Goal: Task Accomplishment & Management: Manage account settings

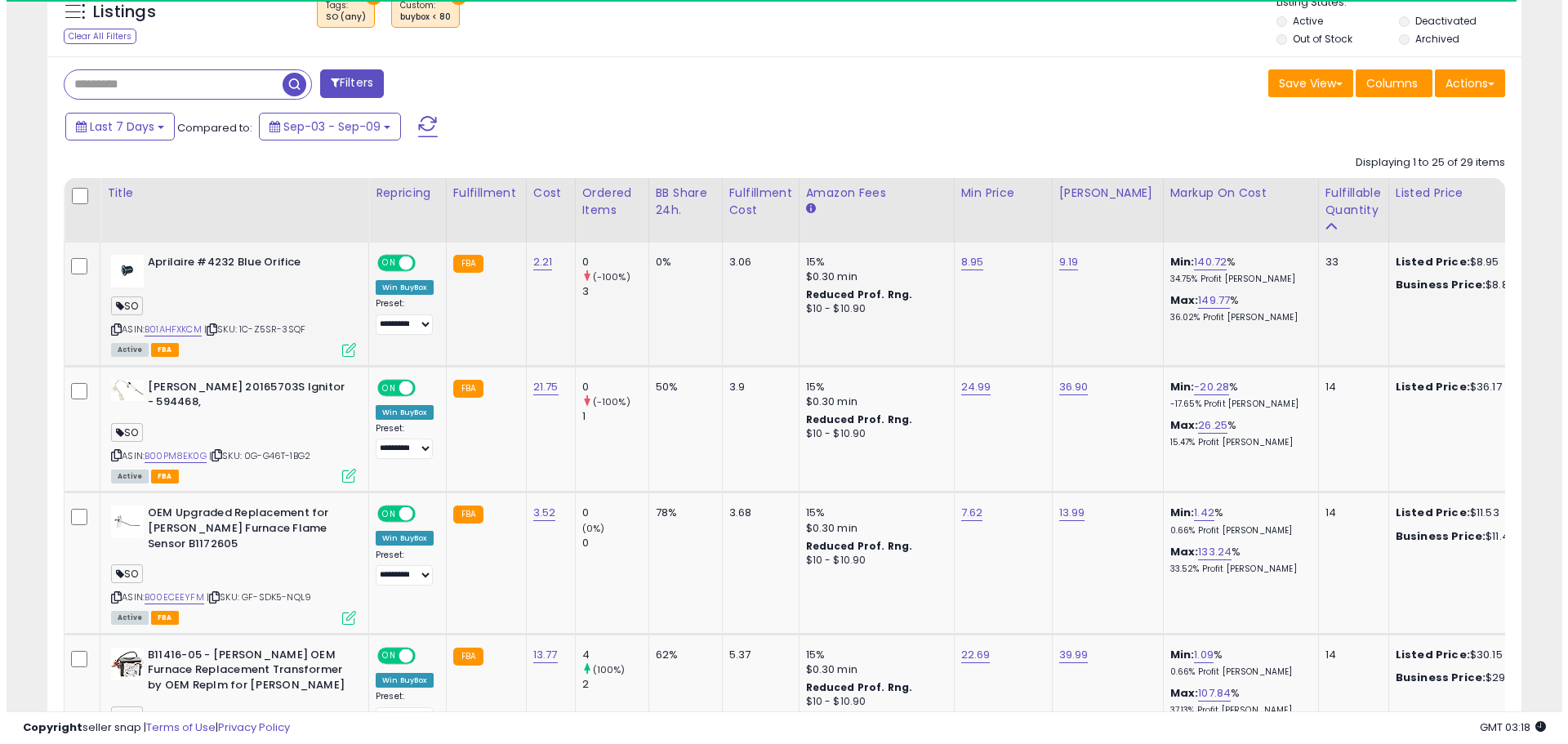
scroll to position [653, 0]
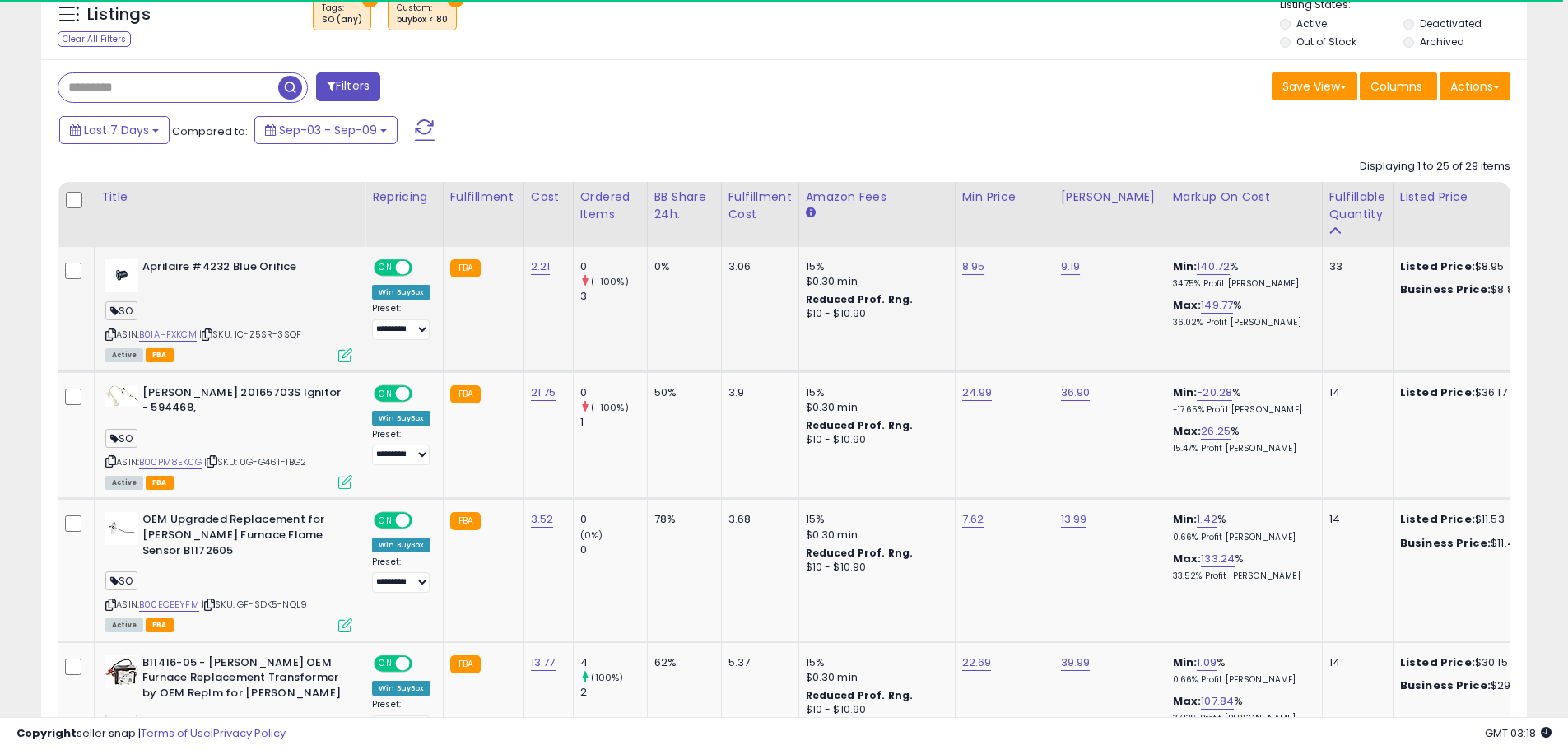
click at [344, 358] on icon at bounding box center [345, 355] width 14 height 14
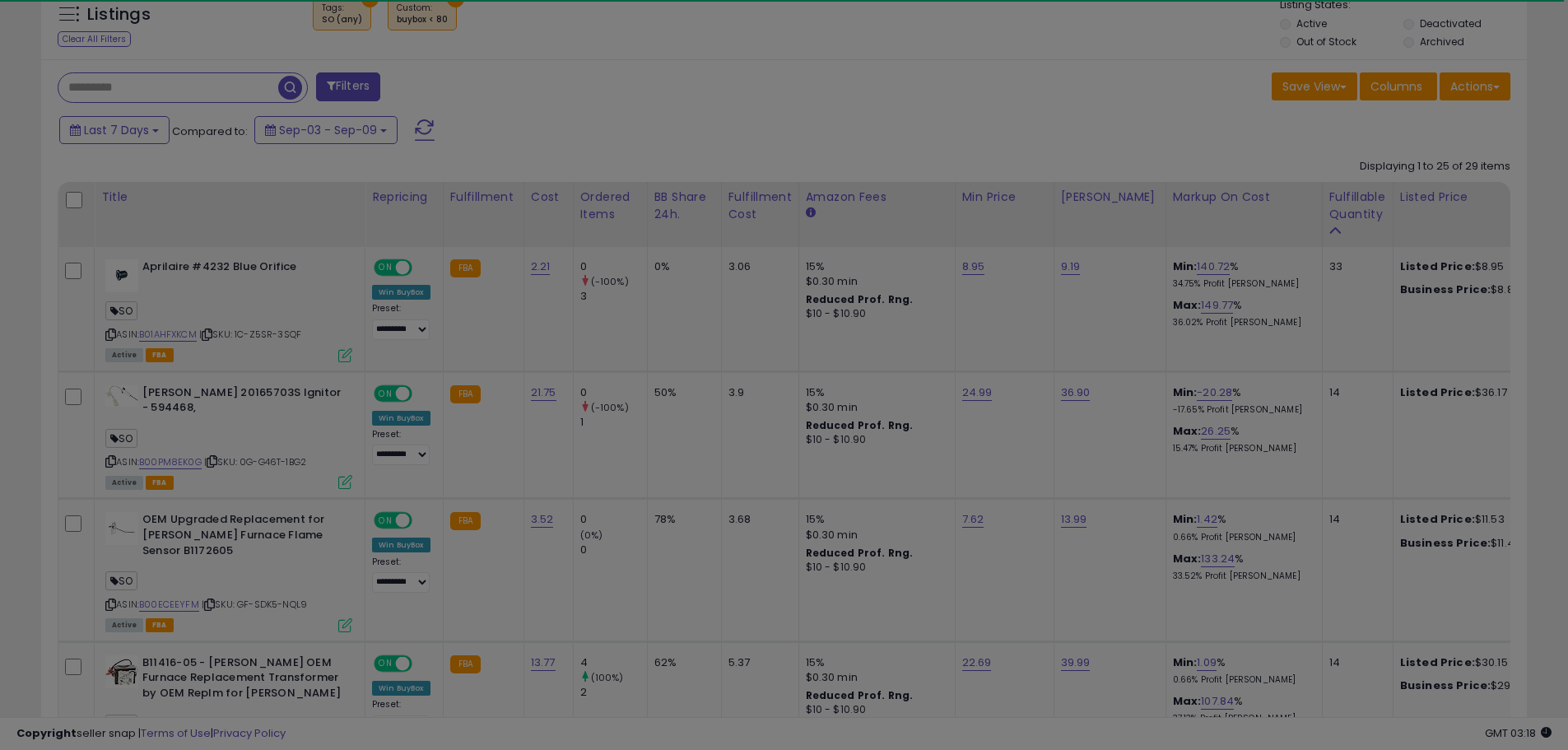
scroll to position [338, 870]
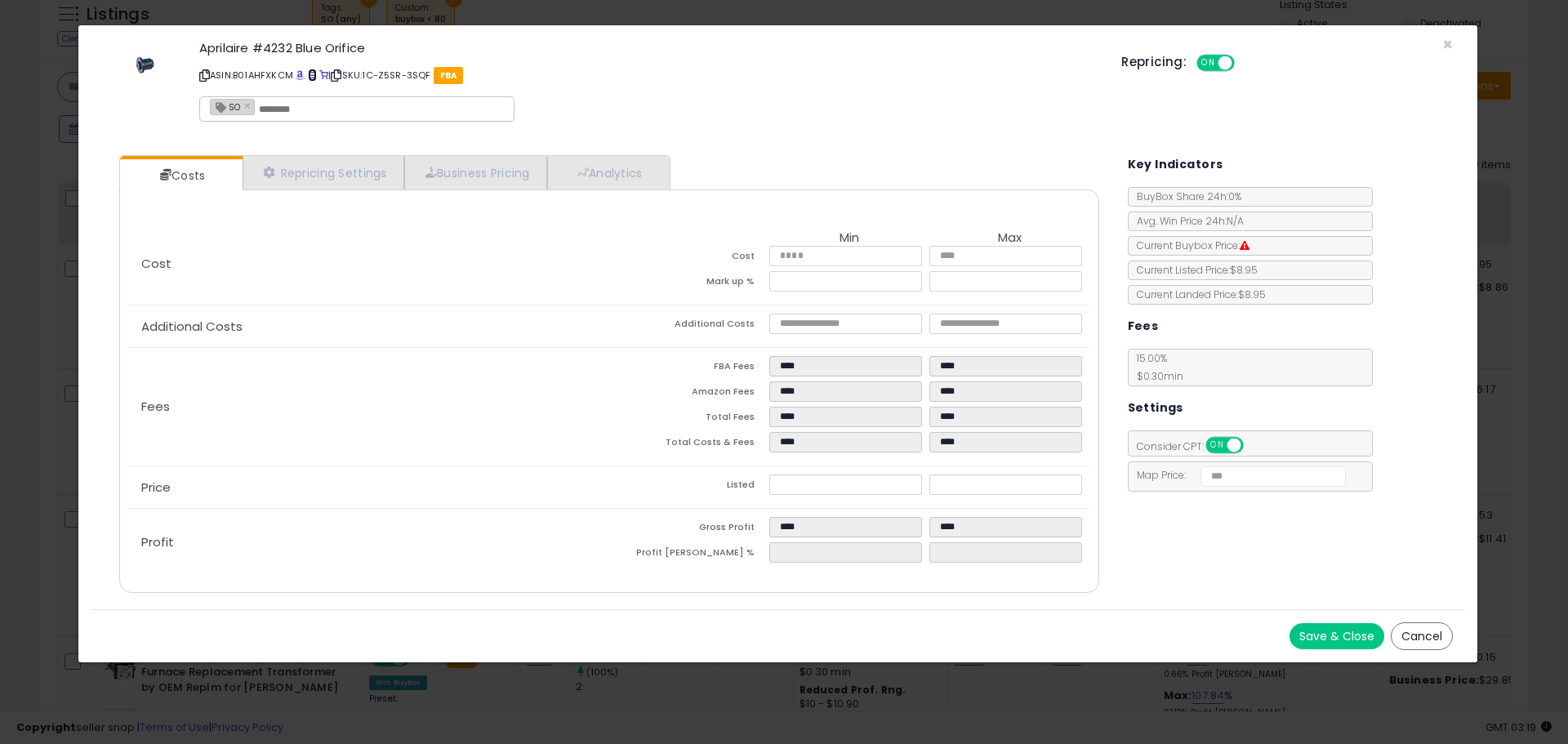
click at [311, 73] on span at bounding box center [312, 75] width 9 height 9
click at [1448, 46] on span "×" at bounding box center [1448, 44] width 11 height 24
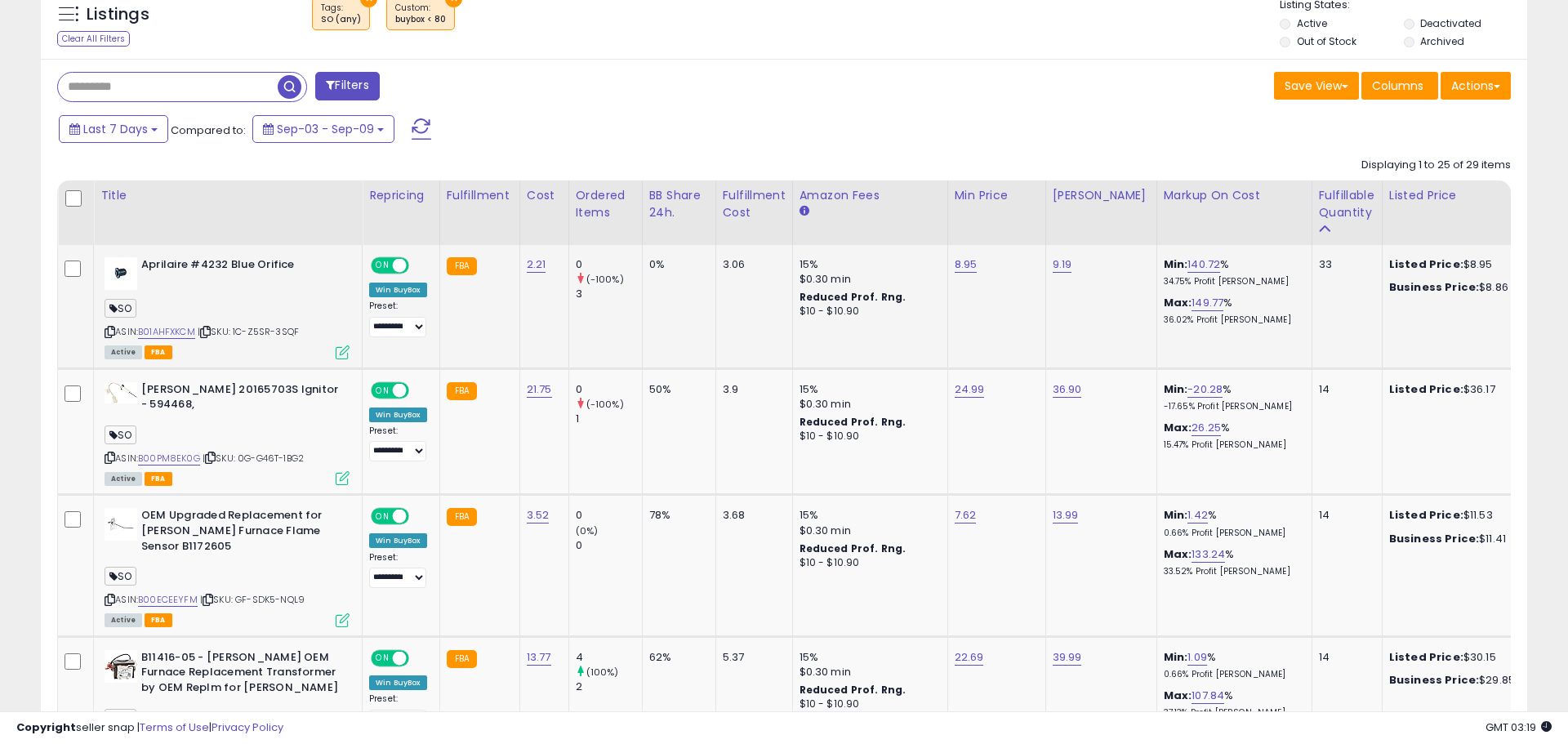
scroll to position [816140, 815803]
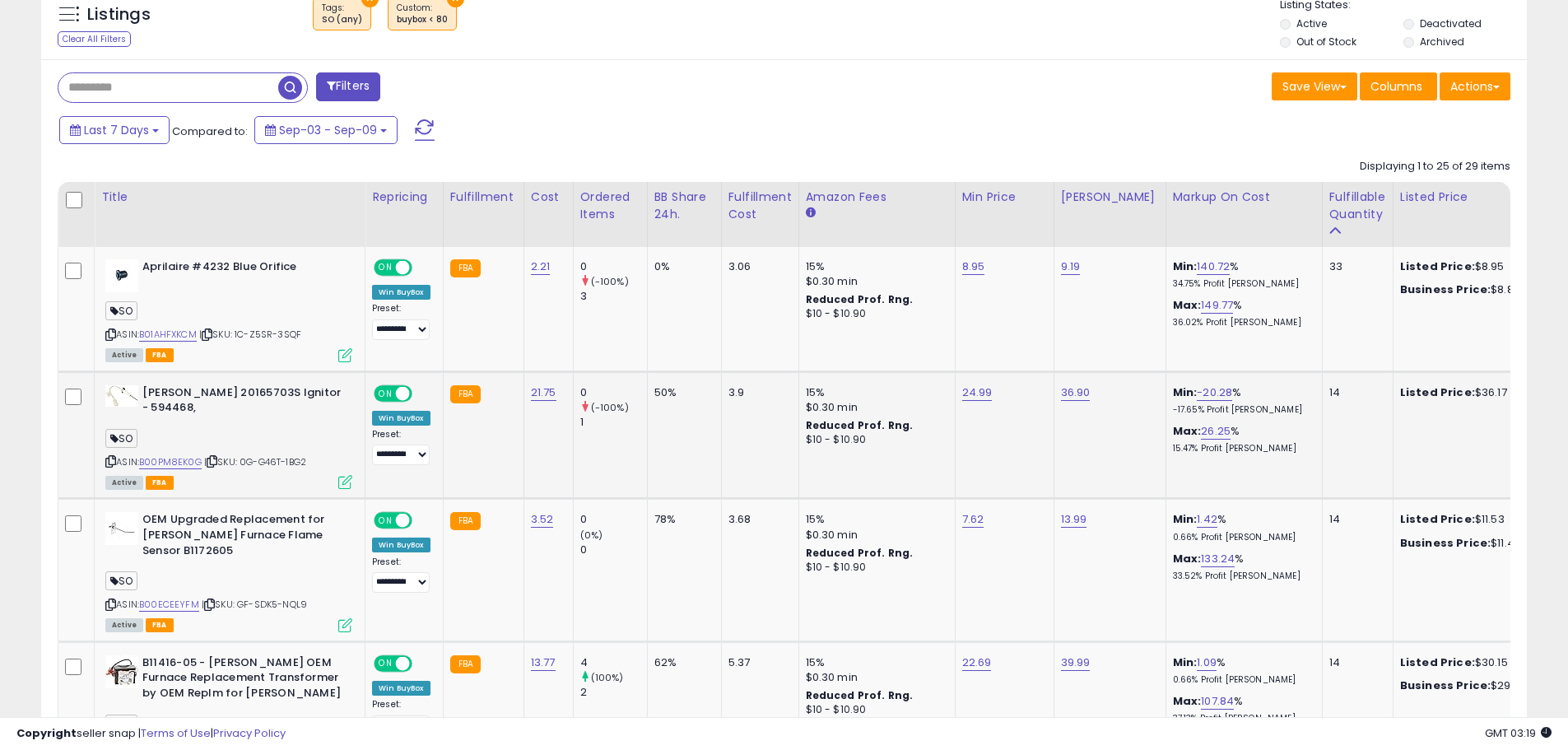
click at [342, 479] on icon at bounding box center [345, 481] width 14 height 14
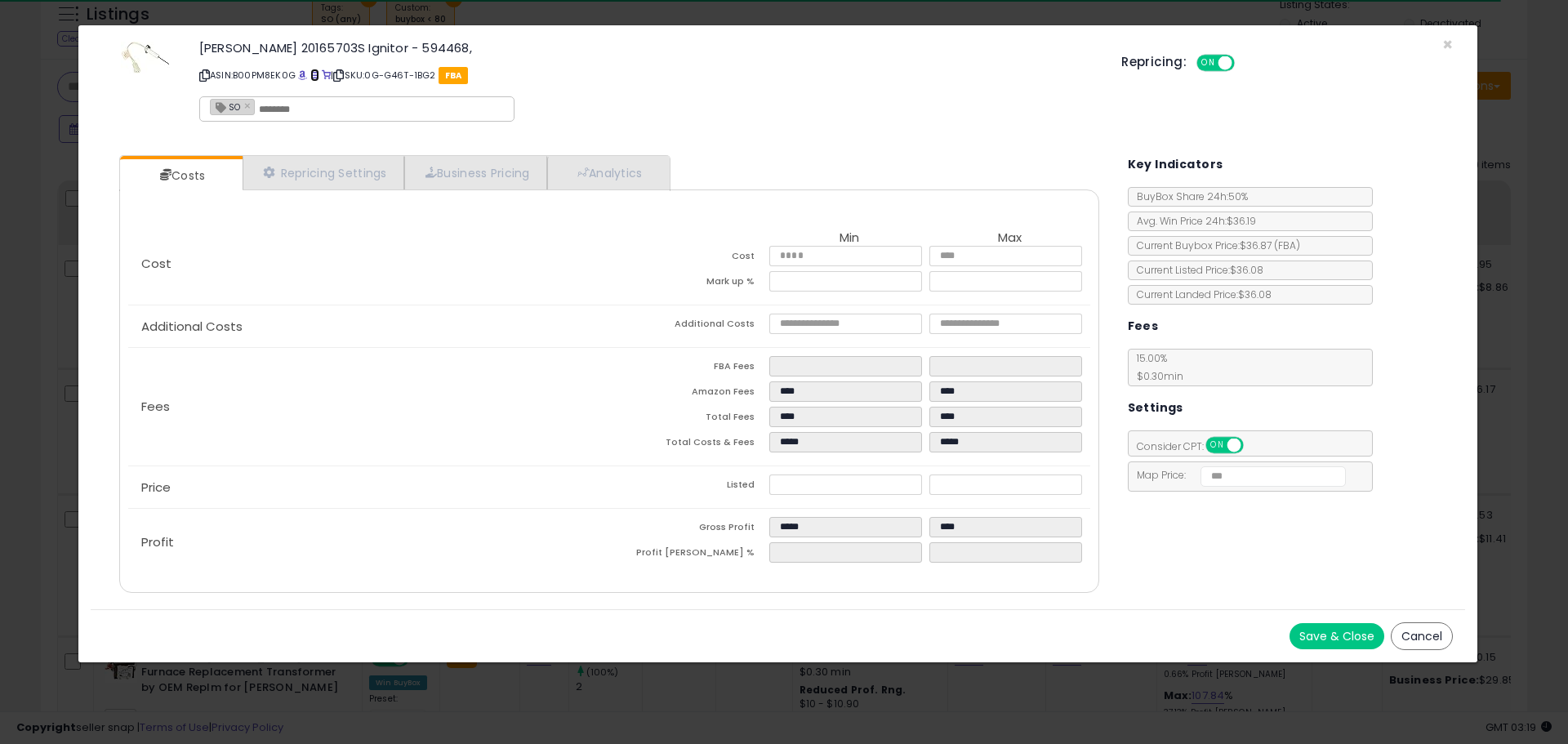
click at [317, 77] on span at bounding box center [315, 75] width 9 height 9
click at [1448, 45] on span "×" at bounding box center [1448, 44] width 11 height 24
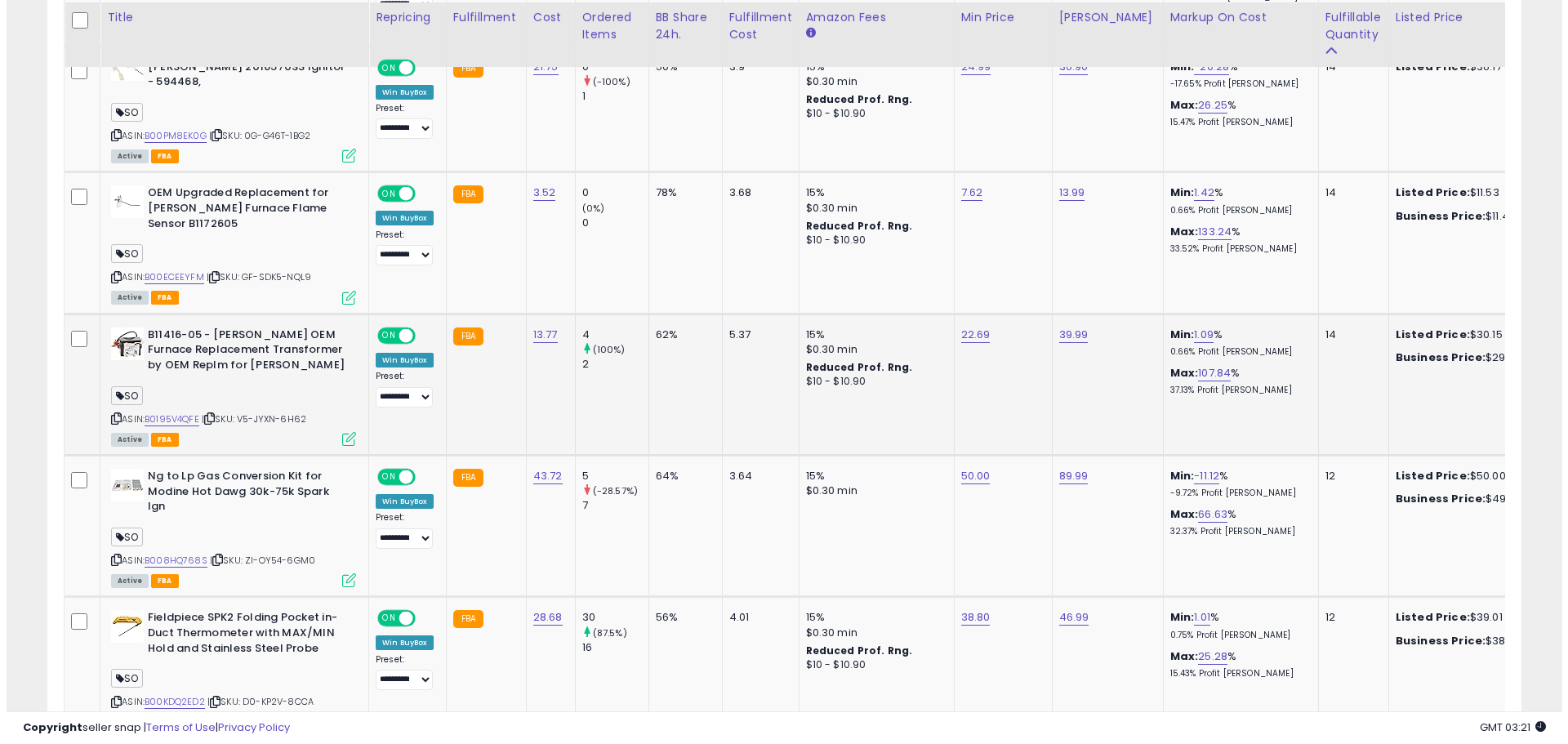
scroll to position [978, 0]
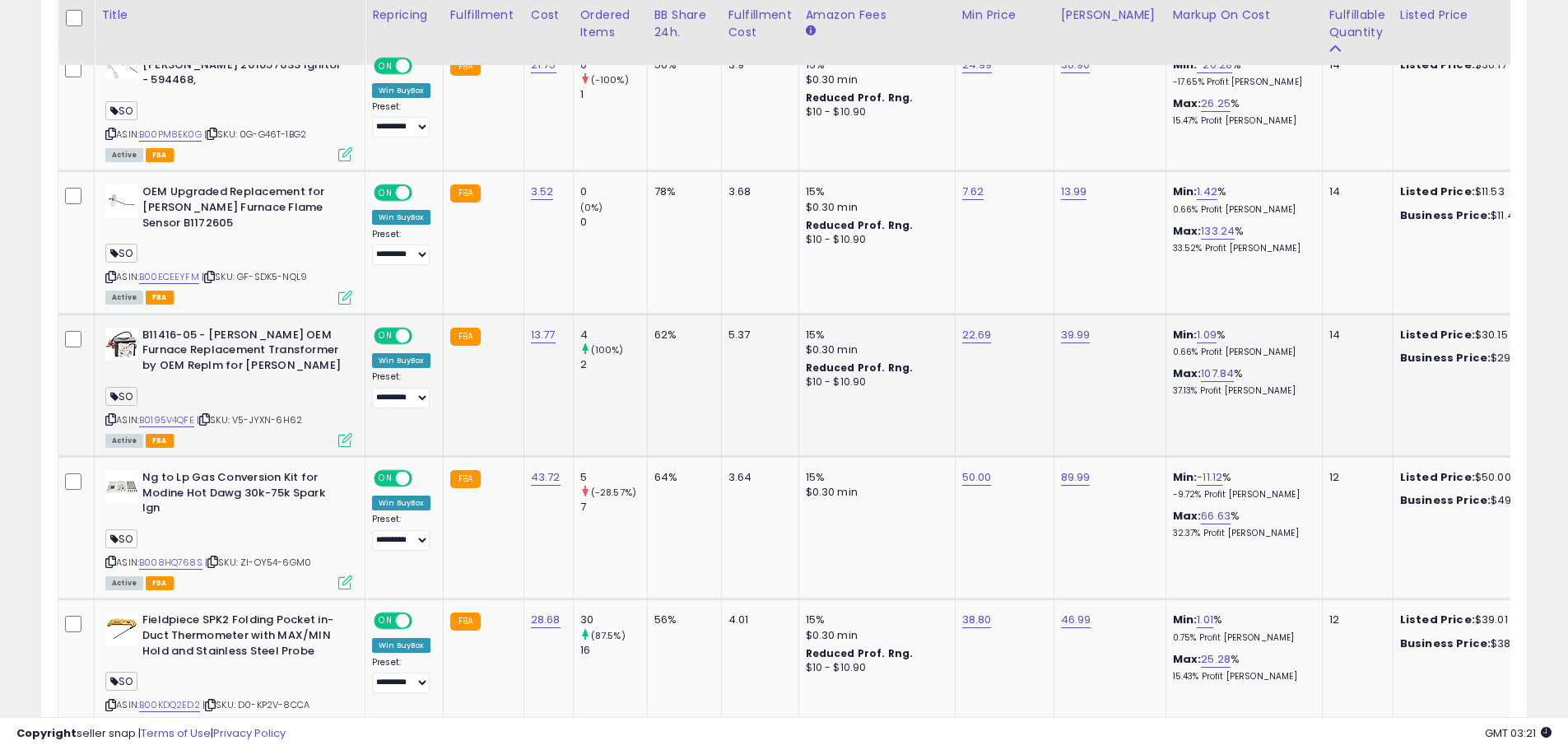
click at [352, 443] on td "B11416-05 - [PERSON_NAME] OEM Furnace Replacement Transformer by OEM Replm for …" at bounding box center [230, 385] width 271 height 142
click at [350, 440] on icon at bounding box center [345, 439] width 14 height 14
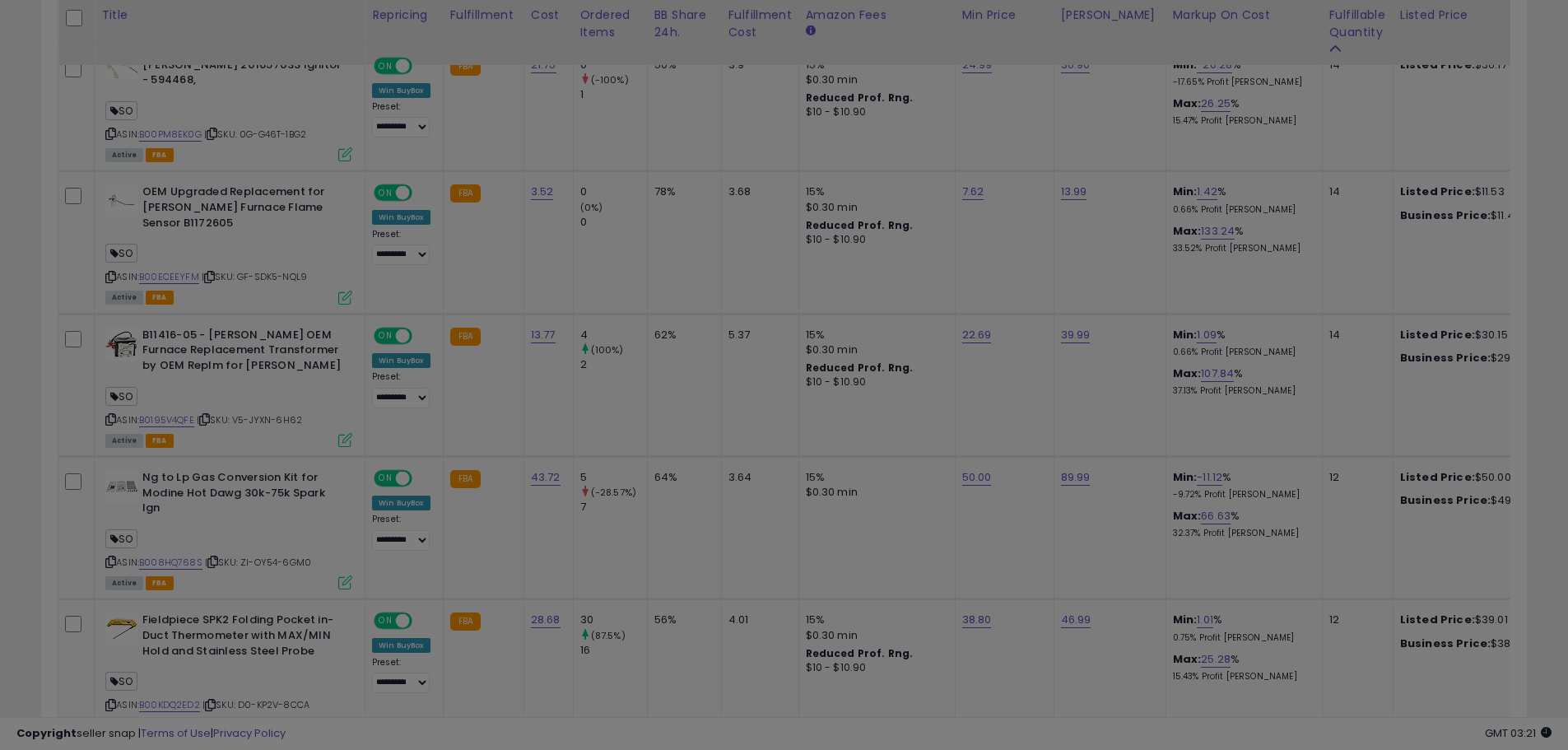
scroll to position [338, 870]
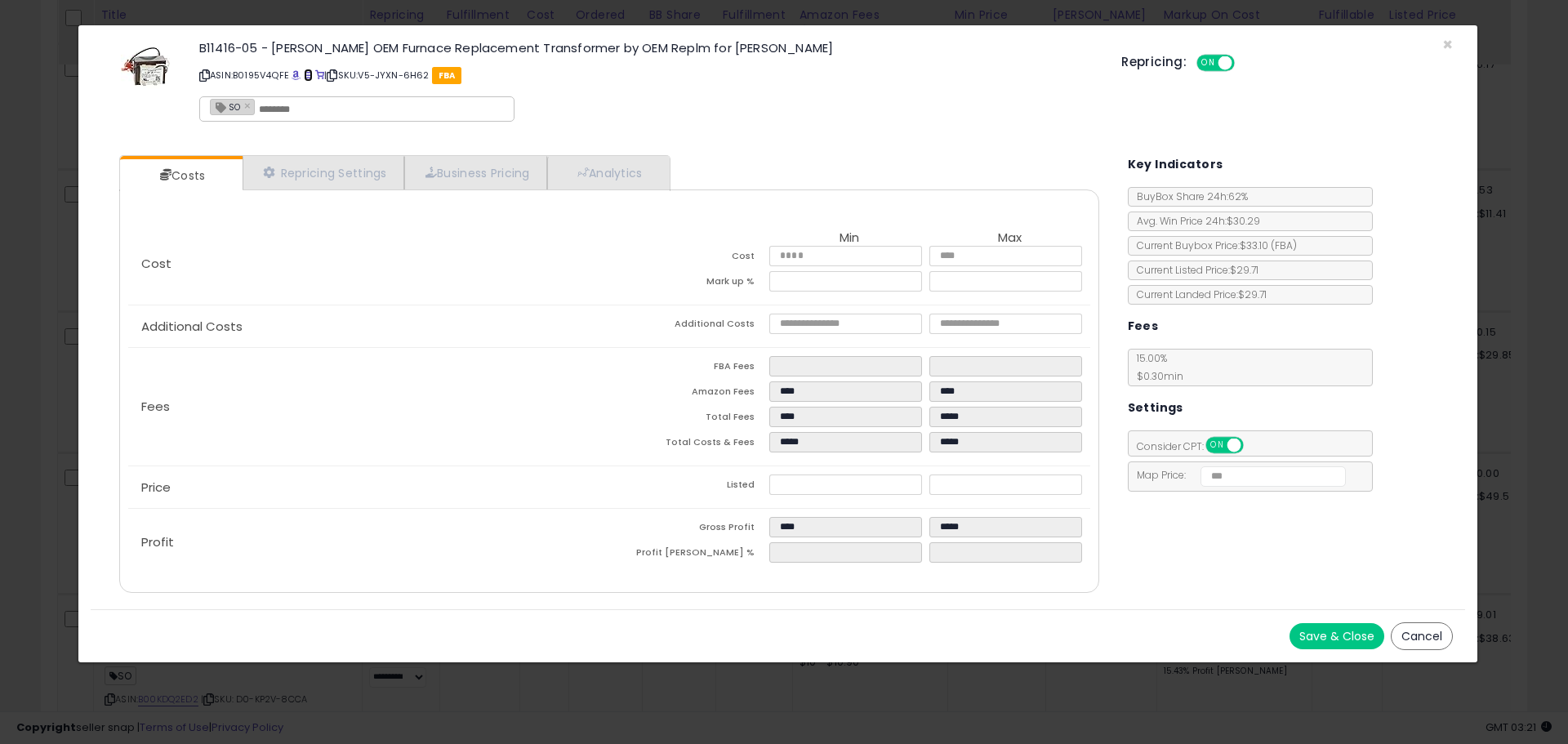
click at [312, 69] on link at bounding box center [309, 75] width 9 height 13
click at [308, 71] on span at bounding box center [309, 75] width 9 height 9
click at [1444, 43] on span "×" at bounding box center [1448, 44] width 11 height 24
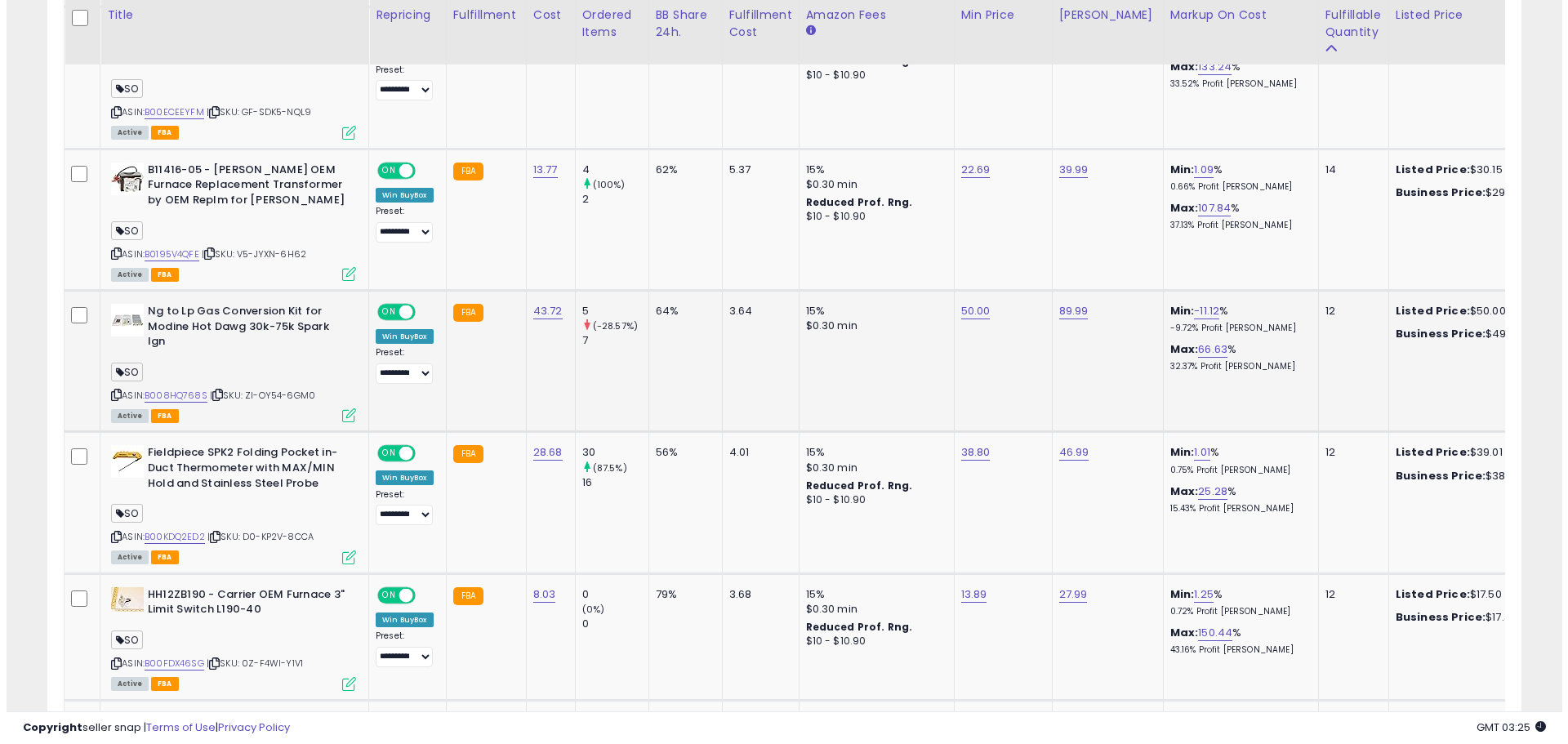
scroll to position [1141, 0]
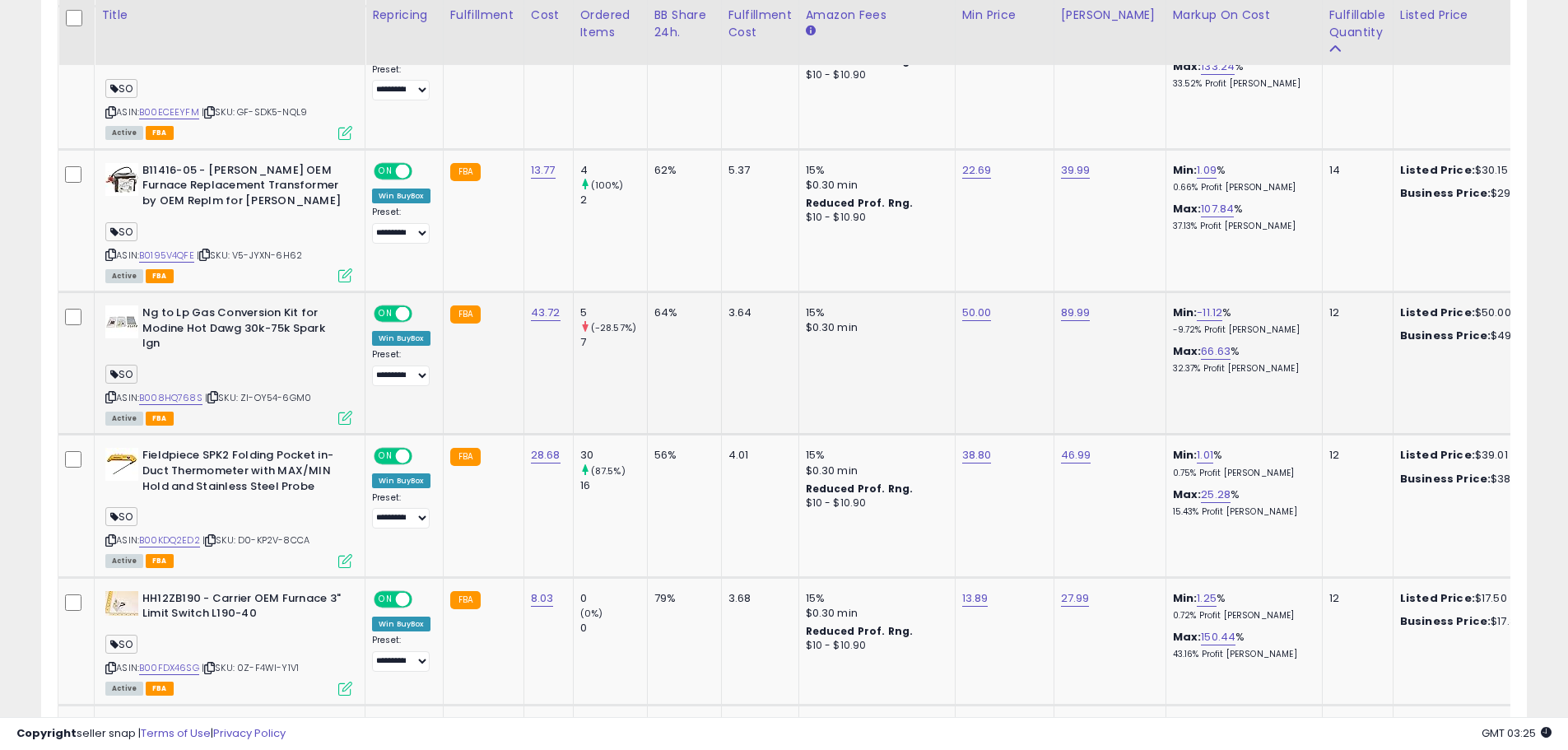
click at [343, 419] on icon at bounding box center [345, 417] width 14 height 14
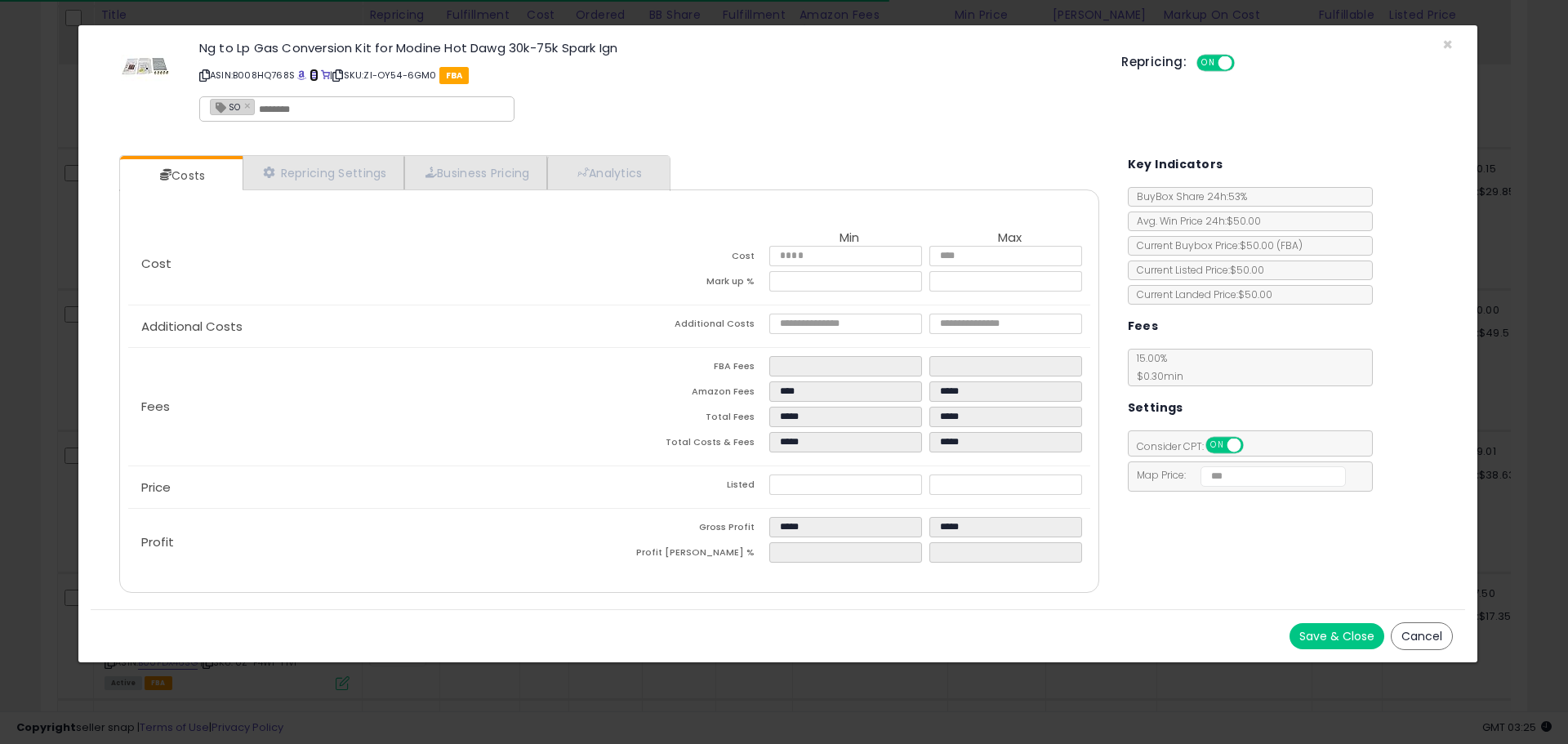
click at [312, 72] on span at bounding box center [314, 75] width 9 height 9
type input "*****"
click at [902, 487] on input "*****" at bounding box center [846, 484] width 152 height 21
type input "******"
type input "*****"
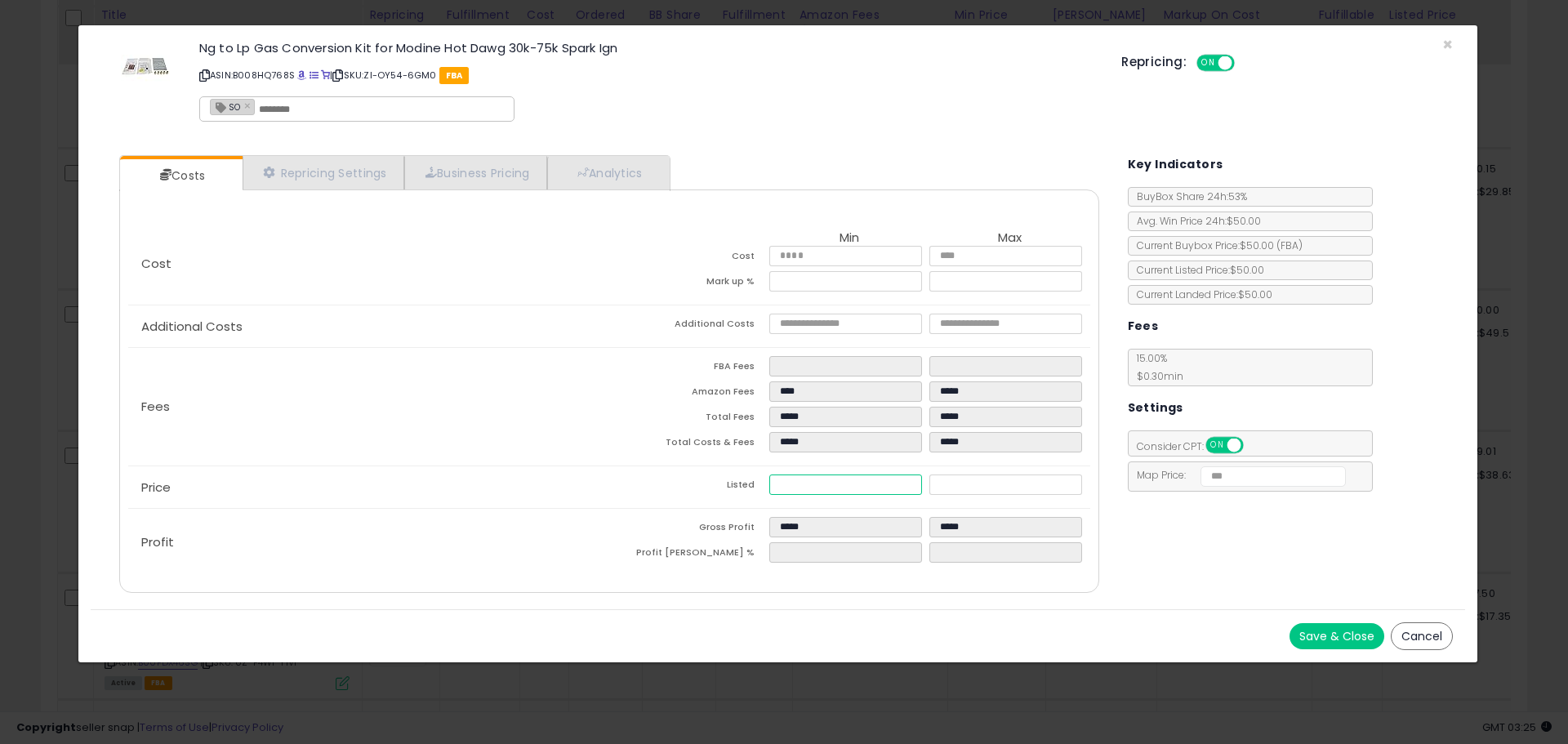
type input "*****"
click at [1349, 631] on button "Save & Close" at bounding box center [1336, 635] width 95 height 26
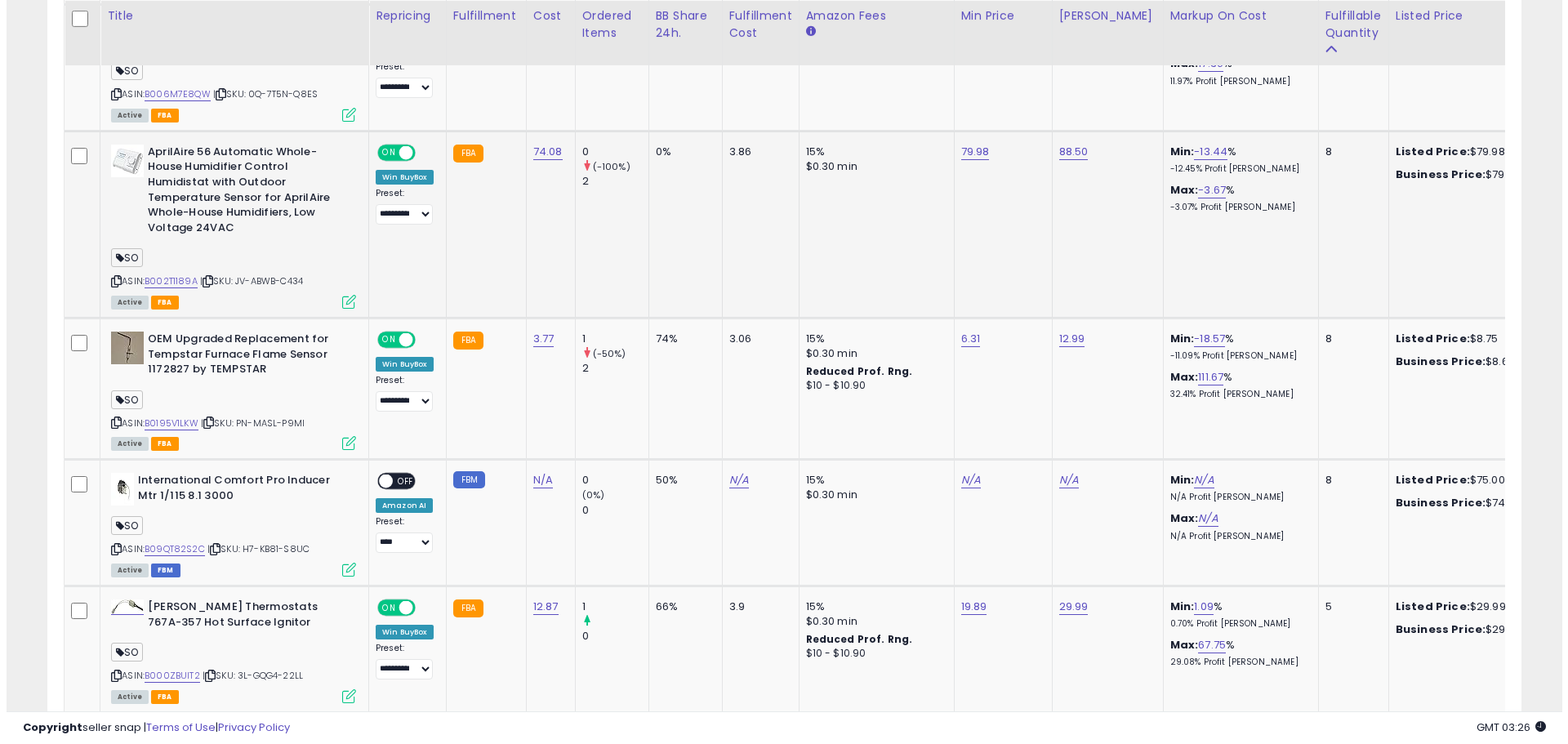
scroll to position [2120, 0]
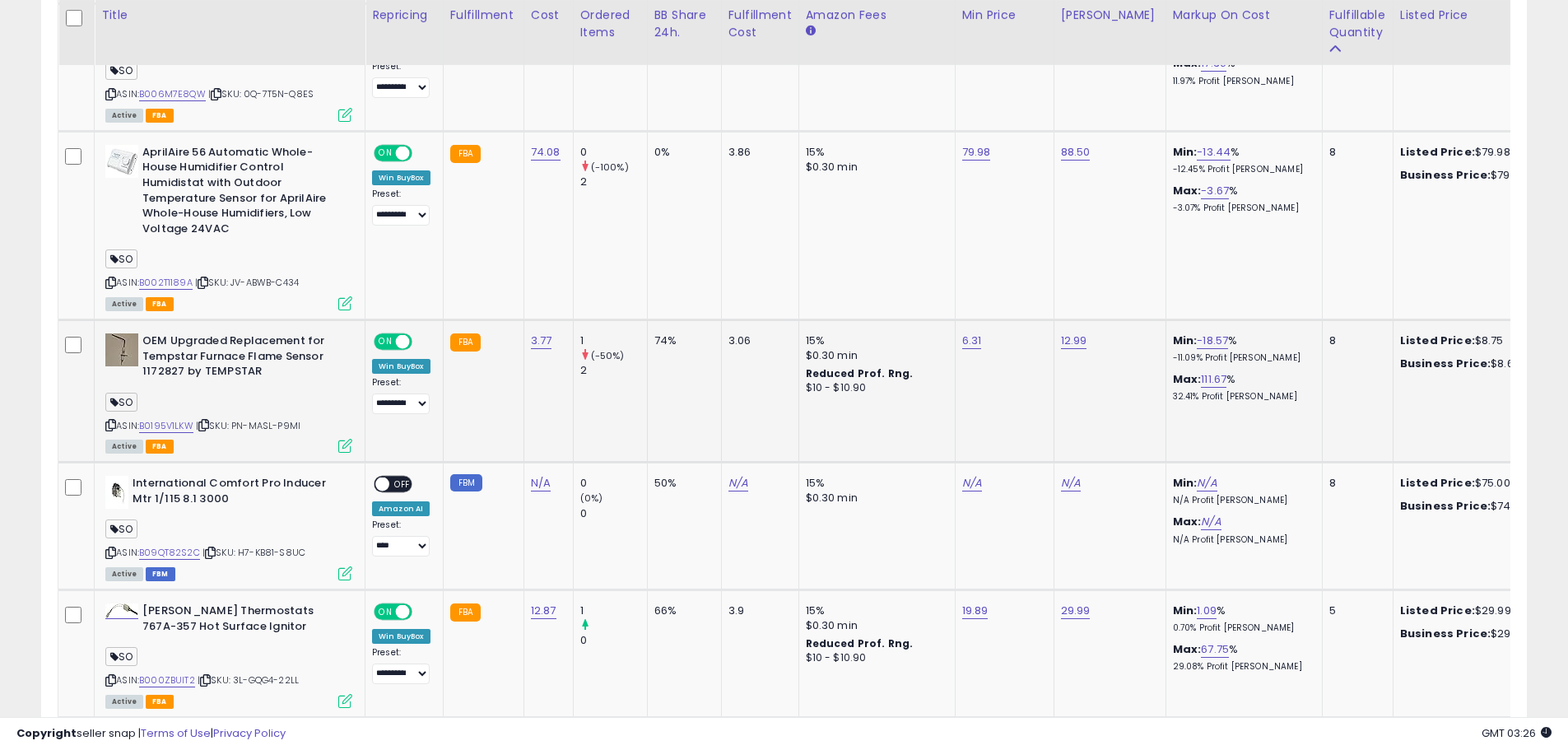
click at [349, 446] on icon at bounding box center [345, 445] width 14 height 14
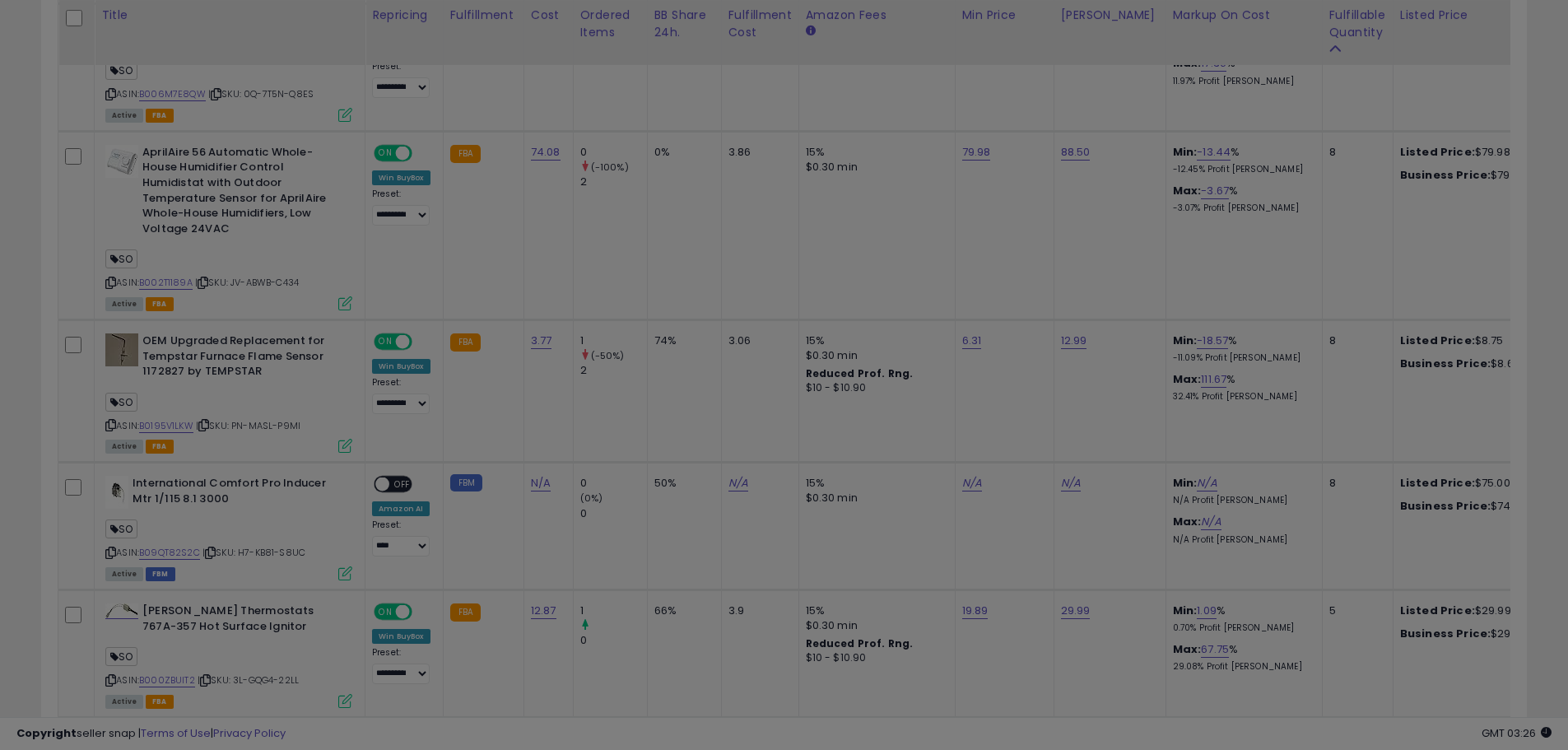
scroll to position [338, 870]
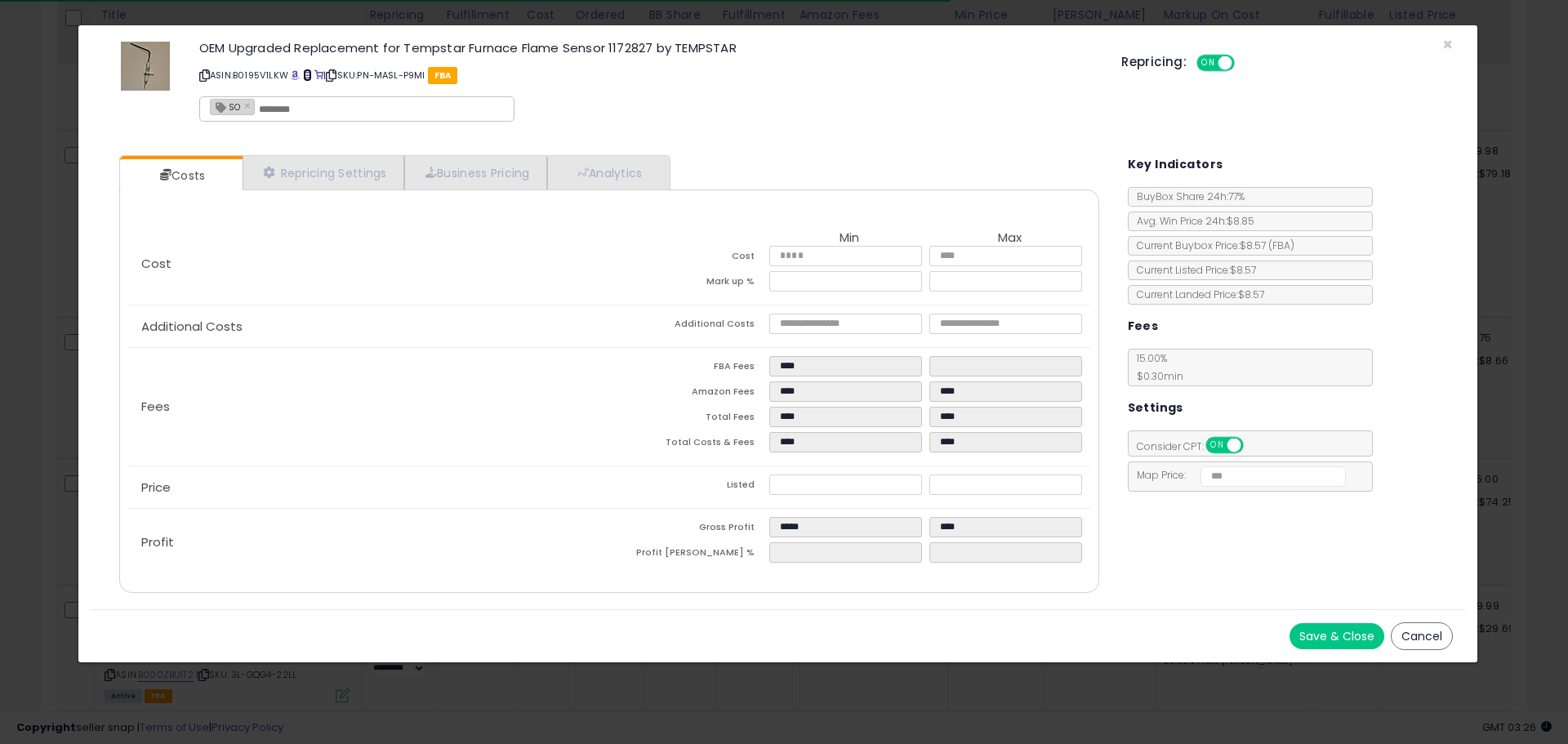
click at [307, 72] on span at bounding box center [308, 75] width 9 height 9
click at [1443, 44] on span "×" at bounding box center [1448, 44] width 11 height 24
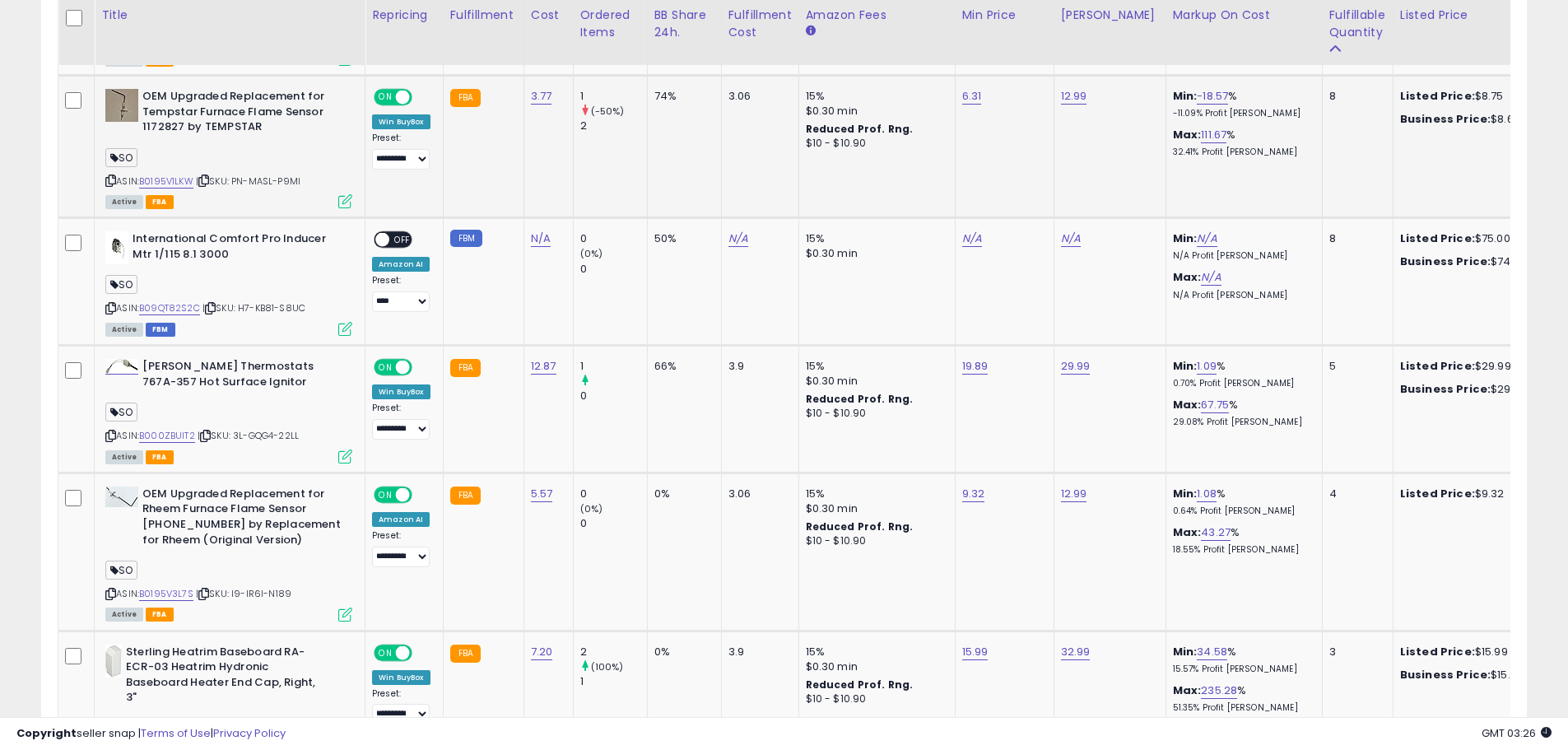
scroll to position [2382, 0]
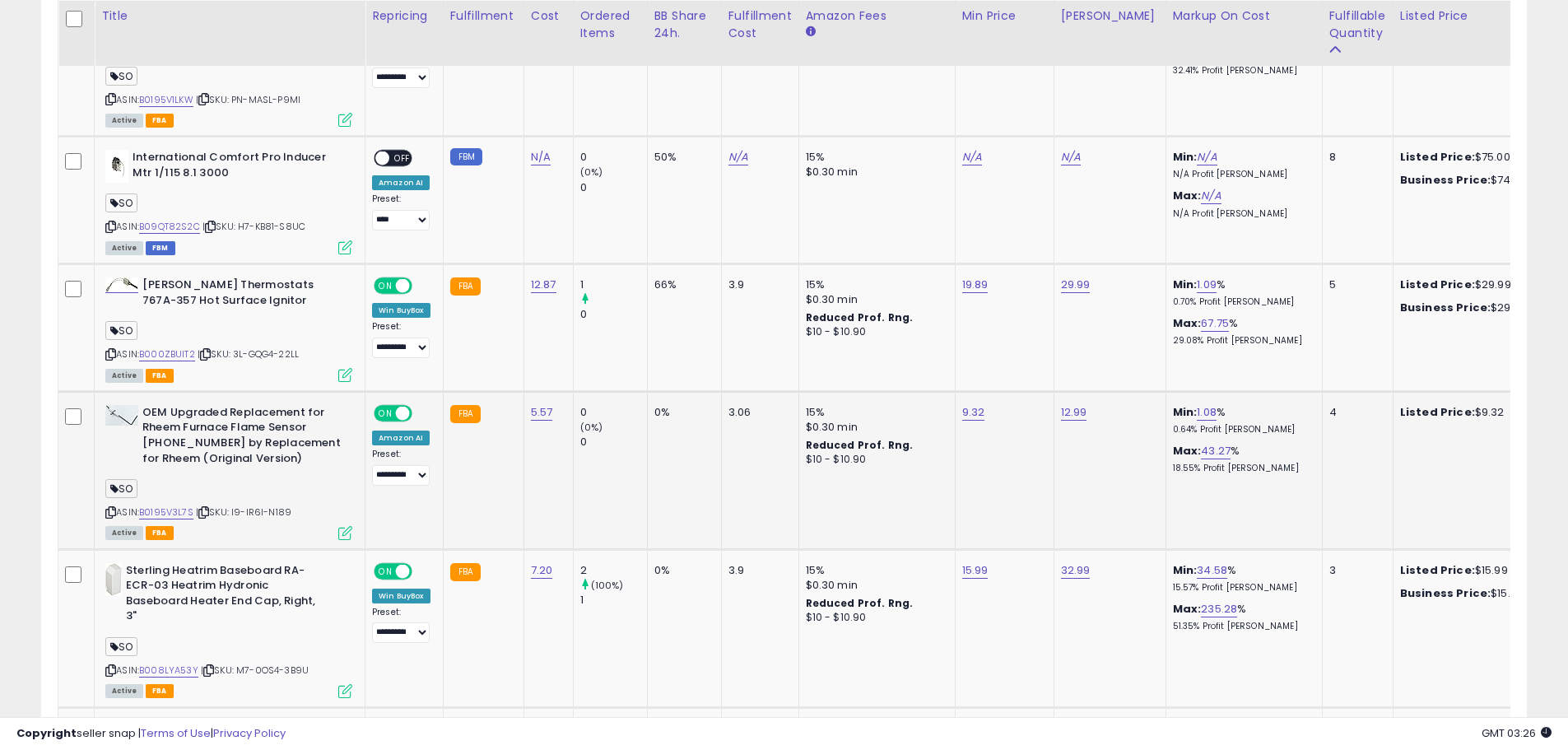
click at [343, 532] on icon at bounding box center [345, 532] width 14 height 14
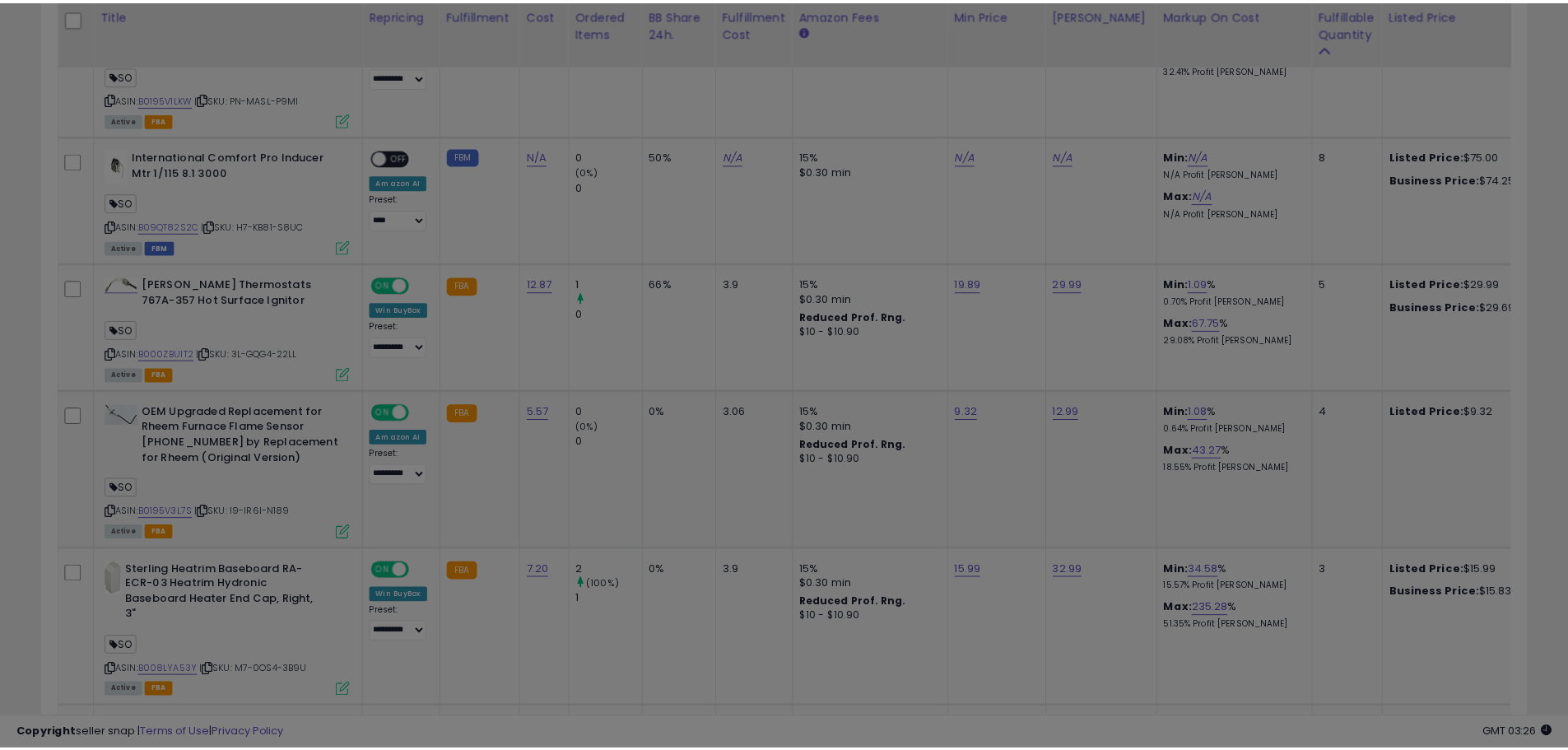
scroll to position [338, 870]
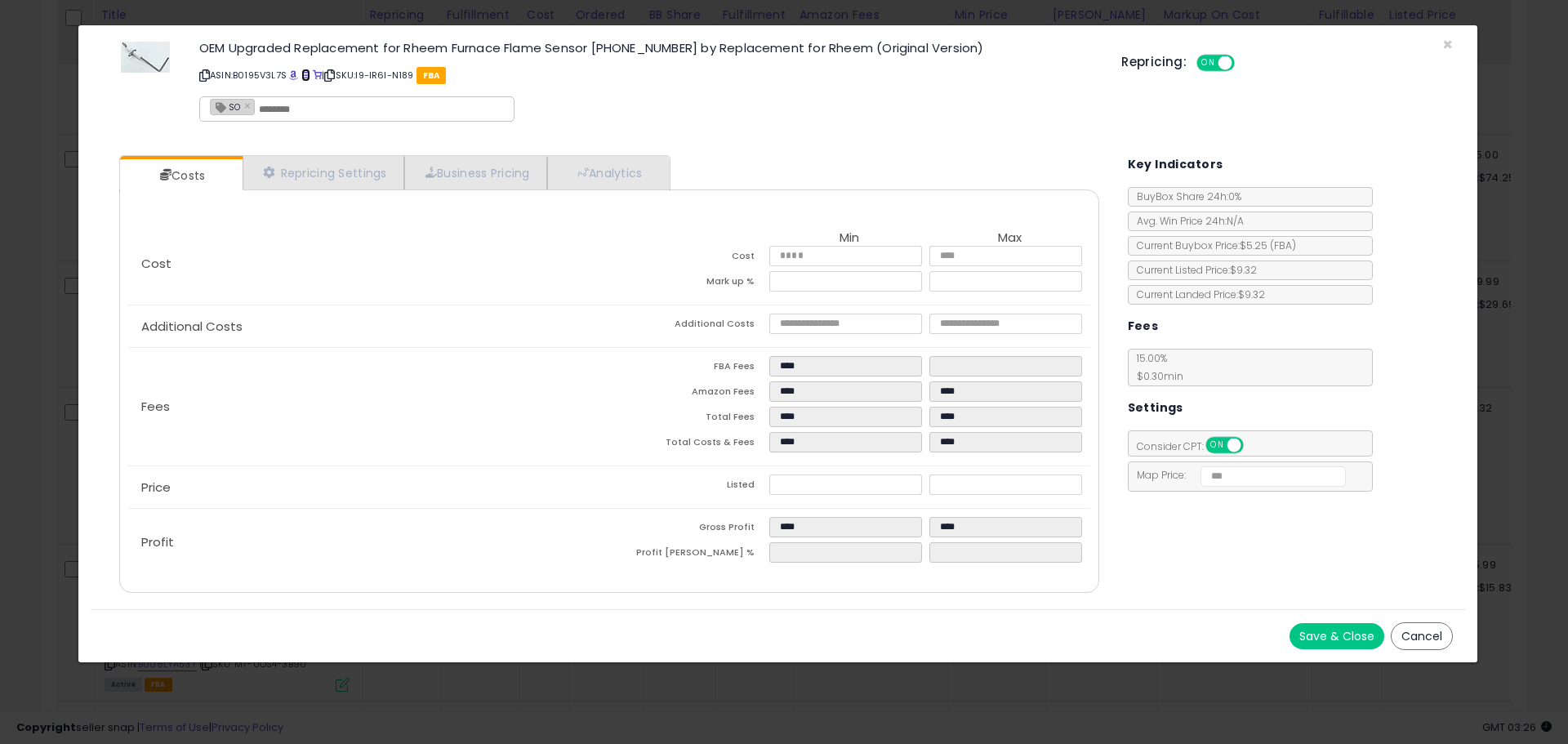
click at [304, 71] on span at bounding box center [306, 75] width 9 height 9
click at [206, 71] on icon at bounding box center [205, 75] width 11 height 9
click at [1447, 40] on span "×" at bounding box center [1448, 44] width 11 height 24
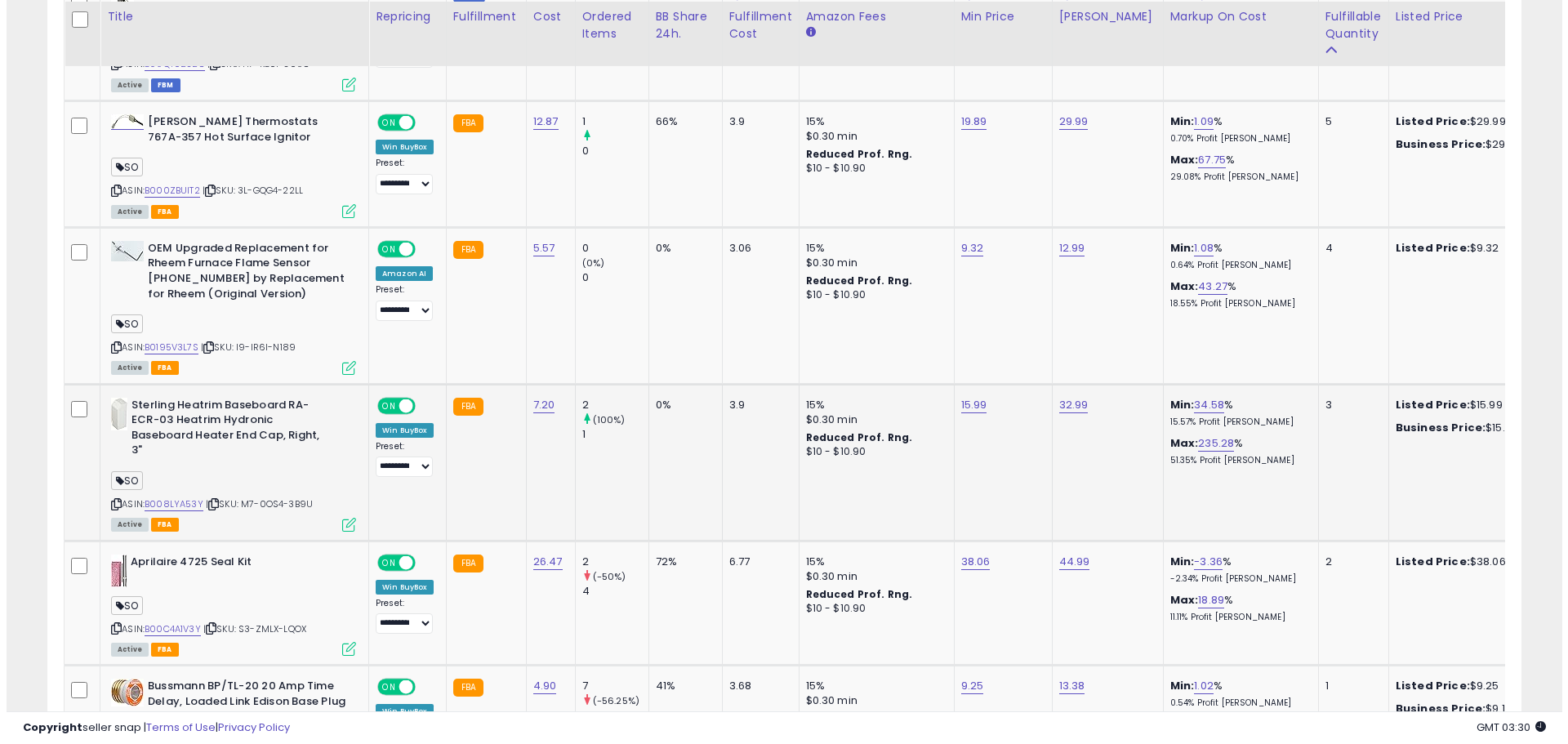
scroll to position [2606, 0]
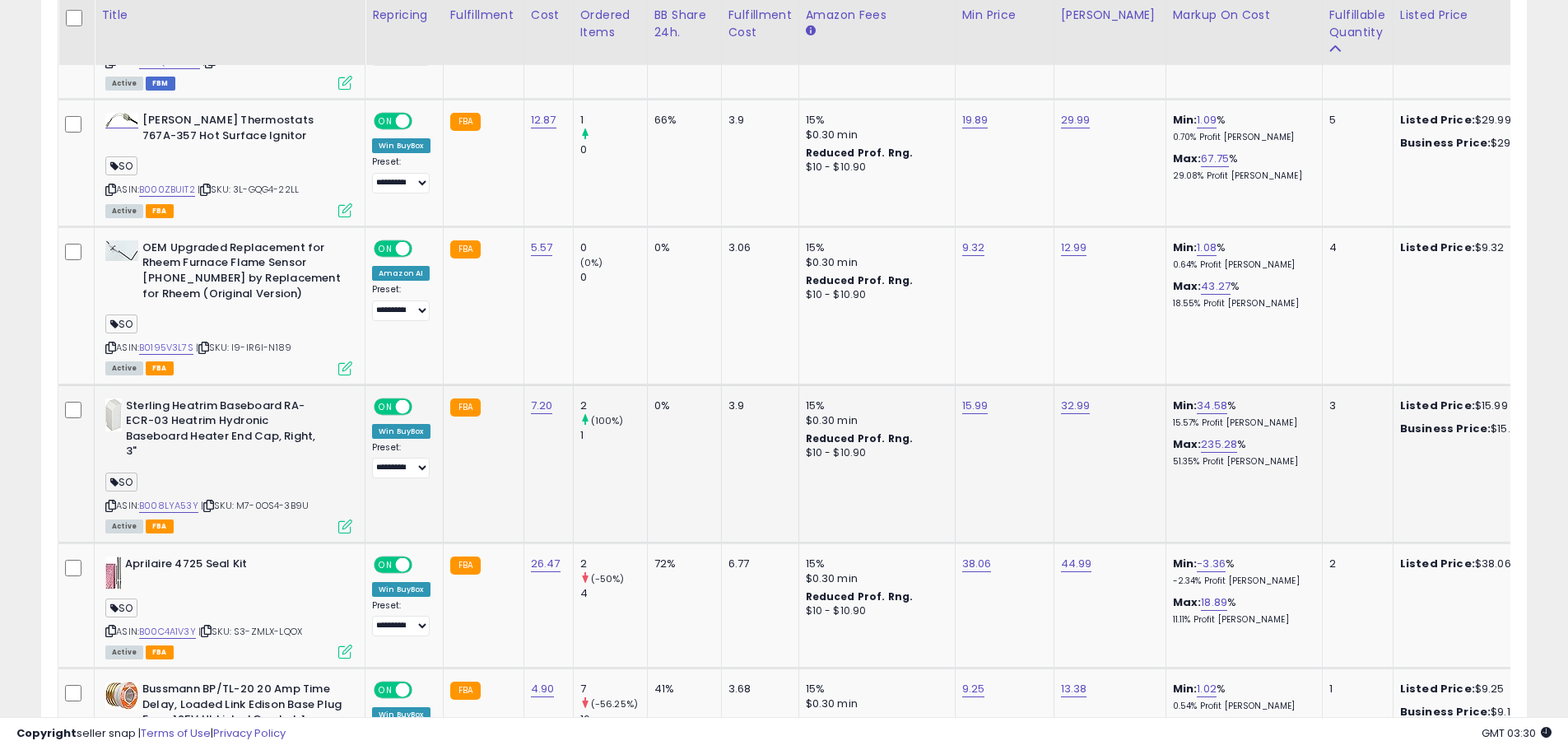
click at [343, 531] on icon at bounding box center [345, 526] width 14 height 14
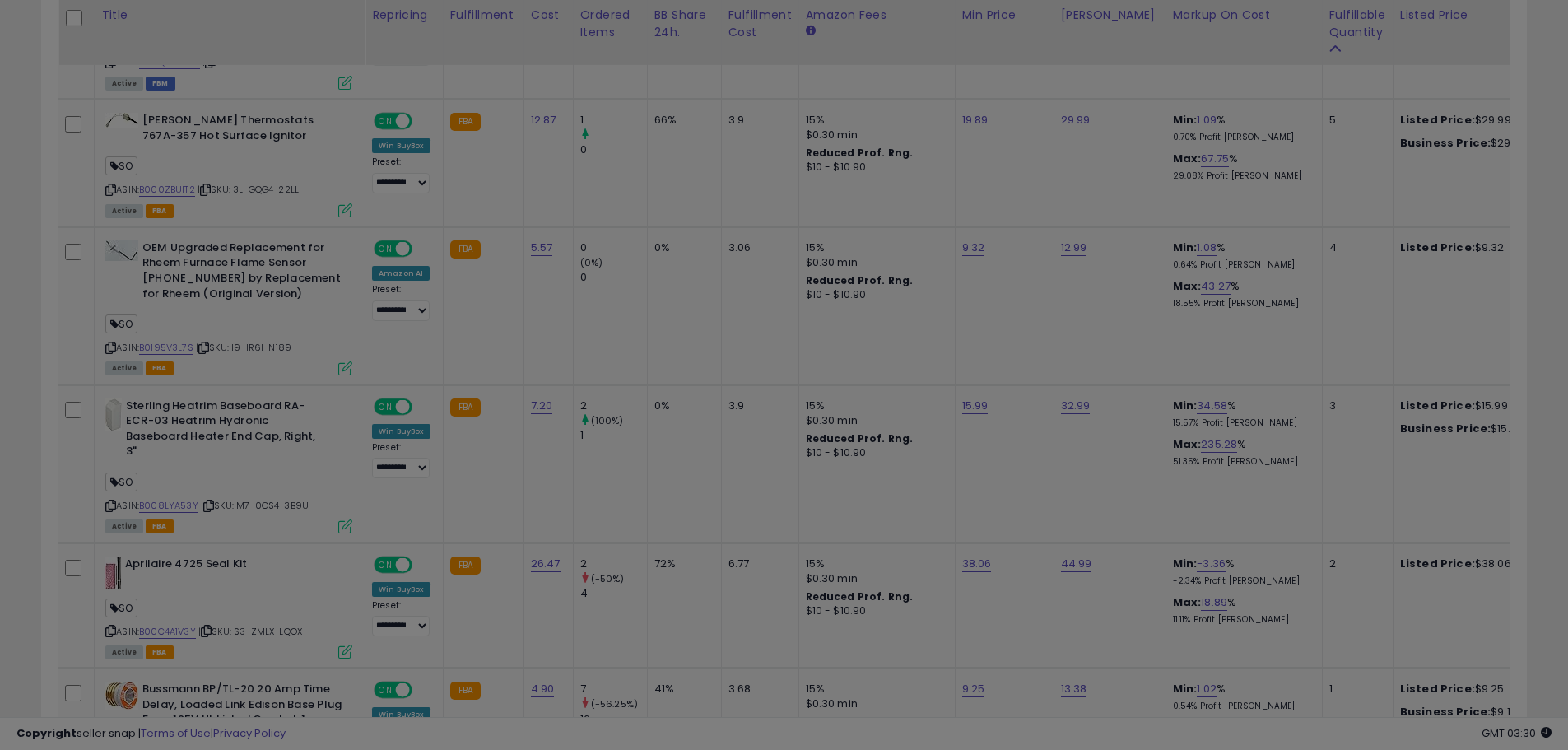
scroll to position [338, 870]
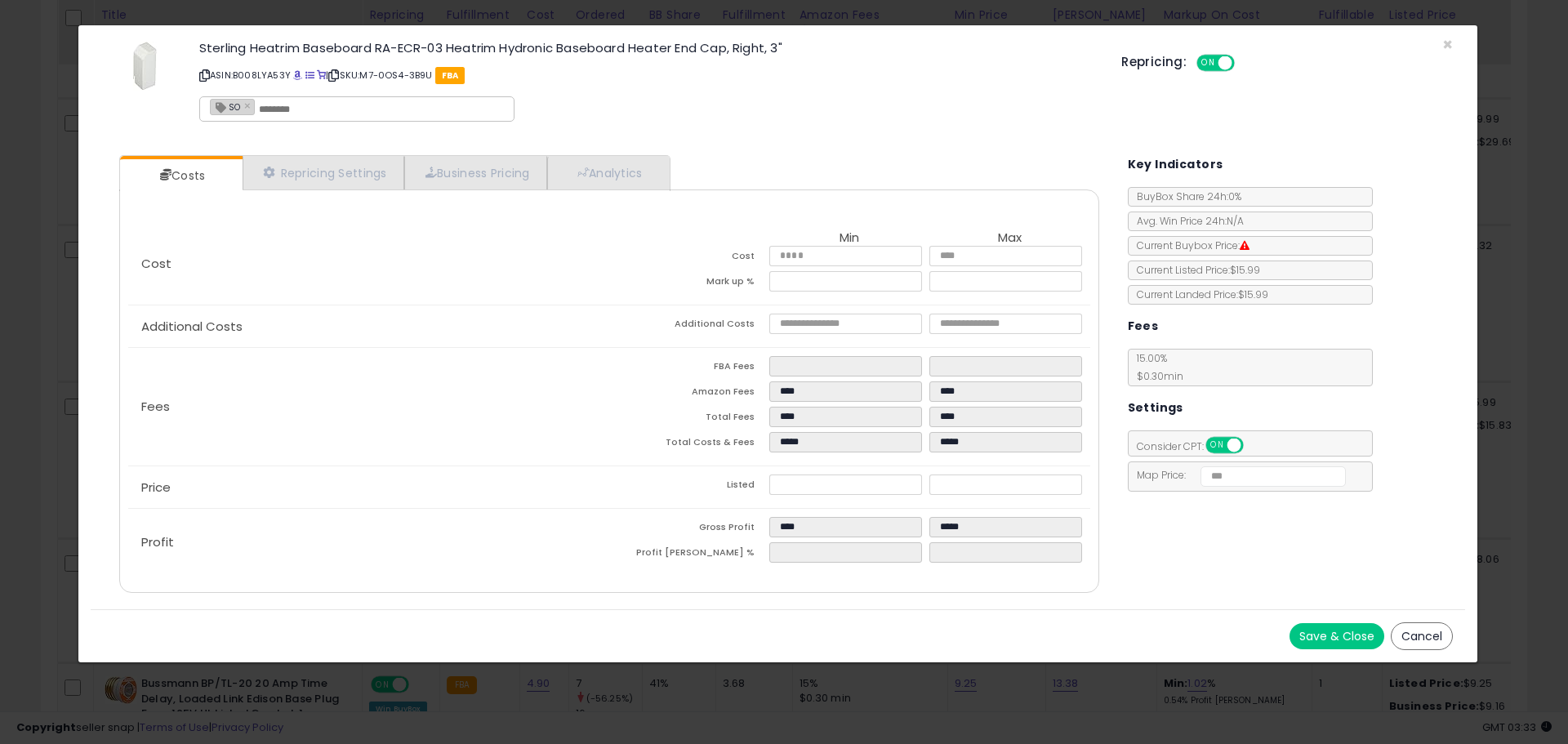
click at [305, 76] on p "ASIN: B008LYA53Y | SKU: M7-0OS4-3B9U FBA" at bounding box center [647, 75] width 897 height 26
click at [314, 76] on span at bounding box center [310, 75] width 9 height 9
click at [1452, 42] on span "×" at bounding box center [1448, 44] width 11 height 24
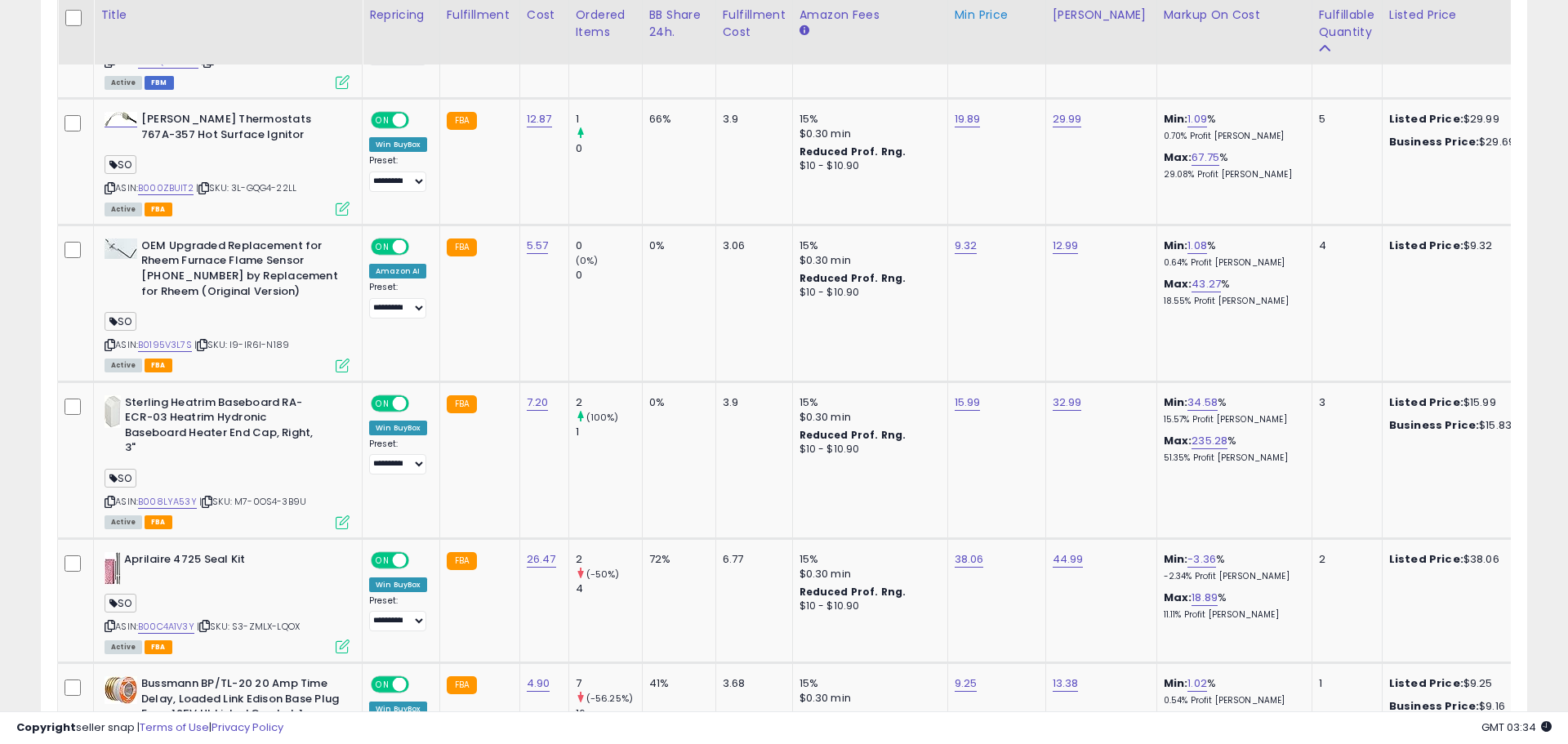
scroll to position [816140, 815803]
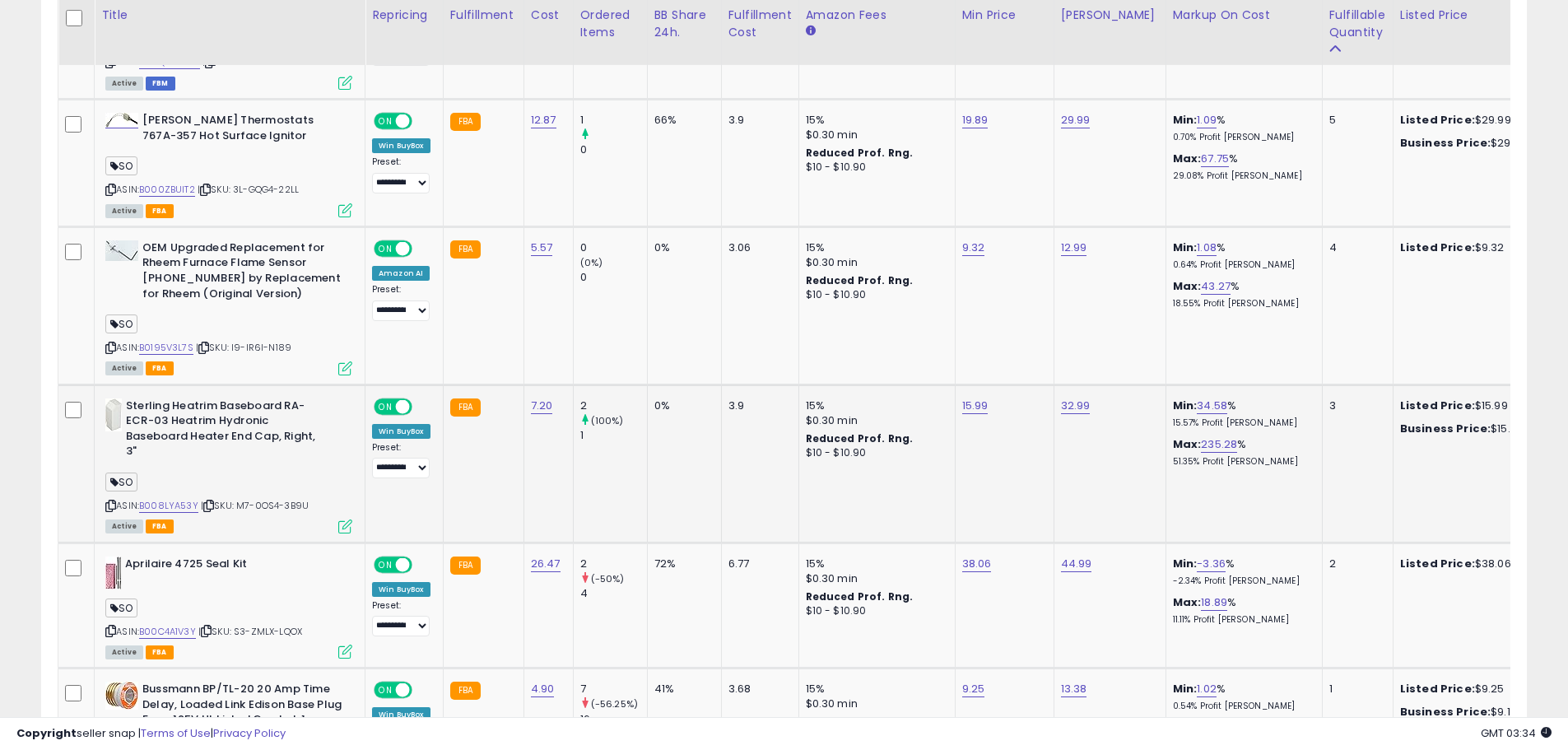
click at [344, 519] on icon at bounding box center [345, 526] width 14 height 14
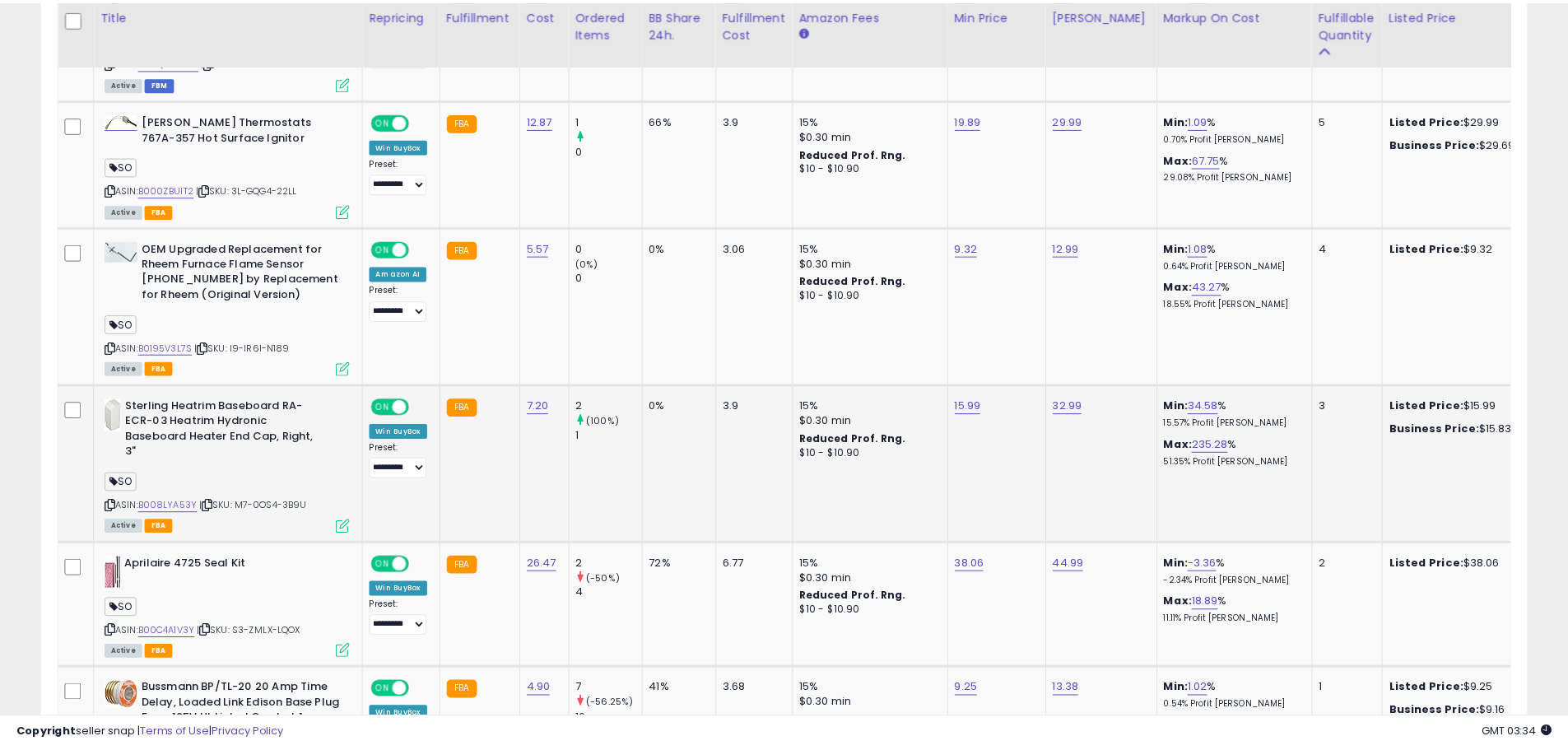
scroll to position [338, 870]
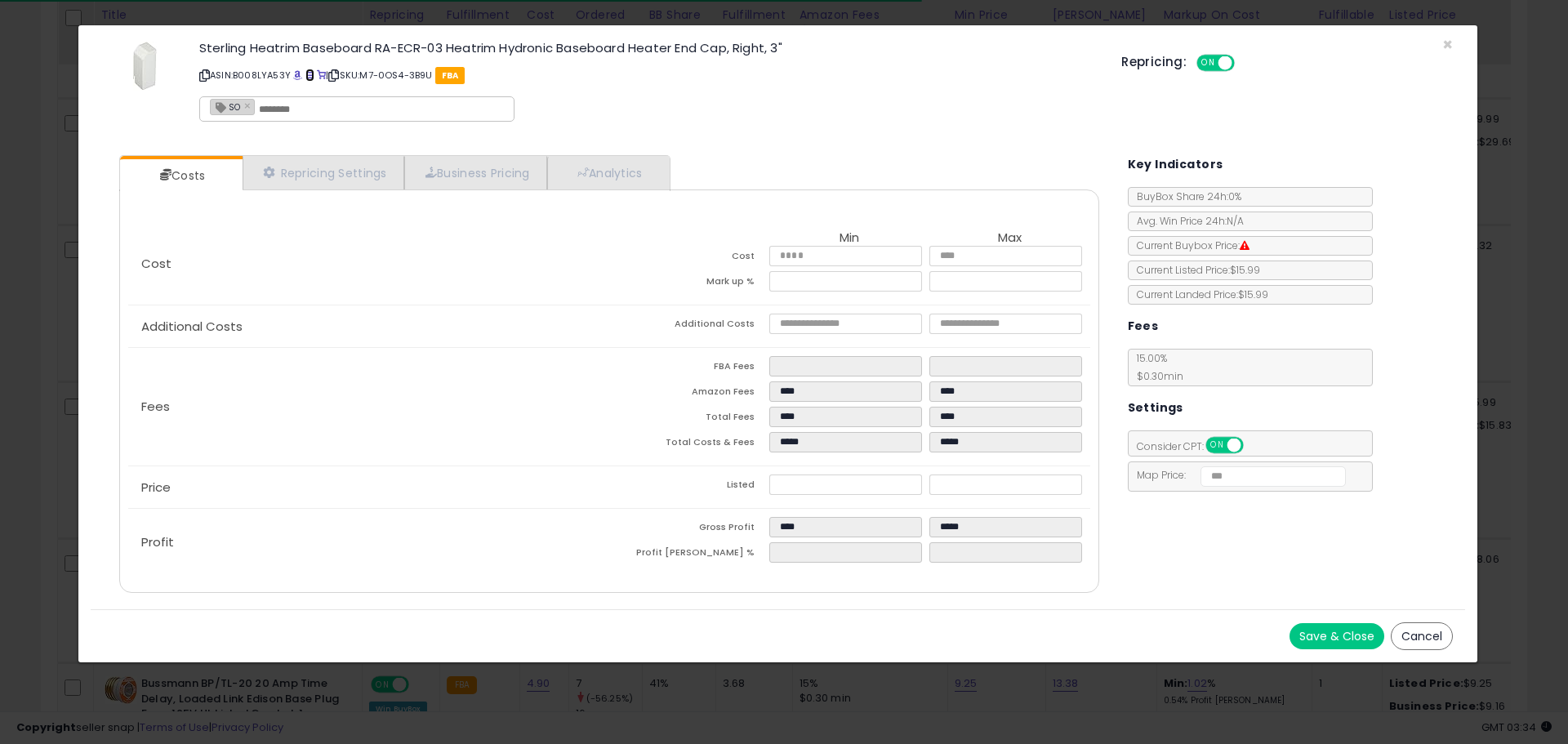
click at [308, 76] on span at bounding box center [310, 75] width 9 height 9
click at [197, 71] on div "Sterling Heatrim Baseboard RA-ECR-03 Heatrim Hydronic Baseboard Heater End Cap,…" at bounding box center [648, 83] width 922 height 93
click at [205, 72] on icon at bounding box center [205, 75] width 11 height 9
click at [200, 71] on icon at bounding box center [205, 75] width 11 height 9
click at [204, 75] on icon at bounding box center [205, 75] width 11 height 9
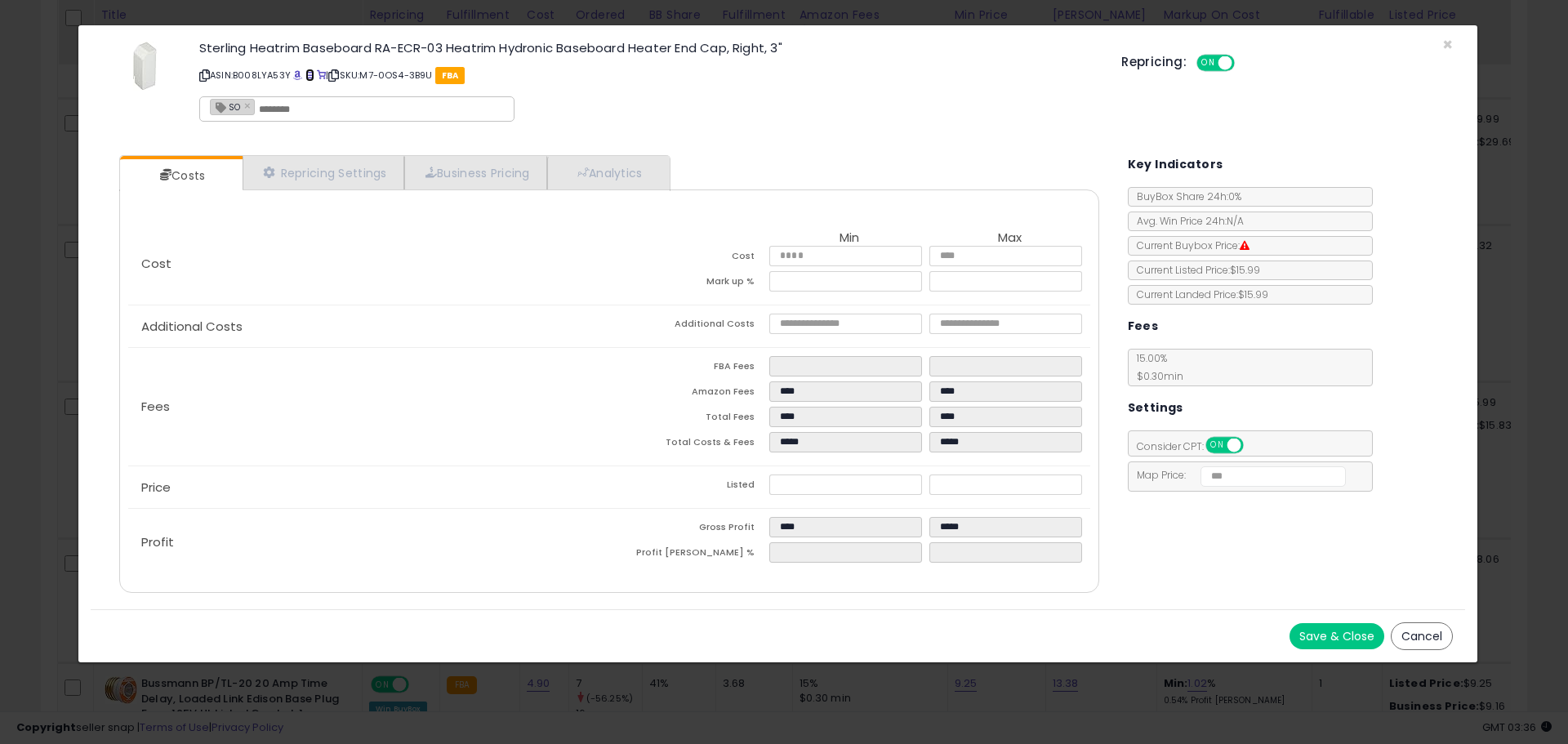
click at [312, 77] on span at bounding box center [310, 75] width 9 height 9
click at [1449, 48] on span "×" at bounding box center [1448, 44] width 11 height 24
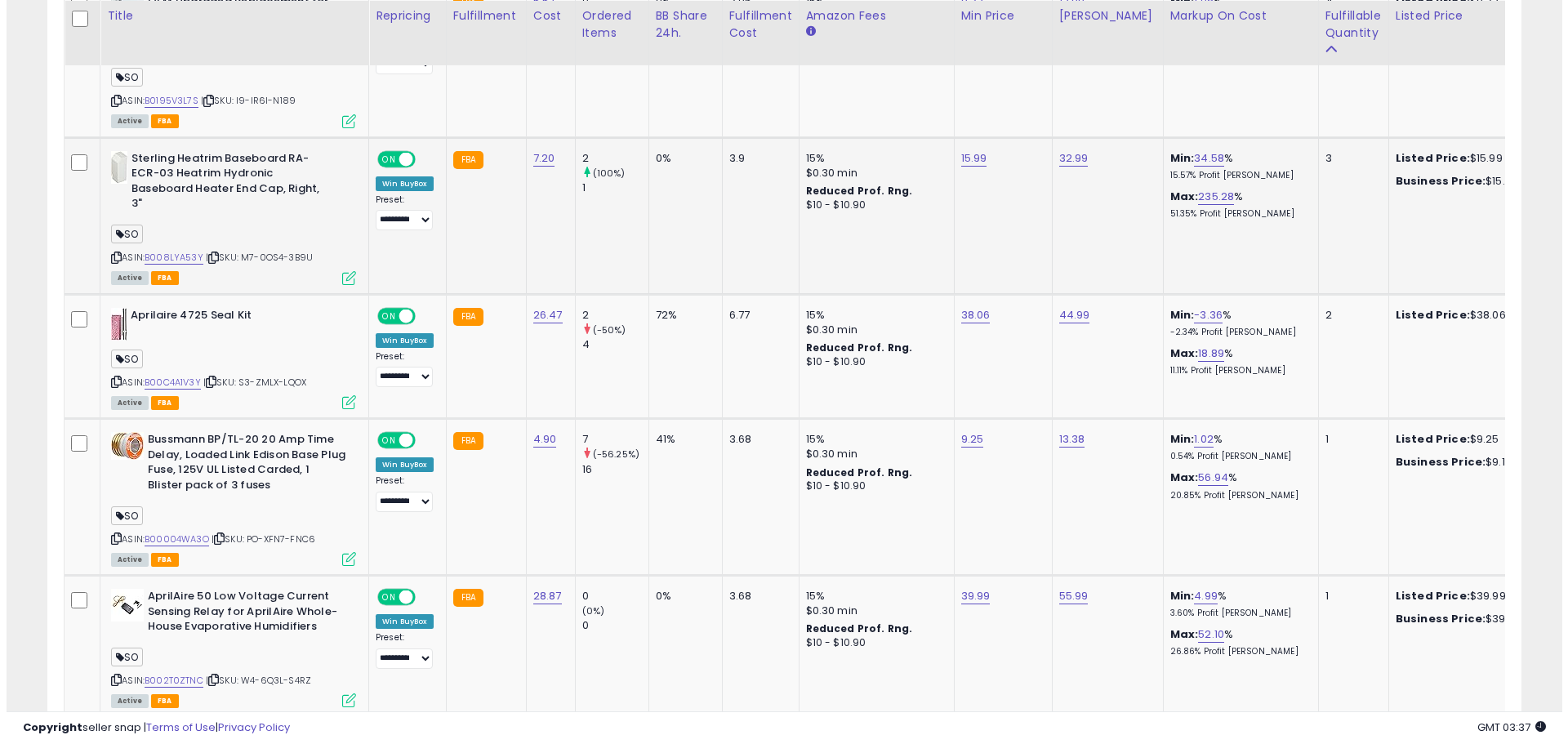
scroll to position [2851, 0]
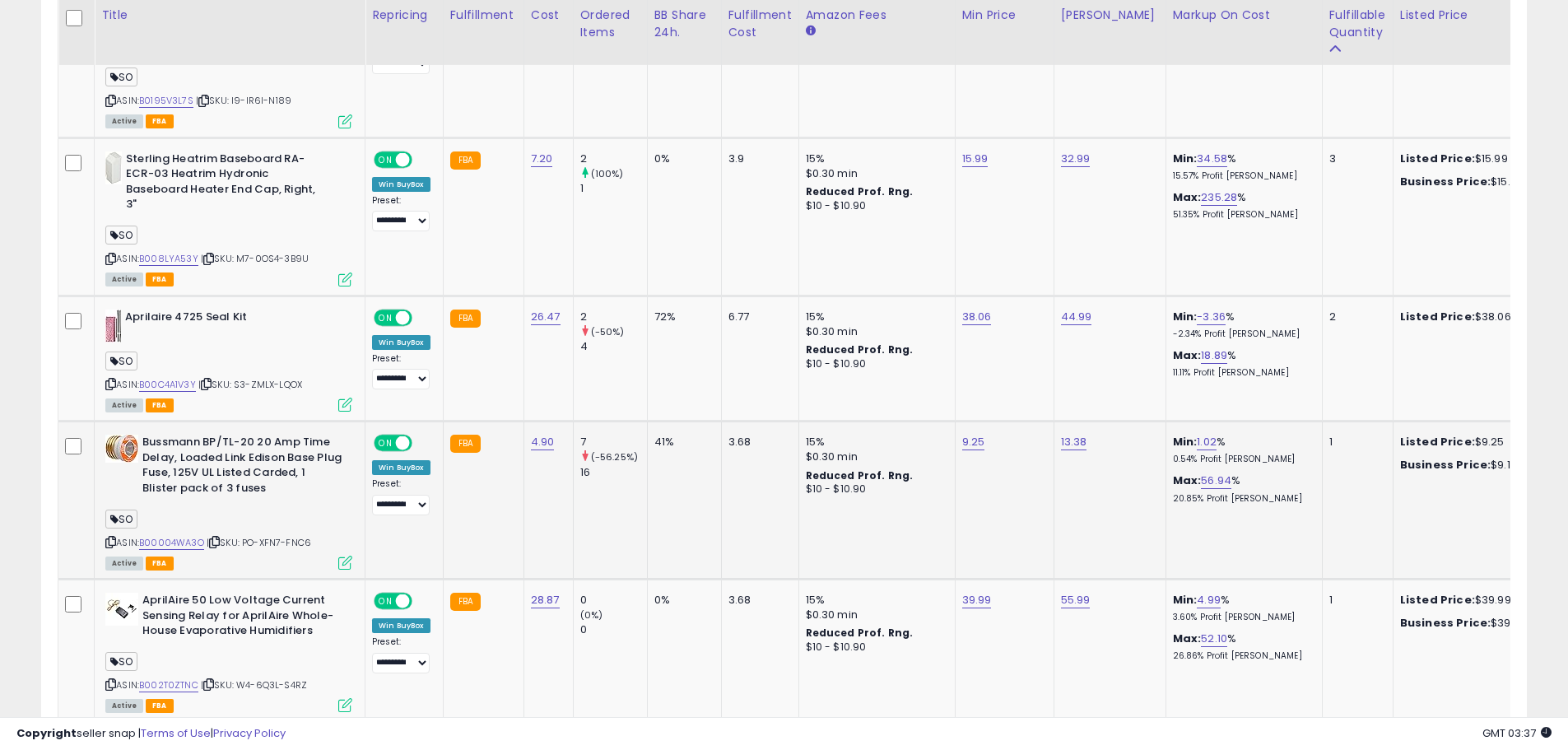
click at [343, 561] on icon at bounding box center [345, 562] width 14 height 14
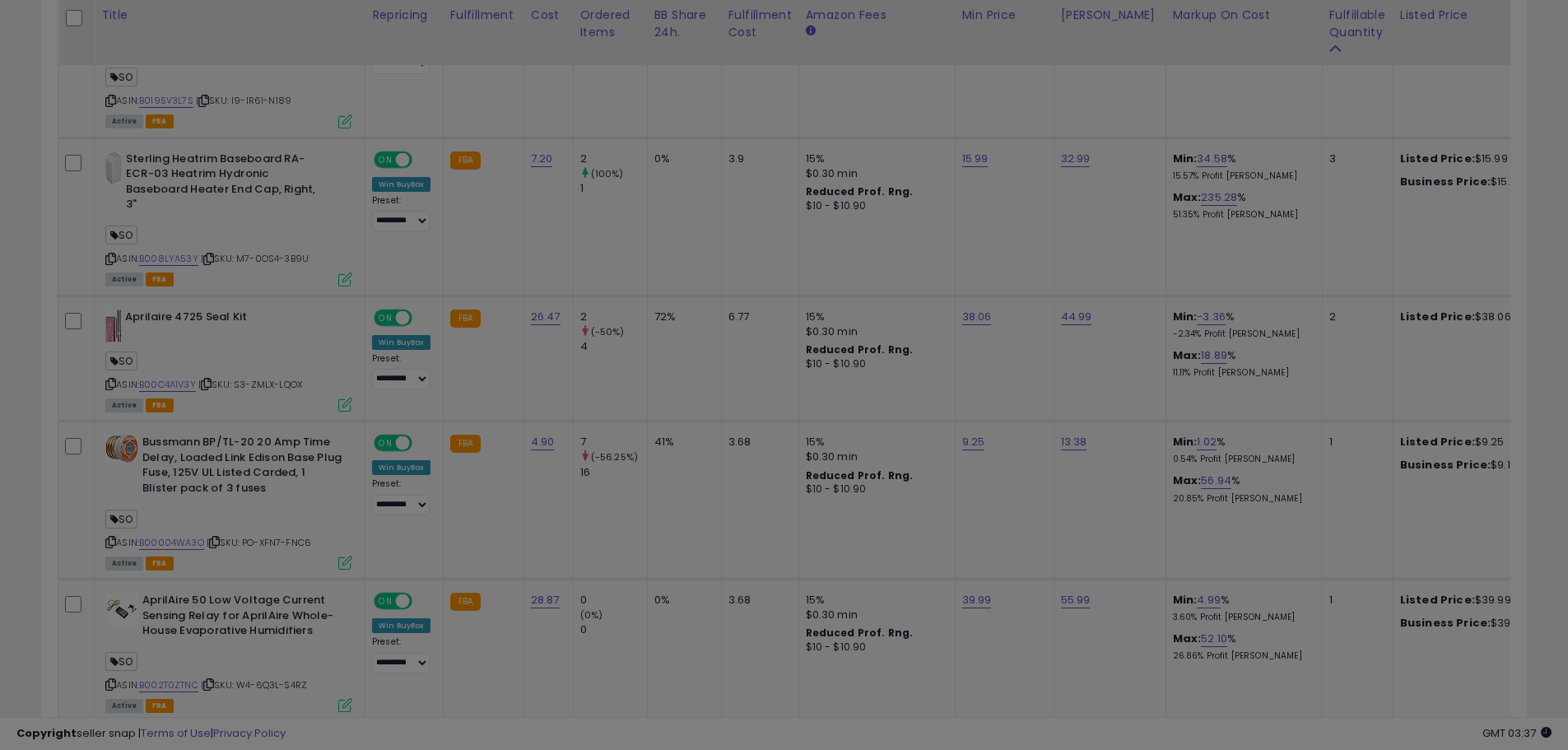
scroll to position [338, 870]
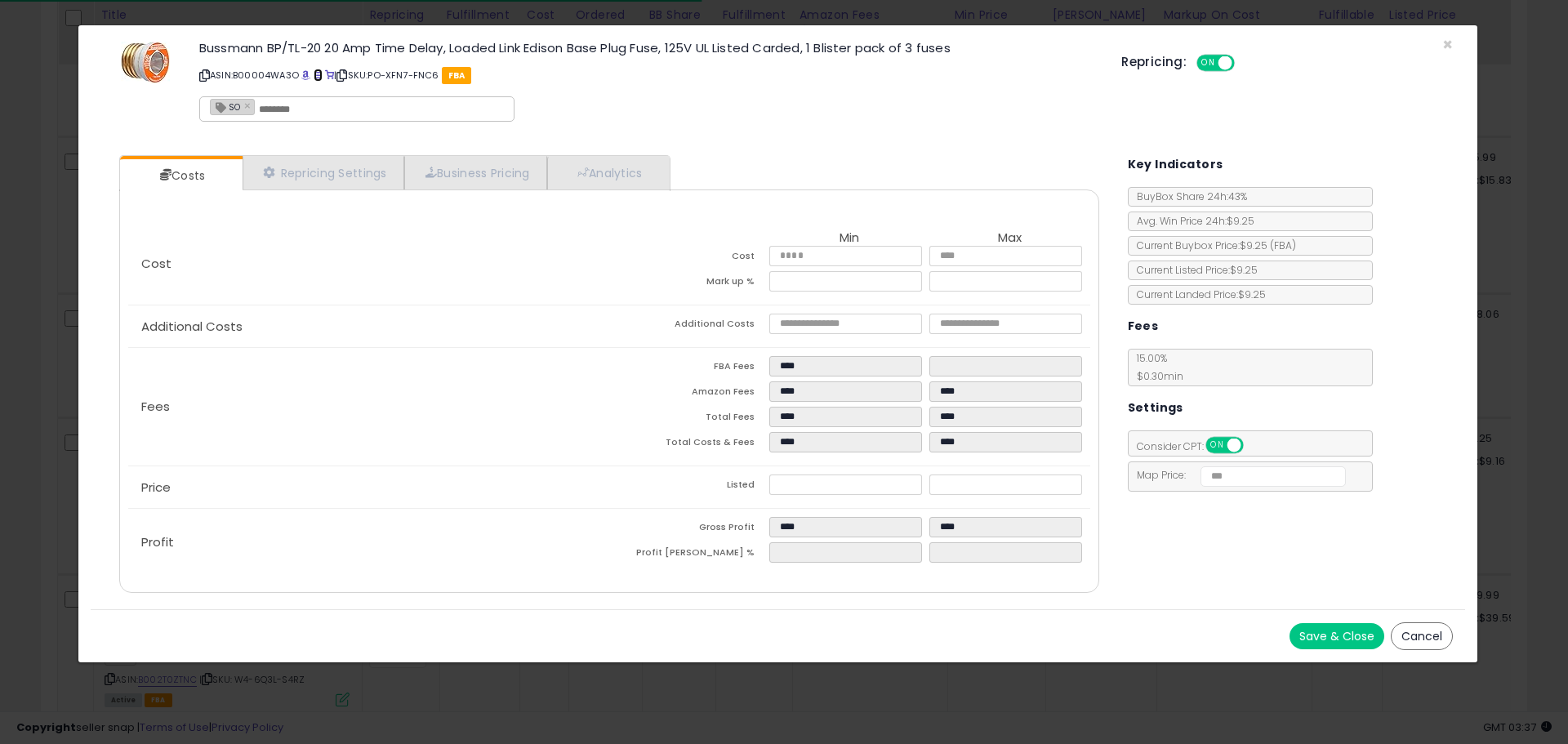
click at [317, 70] on link at bounding box center [318, 75] width 9 height 13
type input "****"
click at [901, 486] on input "****" at bounding box center [846, 484] width 152 height 21
type input "****"
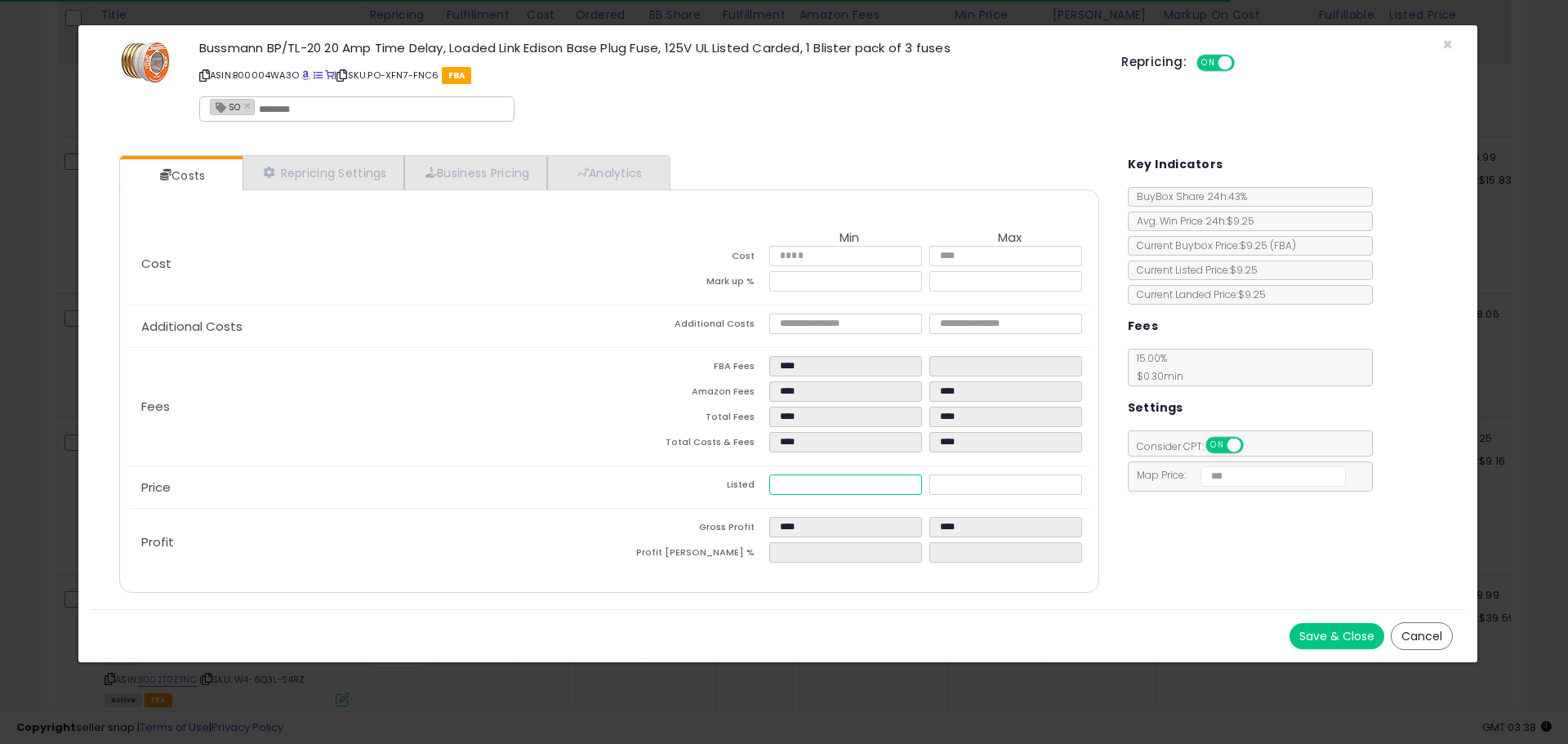
type input "****"
drag, startPoint x: 1195, startPoint y: 638, endPoint x: 1232, endPoint y: 629, distance: 38.1
click at [1195, 637] on div "Save & Close Cancel" at bounding box center [778, 635] width 1374 height 53
click at [1343, 638] on button "Save & Close" at bounding box center [1336, 635] width 95 height 26
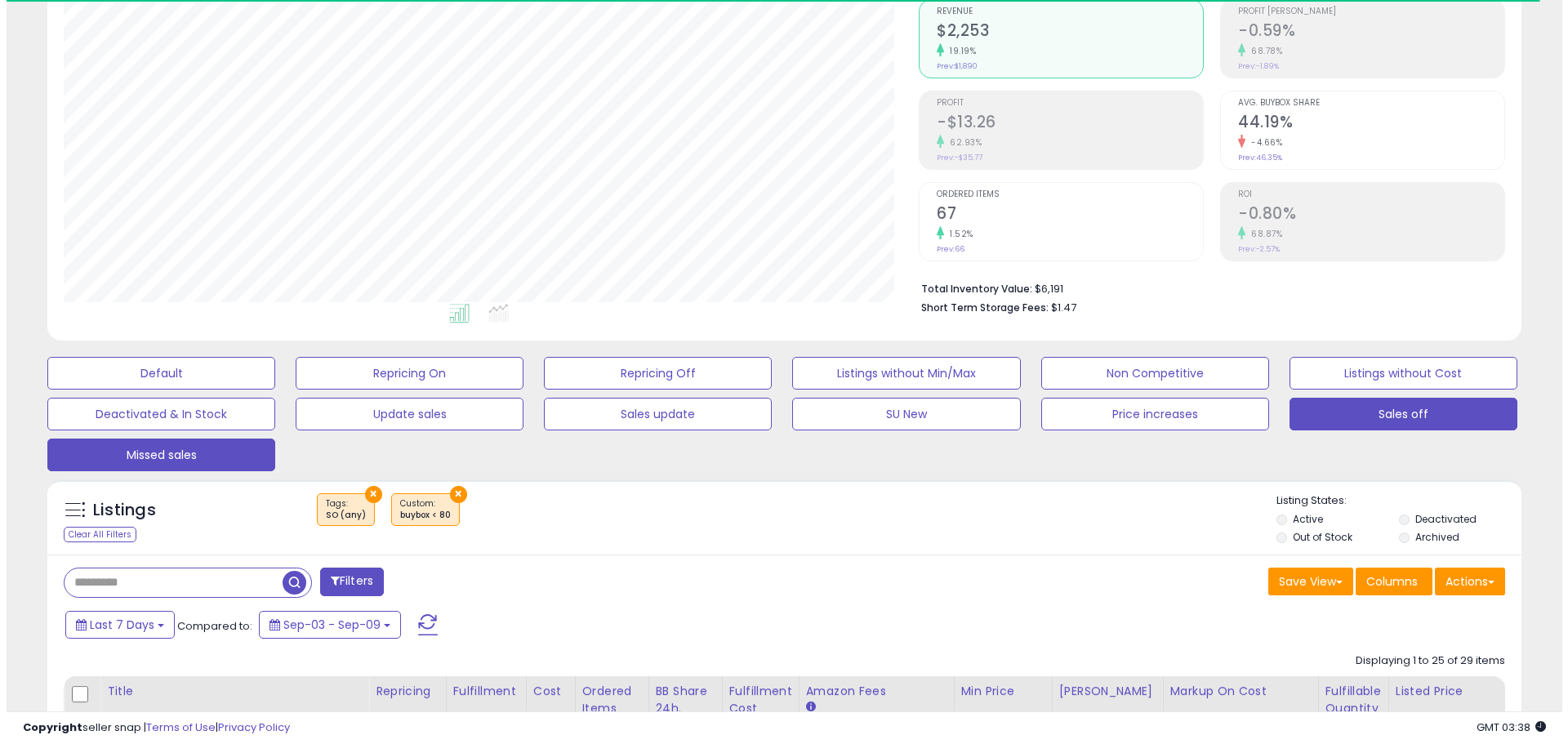
scroll to position [157, 0]
click at [237, 445] on button "Missed sales" at bounding box center [155, 455] width 228 height 33
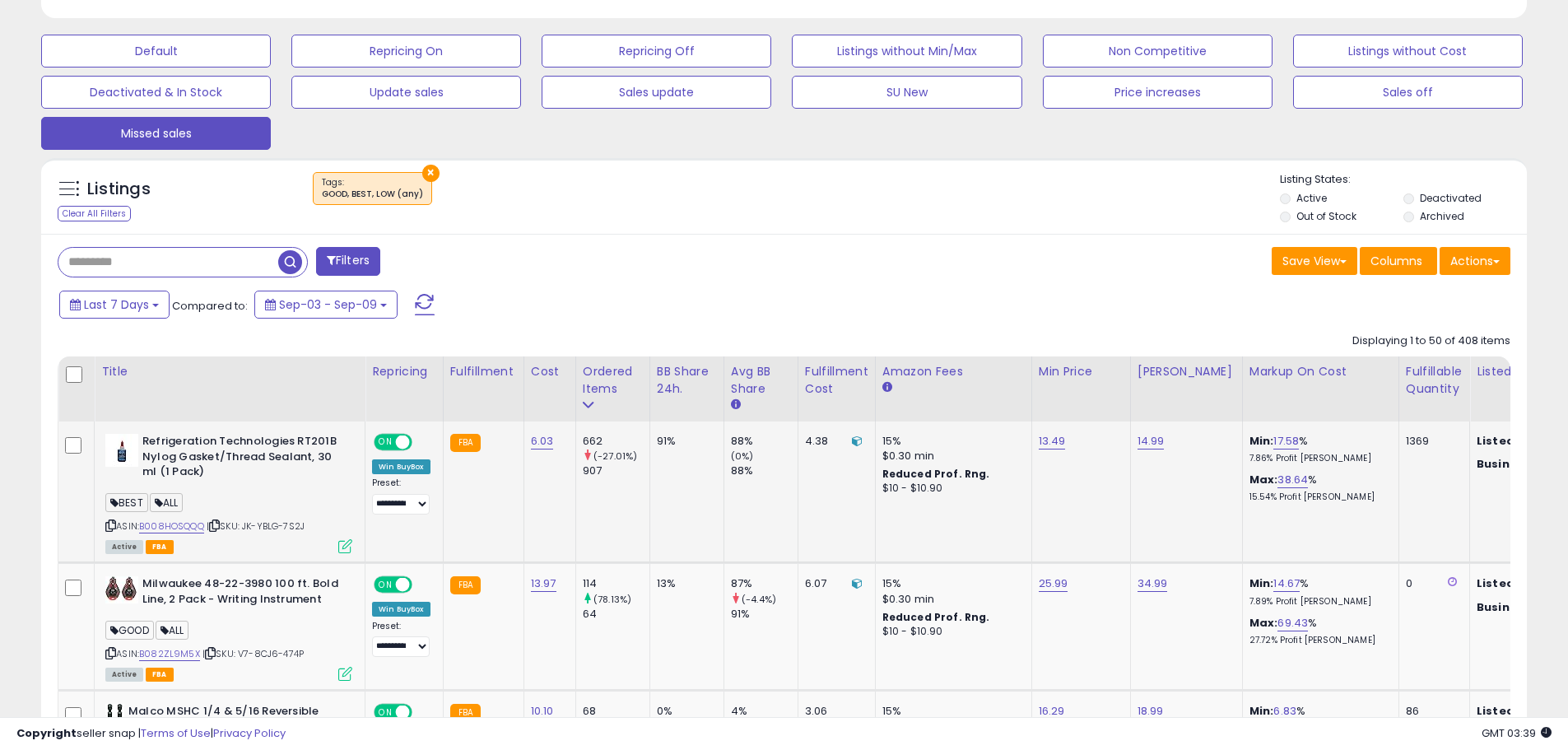
scroll to position [487, 0]
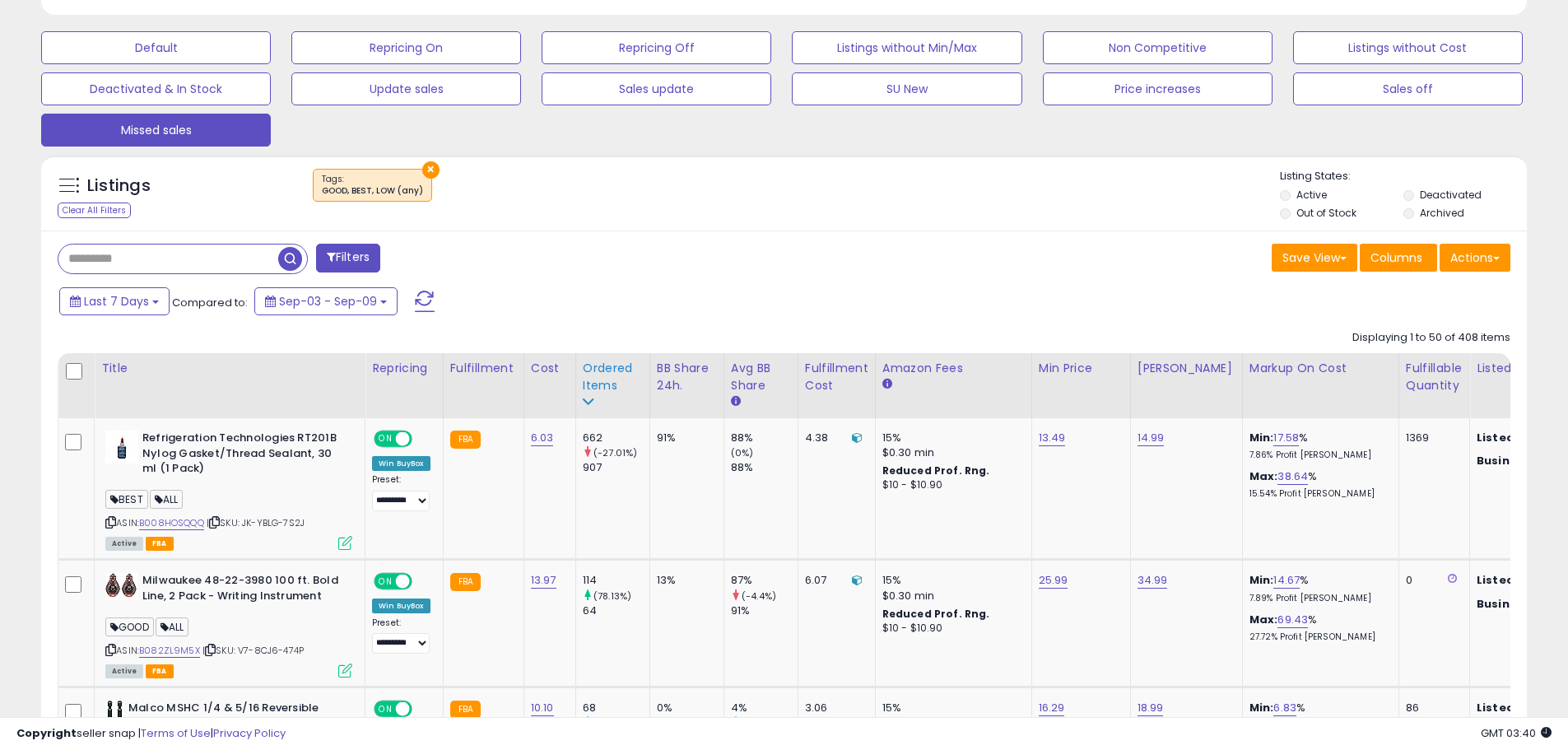
click at [593, 391] on div "Ordered Items" at bounding box center [613, 377] width 60 height 35
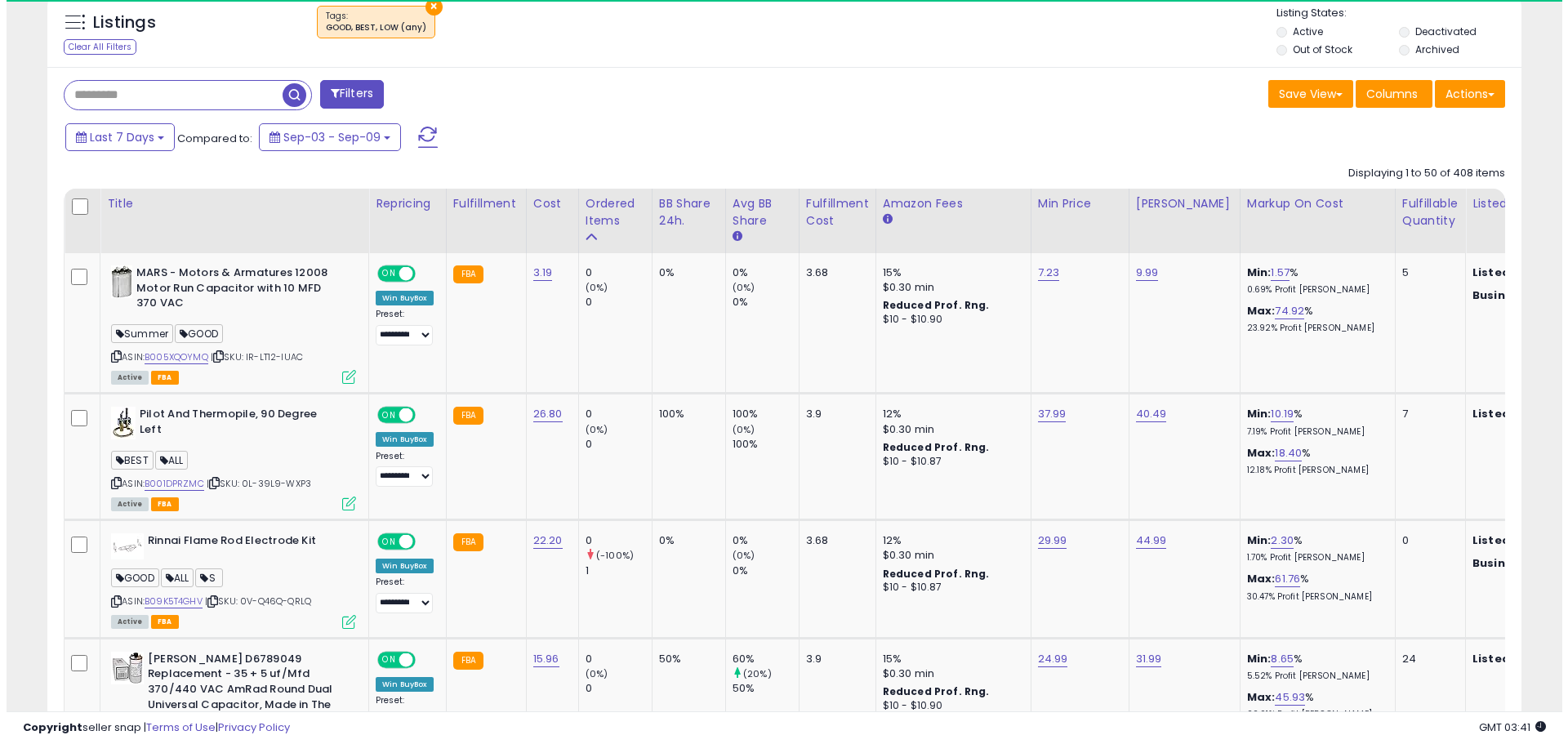
scroll to position [646, 0]
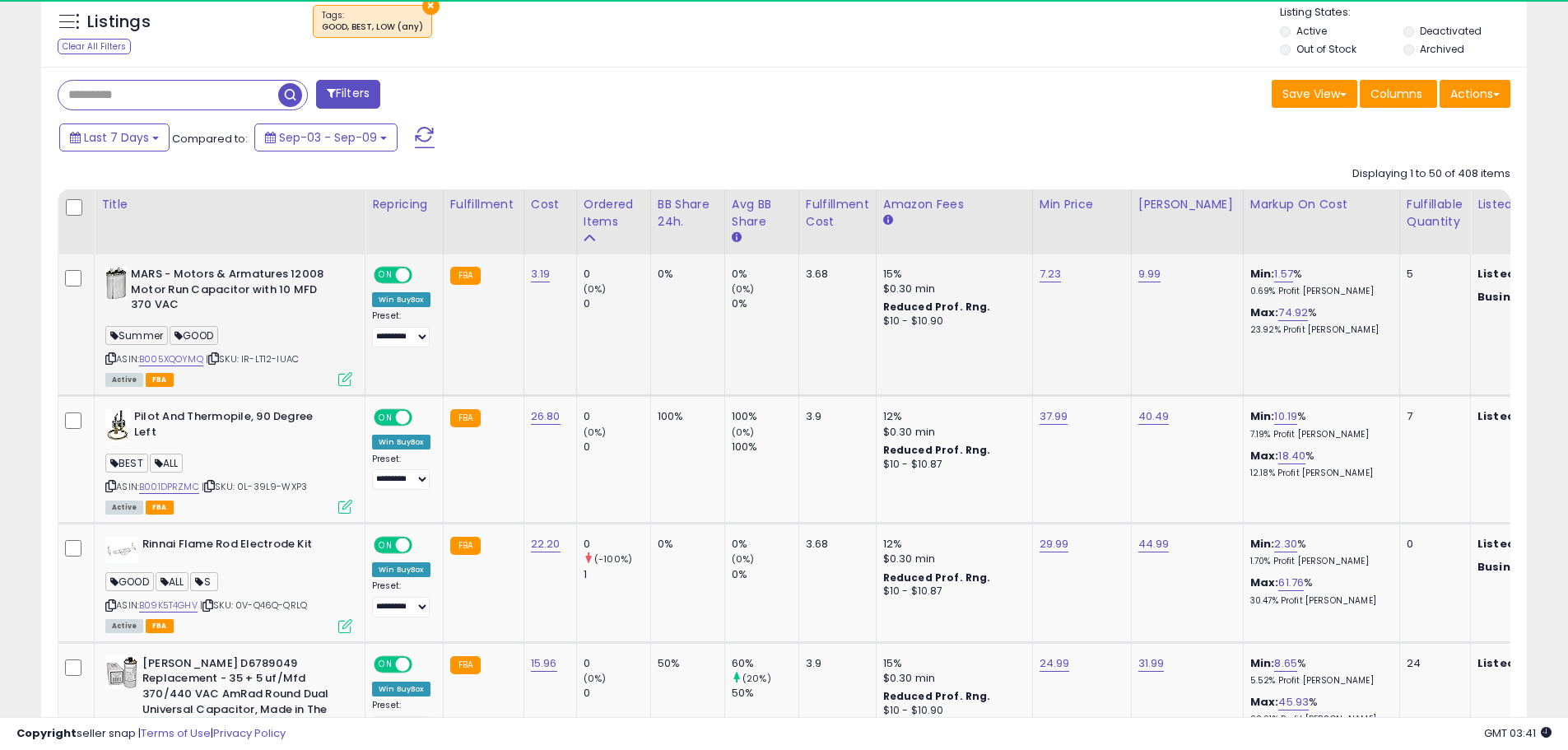
click at [346, 380] on icon at bounding box center [345, 379] width 14 height 14
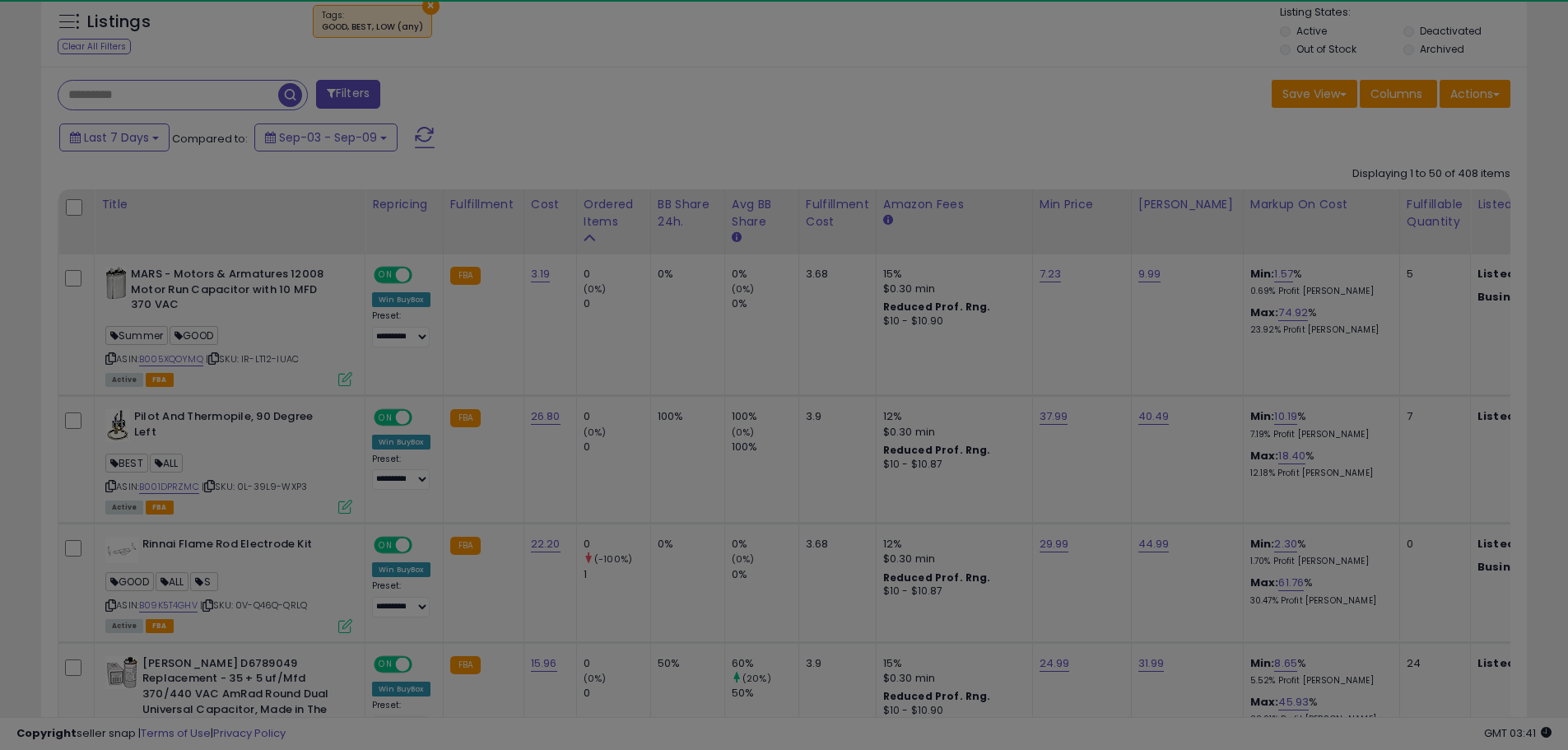
scroll to position [338, 870]
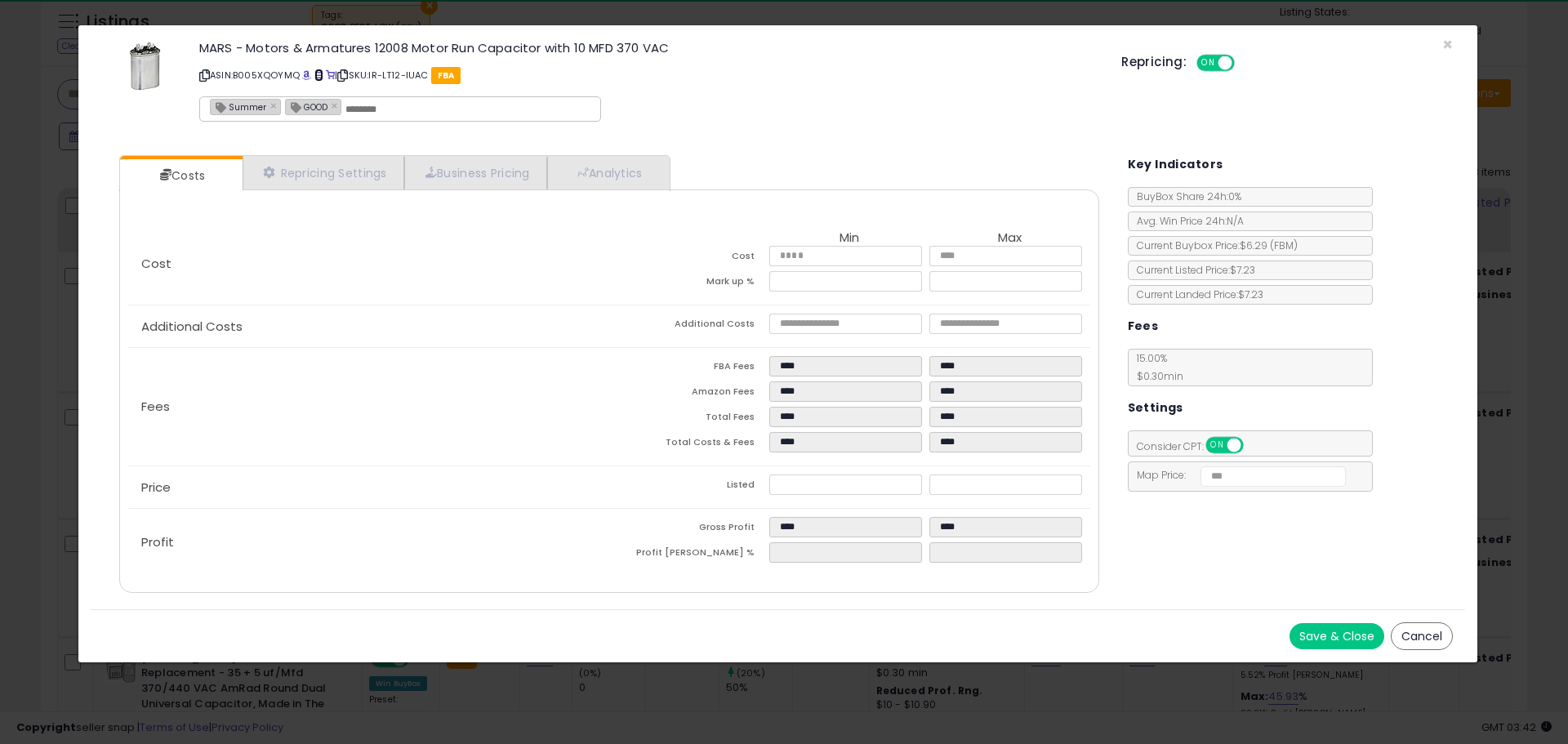
click at [317, 76] on span at bounding box center [319, 75] width 9 height 9
click at [1449, 46] on span "×" at bounding box center [1448, 44] width 11 height 24
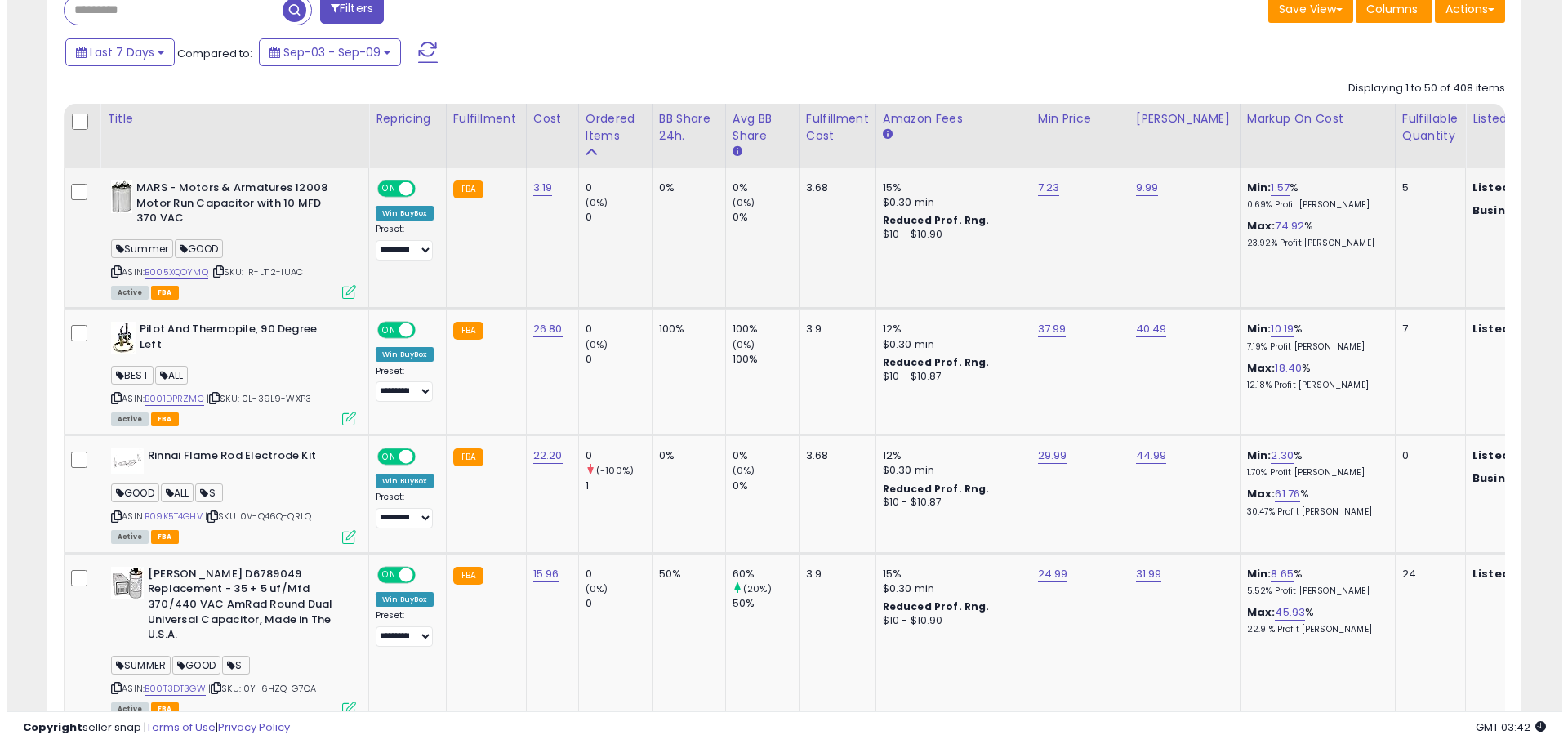
scroll to position [729, 0]
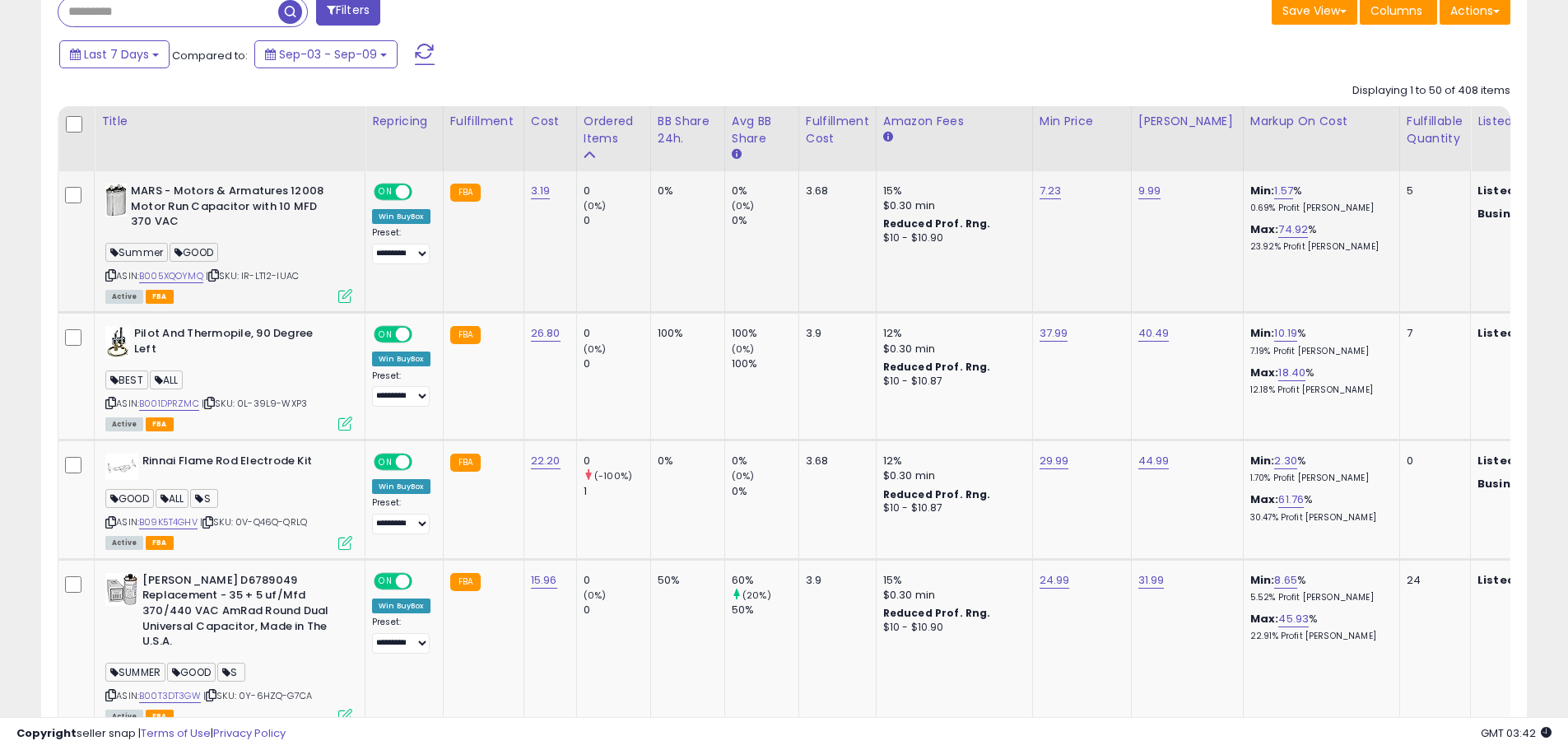
click at [340, 296] on icon at bounding box center [345, 296] width 14 height 14
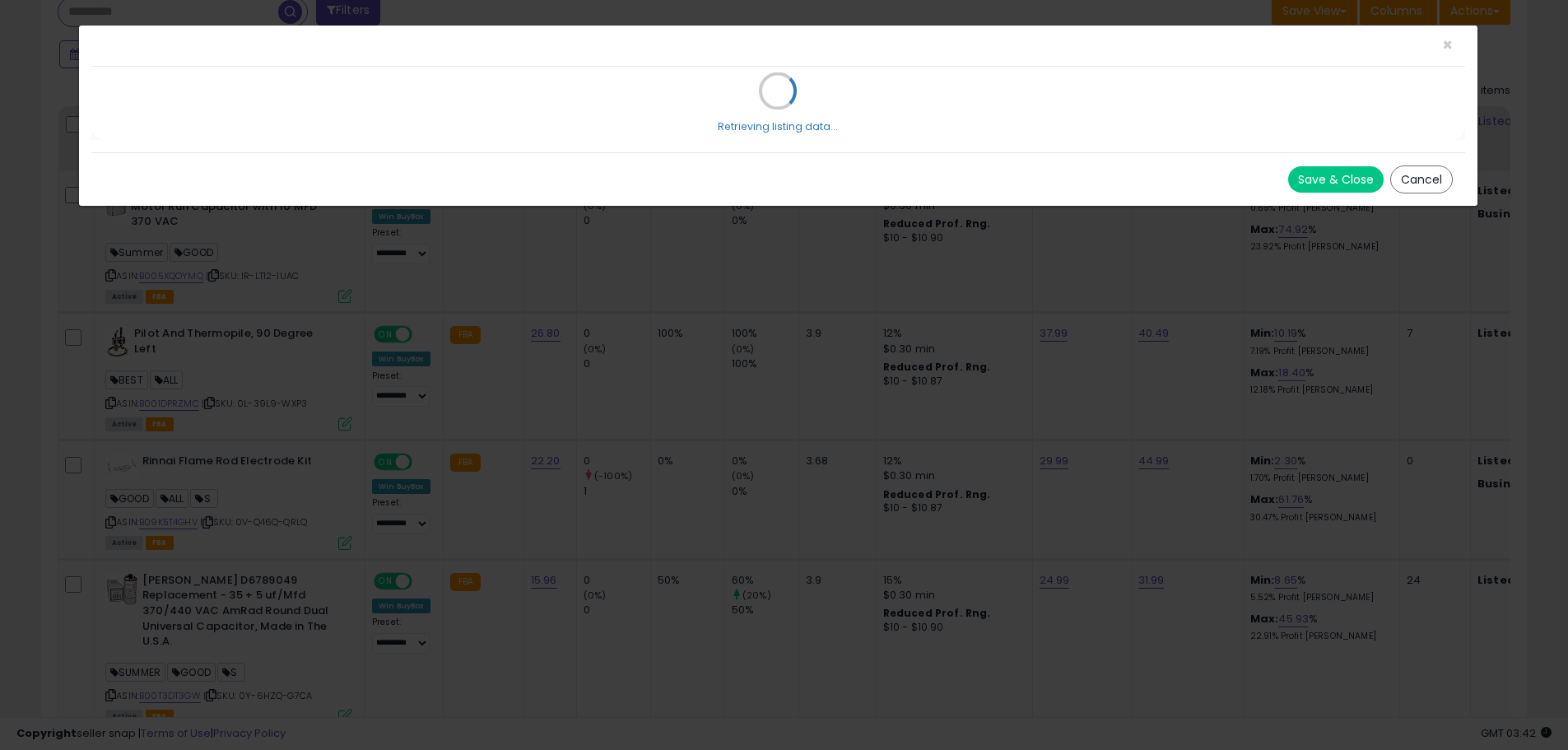
scroll to position [338, 870]
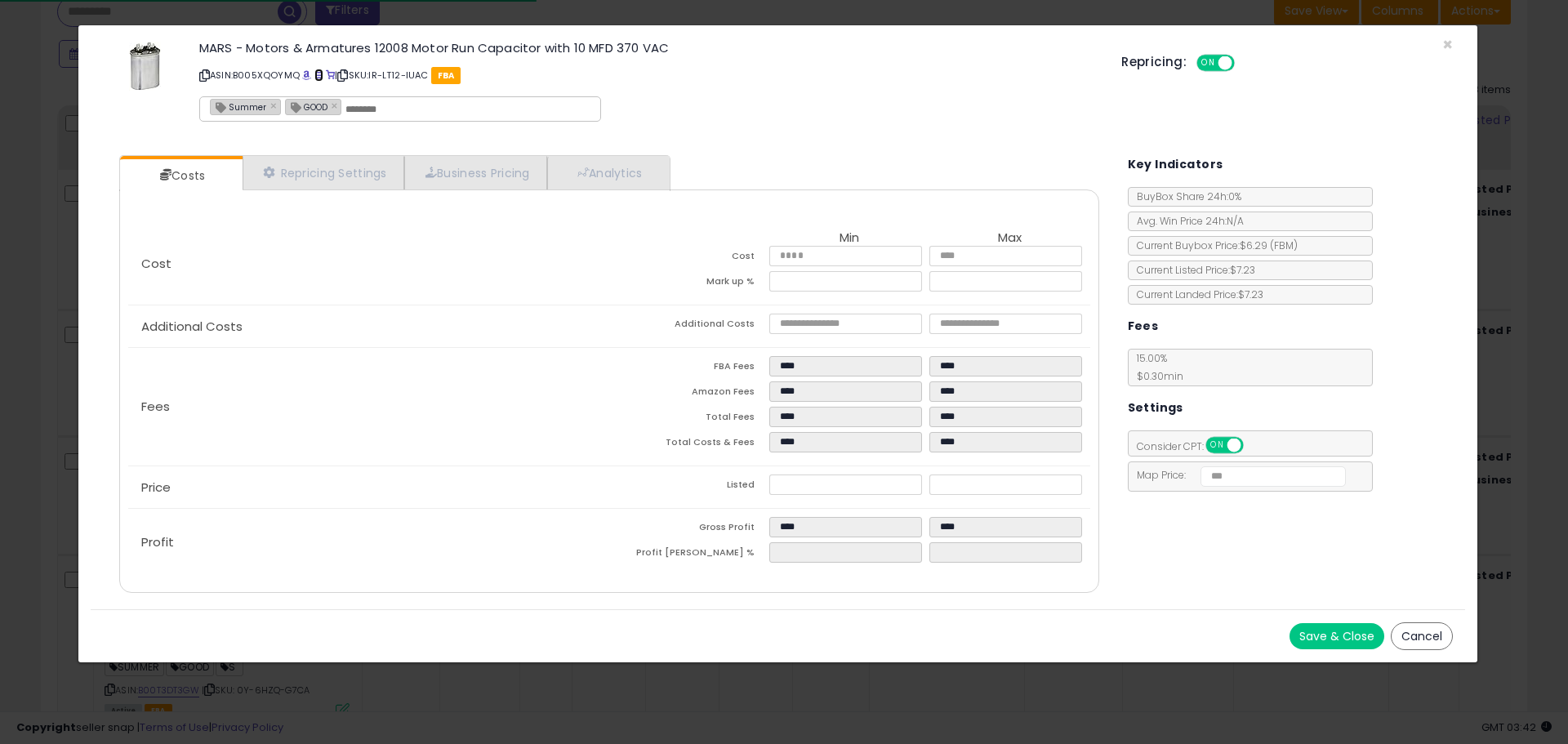
click at [320, 74] on span at bounding box center [319, 75] width 9 height 9
click at [1446, 46] on span "×" at bounding box center [1448, 44] width 11 height 24
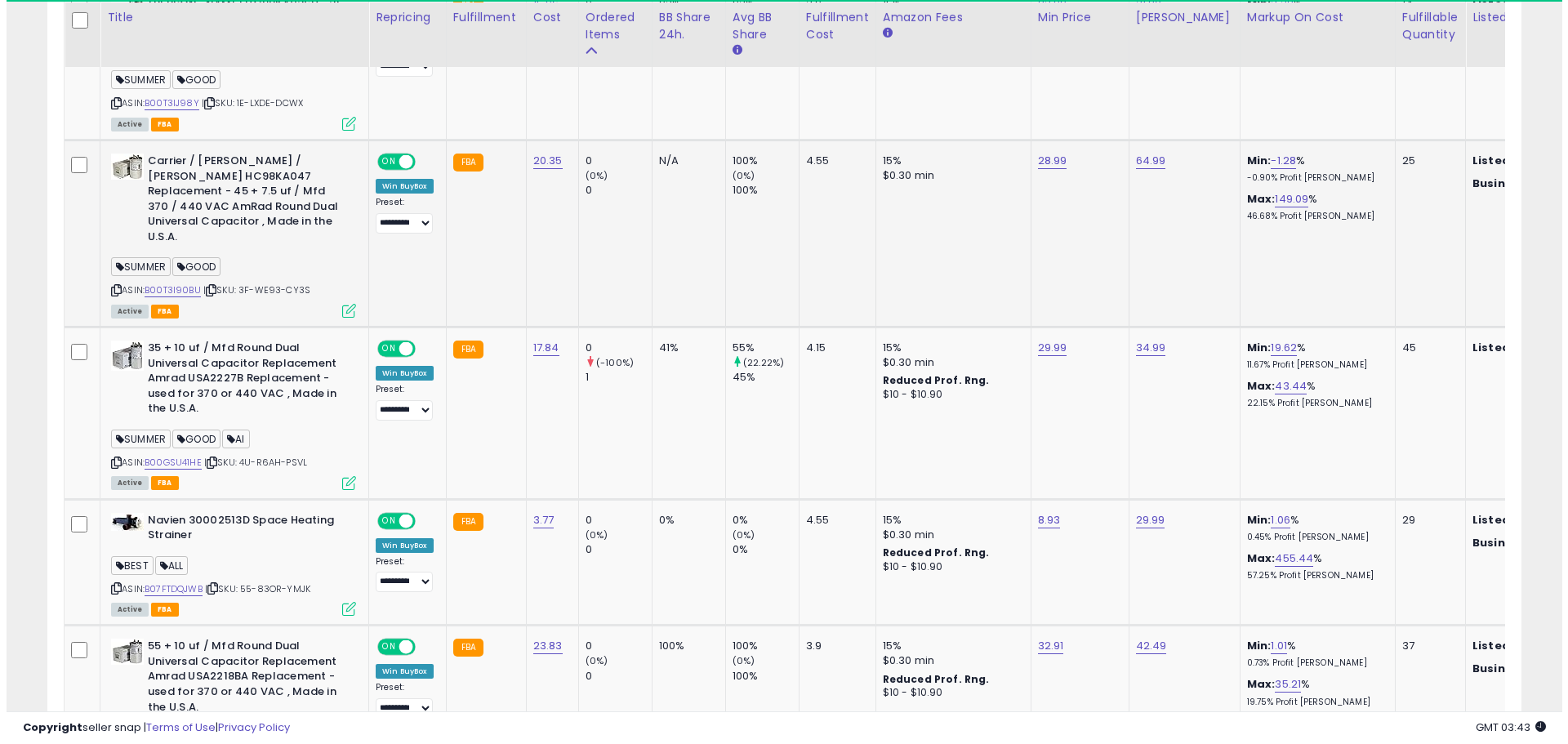
scroll to position [1788, 0]
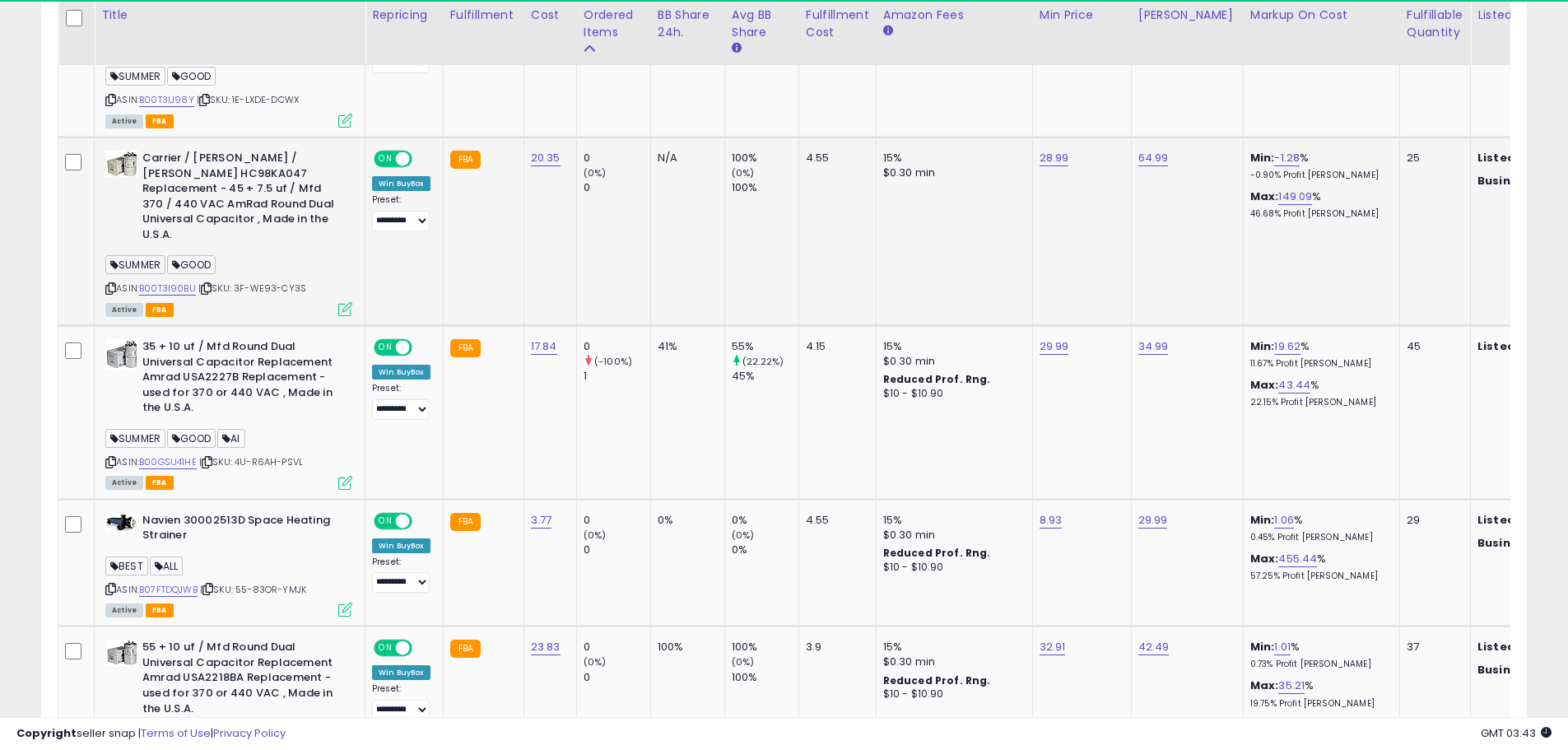
click at [340, 302] on icon at bounding box center [345, 308] width 14 height 14
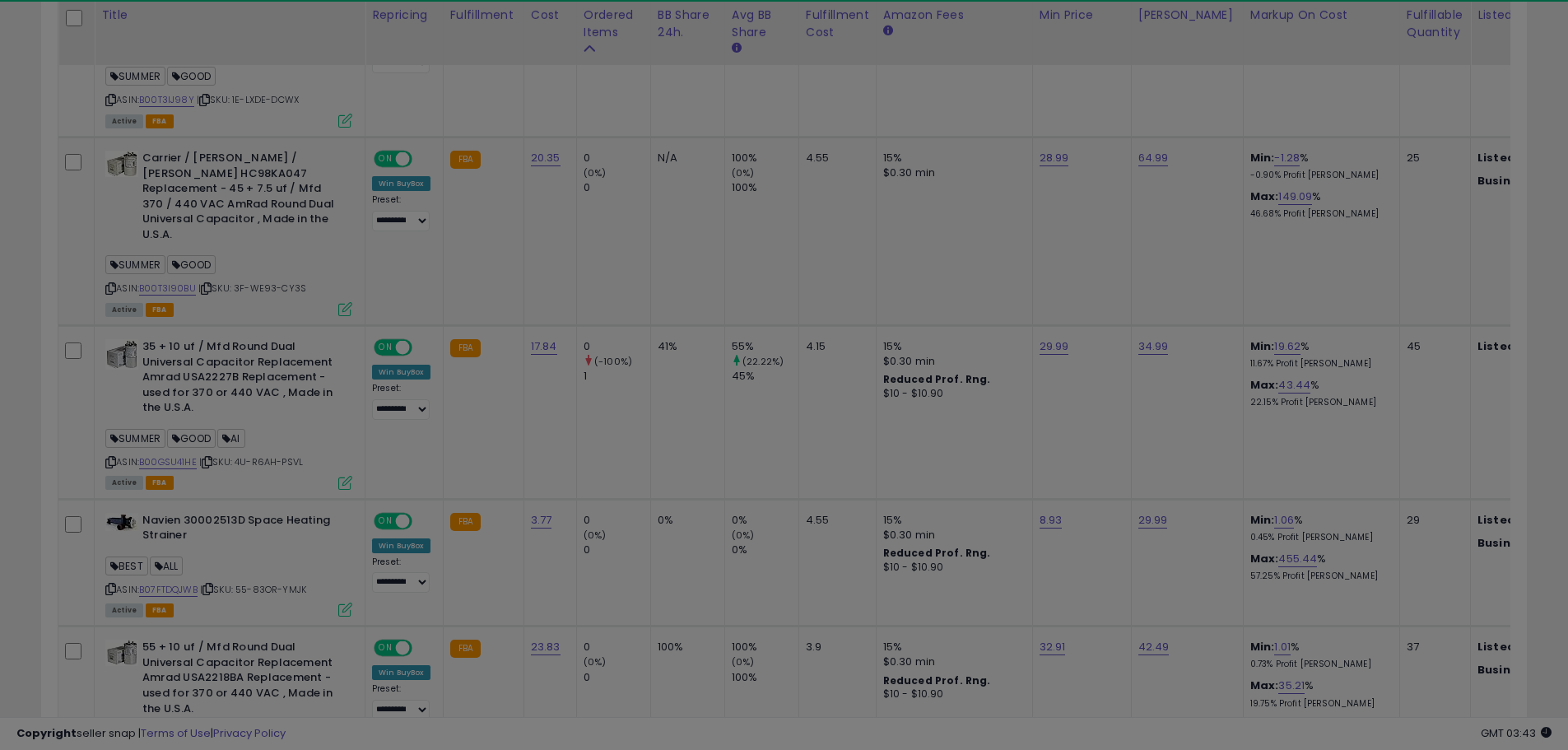
scroll to position [338, 870]
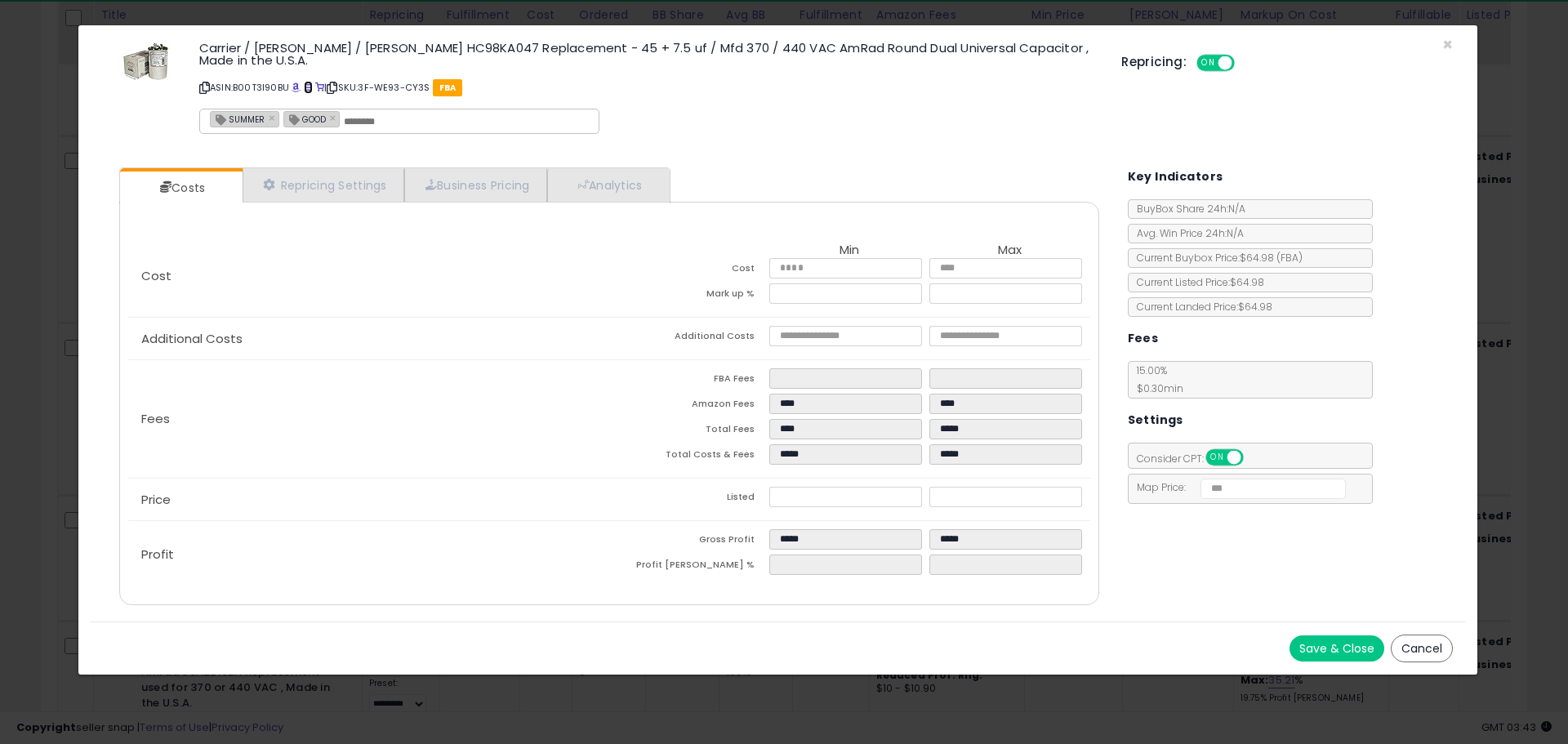
click at [308, 83] on span at bounding box center [309, 88] width 9 height 9
click at [1448, 48] on span "×" at bounding box center [1448, 44] width 11 height 24
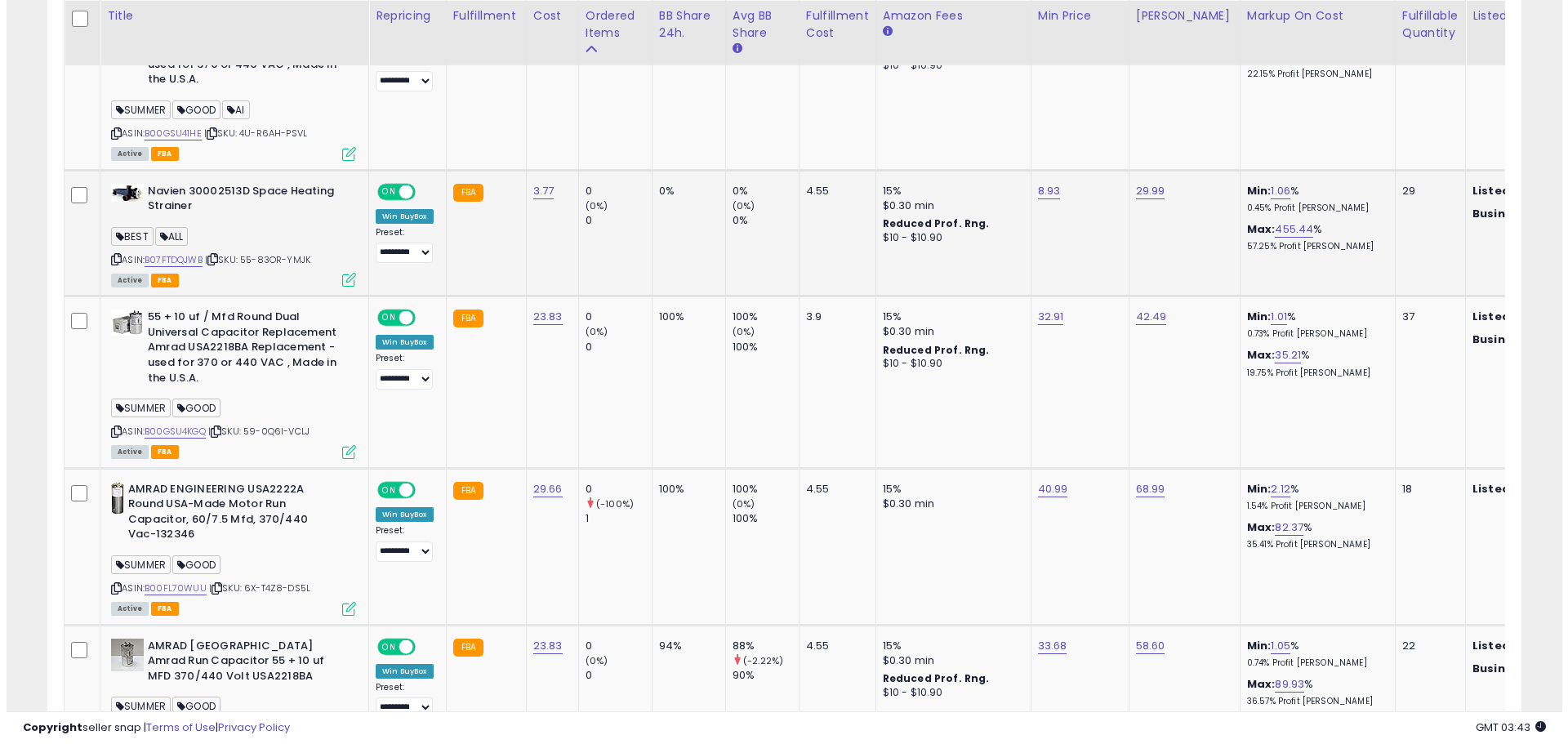
scroll to position [2114, 0]
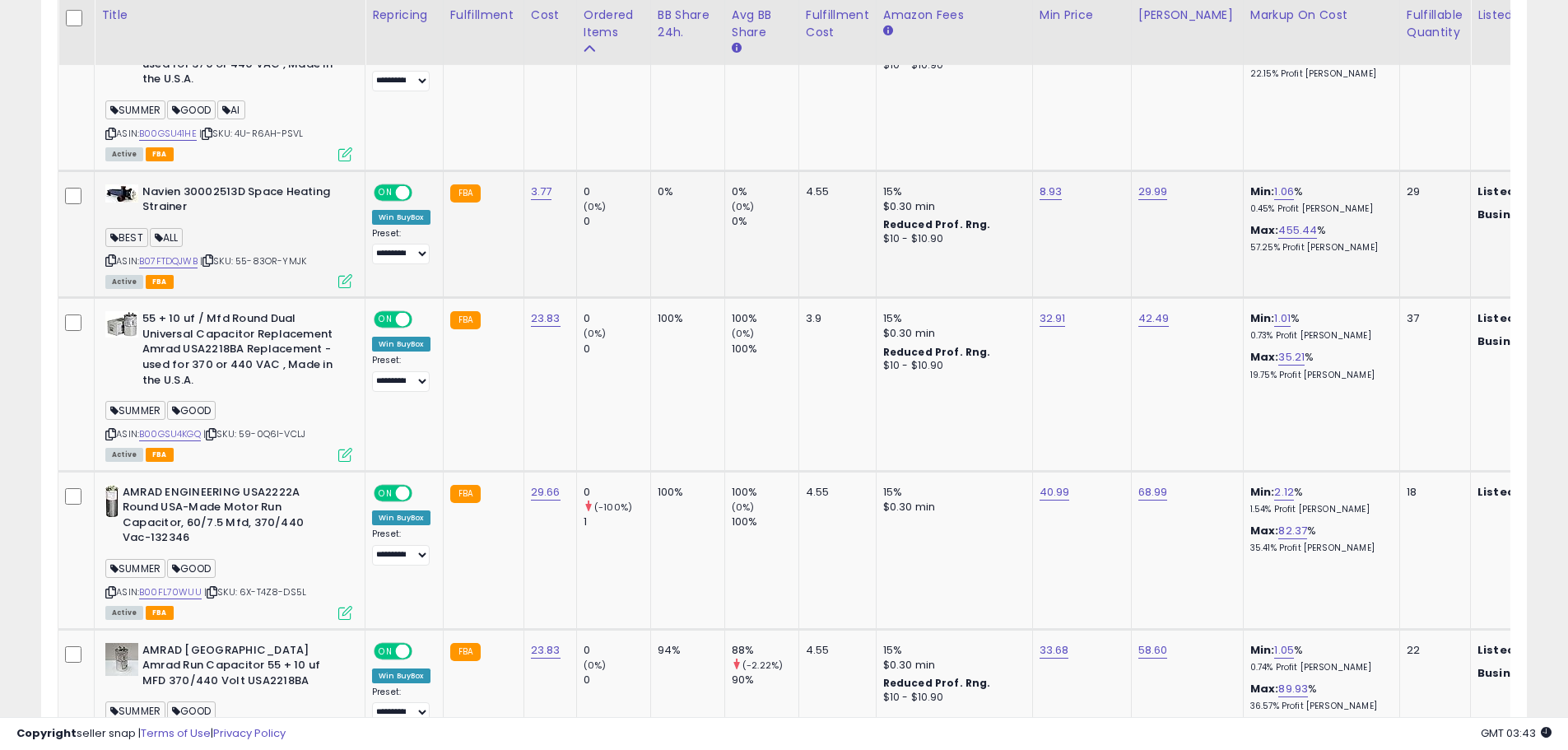
click at [342, 274] on icon at bounding box center [345, 280] width 14 height 14
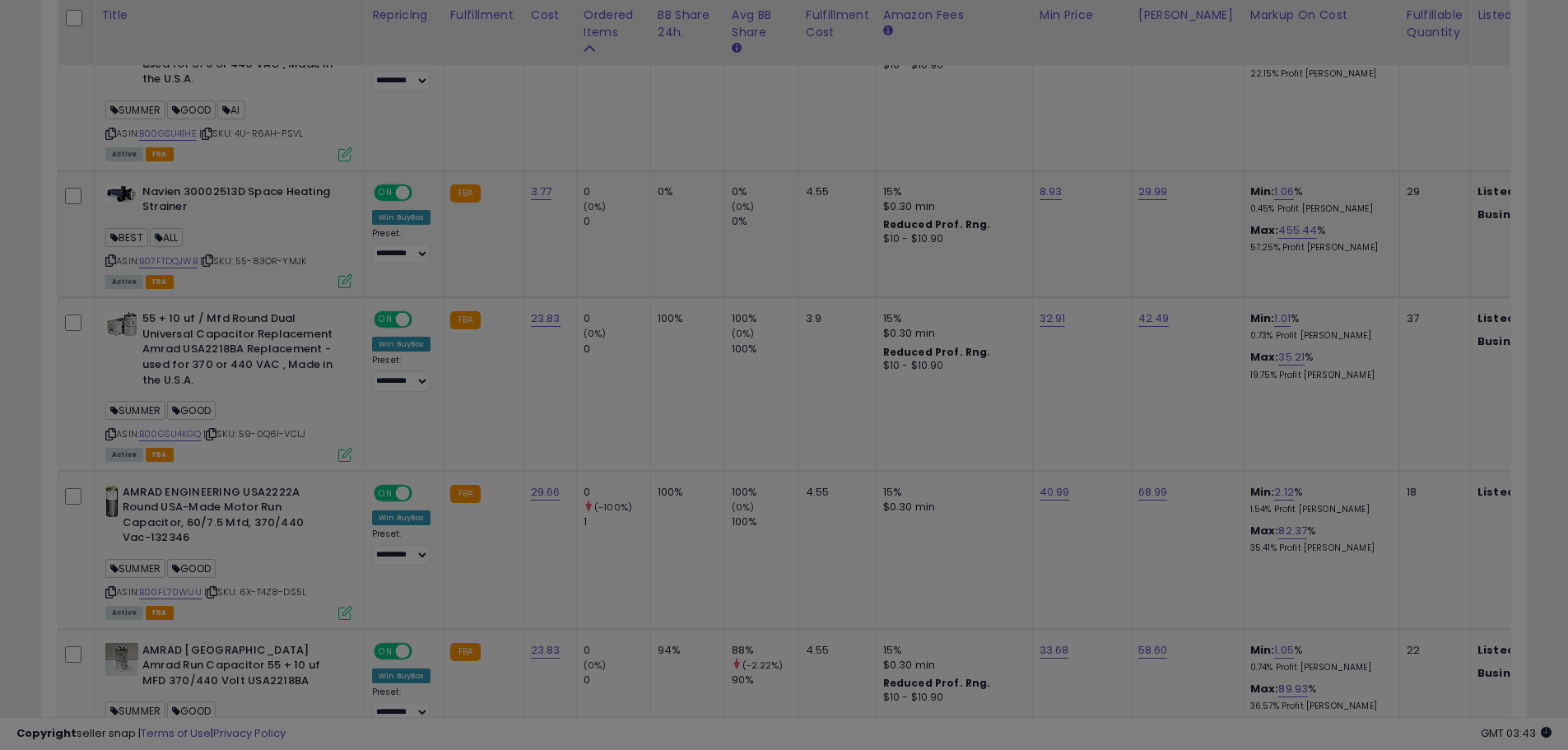
scroll to position [338, 870]
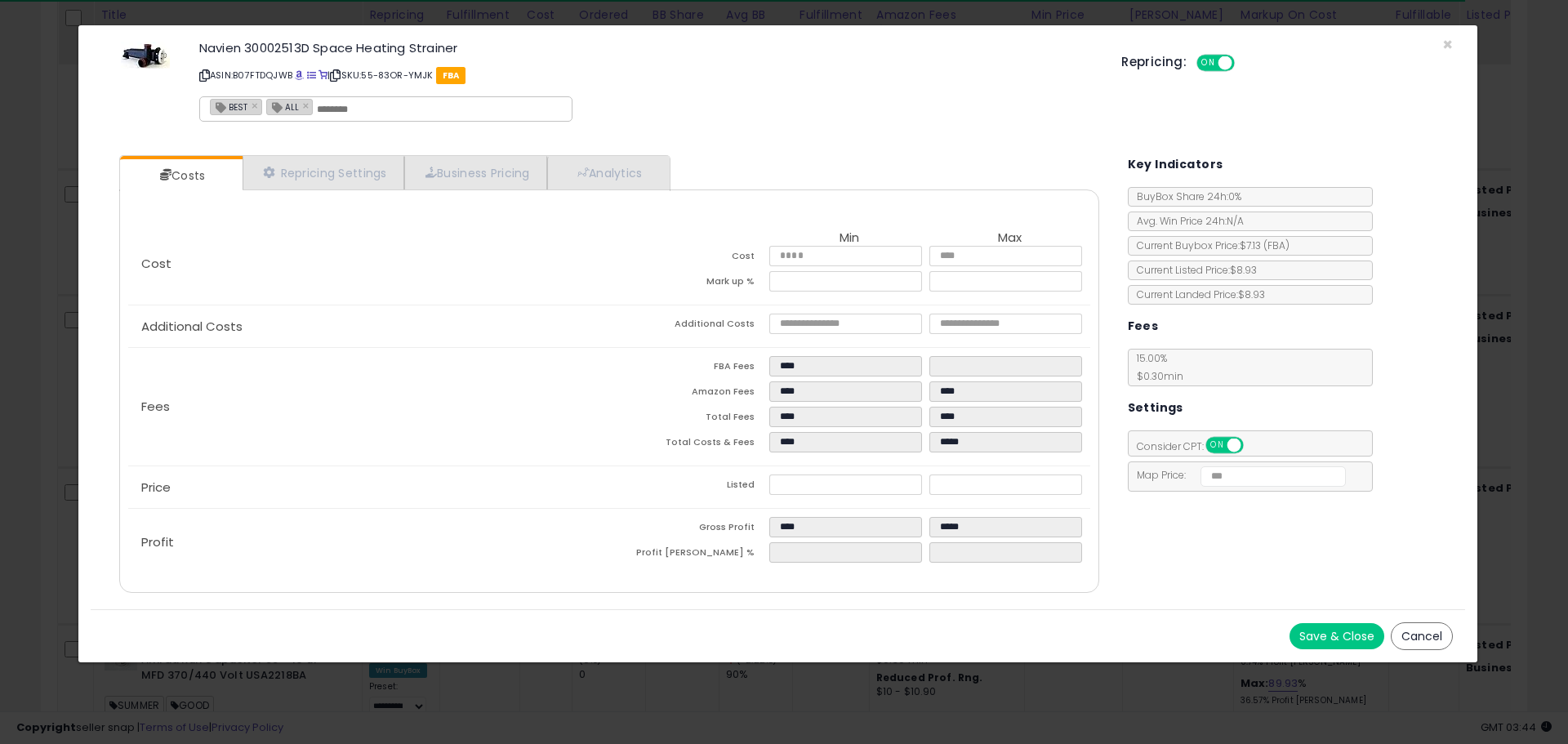
click at [310, 76] on p "ASIN: B07FTDQJWB | SKU: 55-83OR-YMJK FBA" at bounding box center [647, 75] width 897 height 26
click at [312, 77] on span at bounding box center [311, 75] width 9 height 9
click at [201, 71] on icon at bounding box center [205, 75] width 11 height 9
drag, startPoint x: 209, startPoint y: 77, endPoint x: 1170, endPoint y: 603, distance: 1095.5
click at [1170, 603] on div "Costs Repricing Settings Business Pricing Analytics Cost" at bounding box center [778, 376] width 1374 height 466
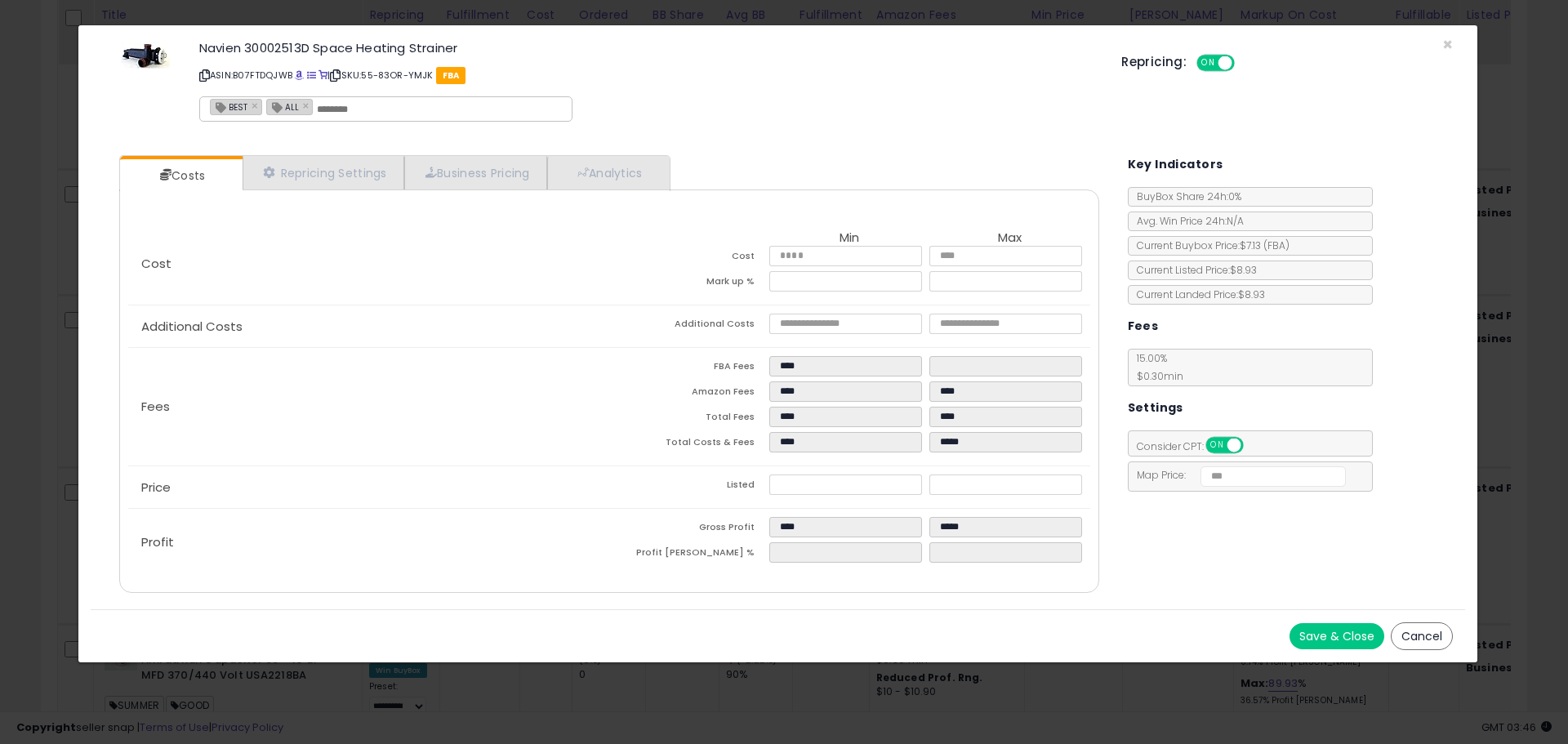
click at [1129, 529] on div "Costs Repricing Settings Business Pricing Analytics Cost" at bounding box center [778, 376] width 1374 height 466
click at [1442, 47] on span "×" at bounding box center [1448, 44] width 11 height 24
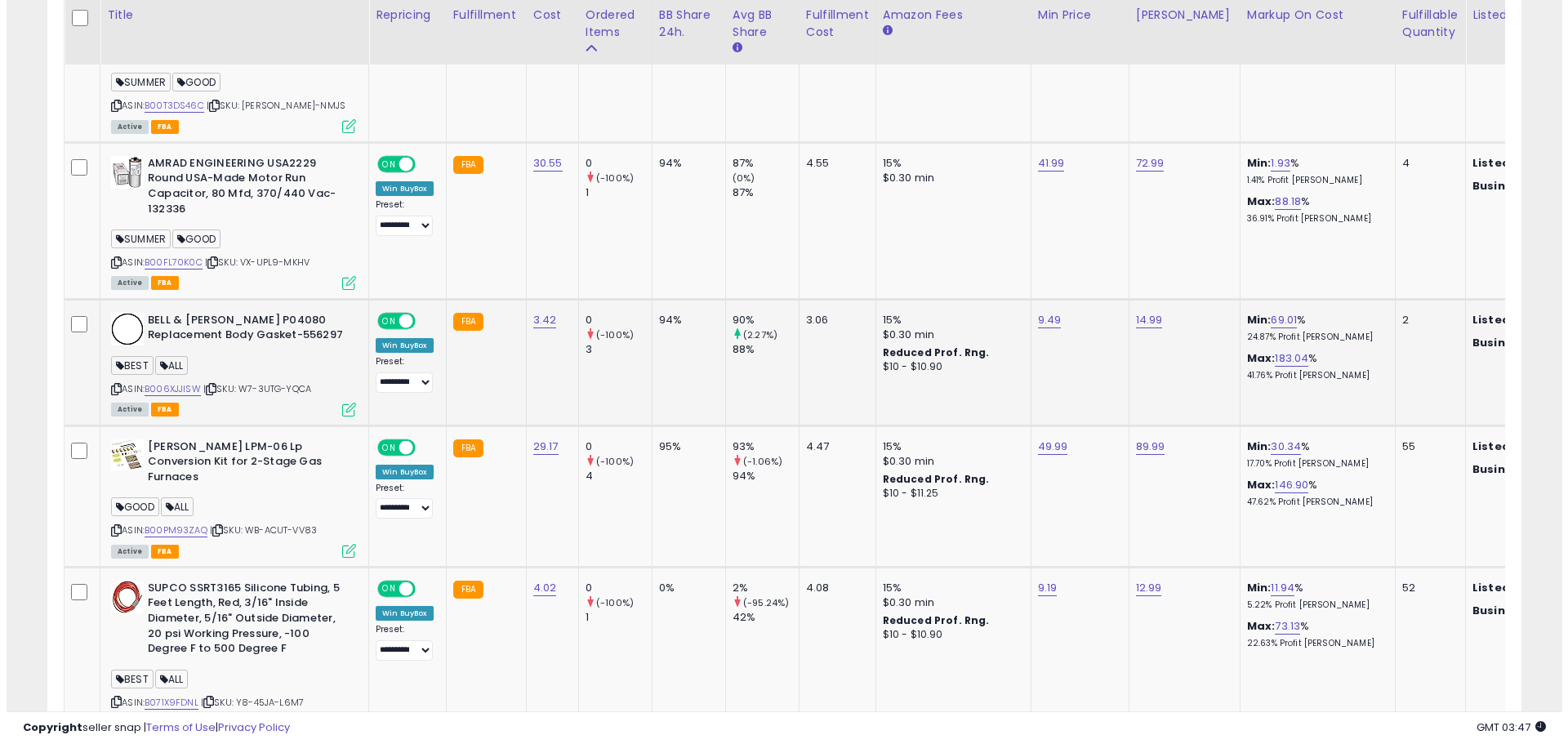
scroll to position [7009, 0]
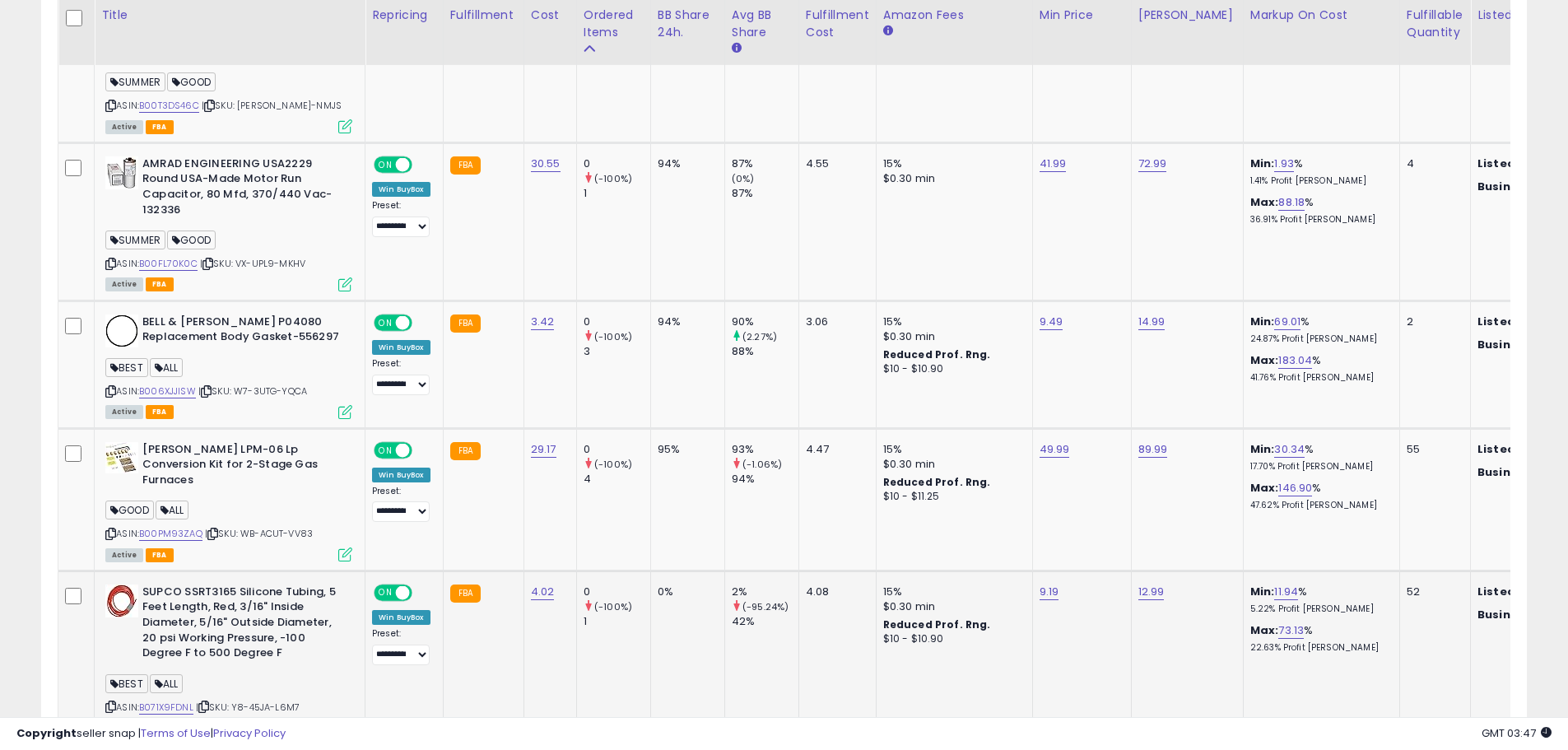
click at [349, 720] on icon at bounding box center [345, 726] width 14 height 14
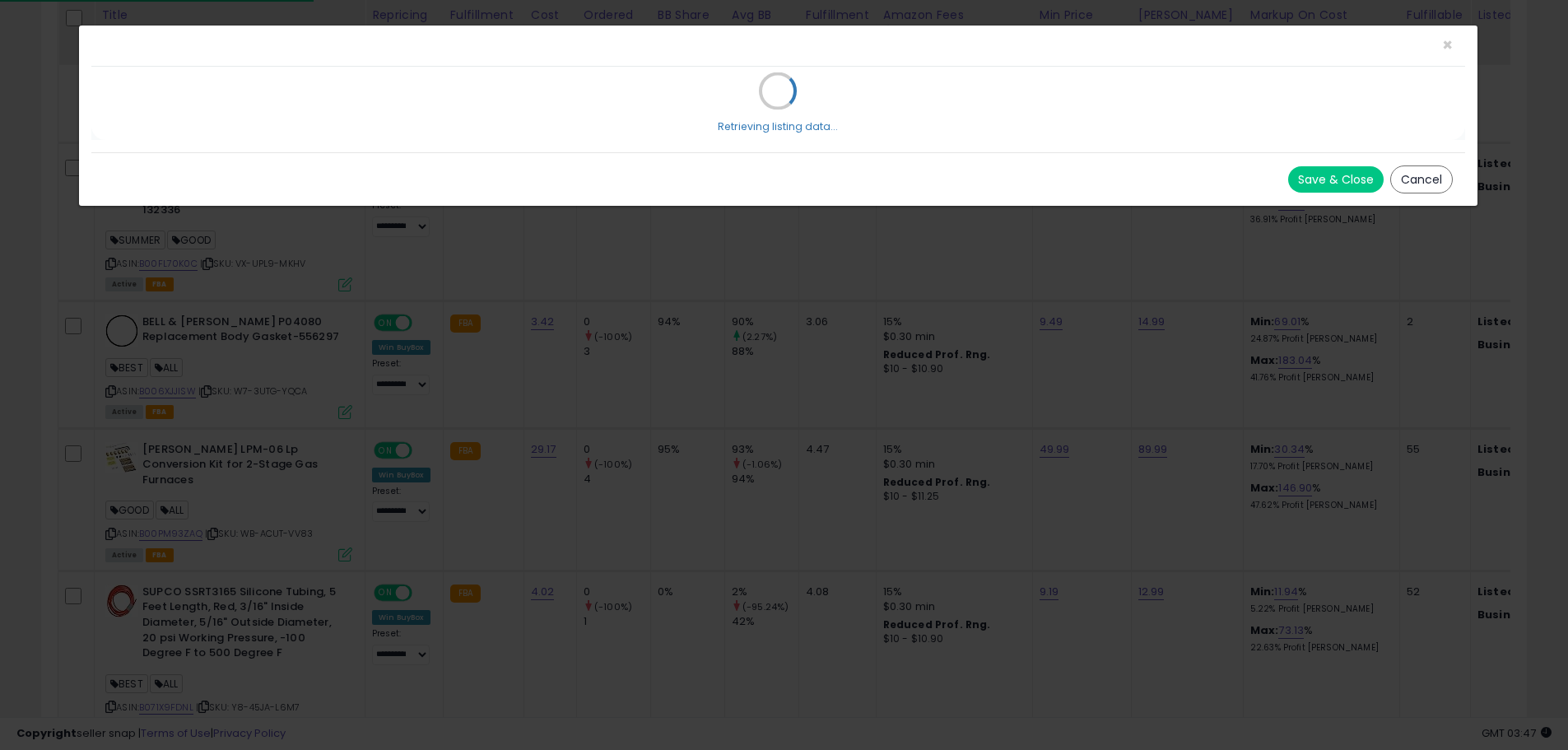
scroll to position [338, 870]
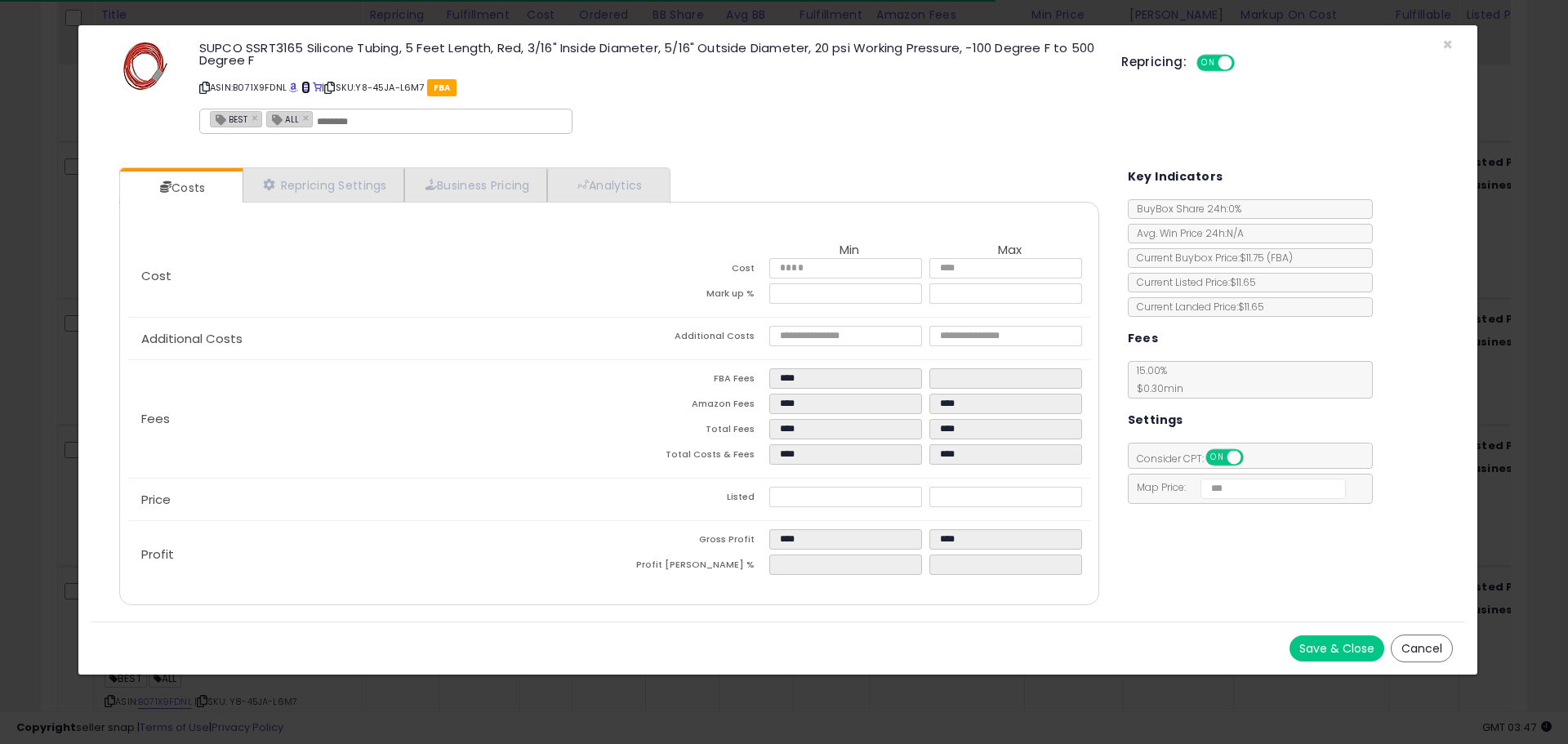
click at [310, 82] on link at bounding box center [306, 87] width 9 height 13
click at [1448, 48] on span "×" at bounding box center [1448, 44] width 11 height 24
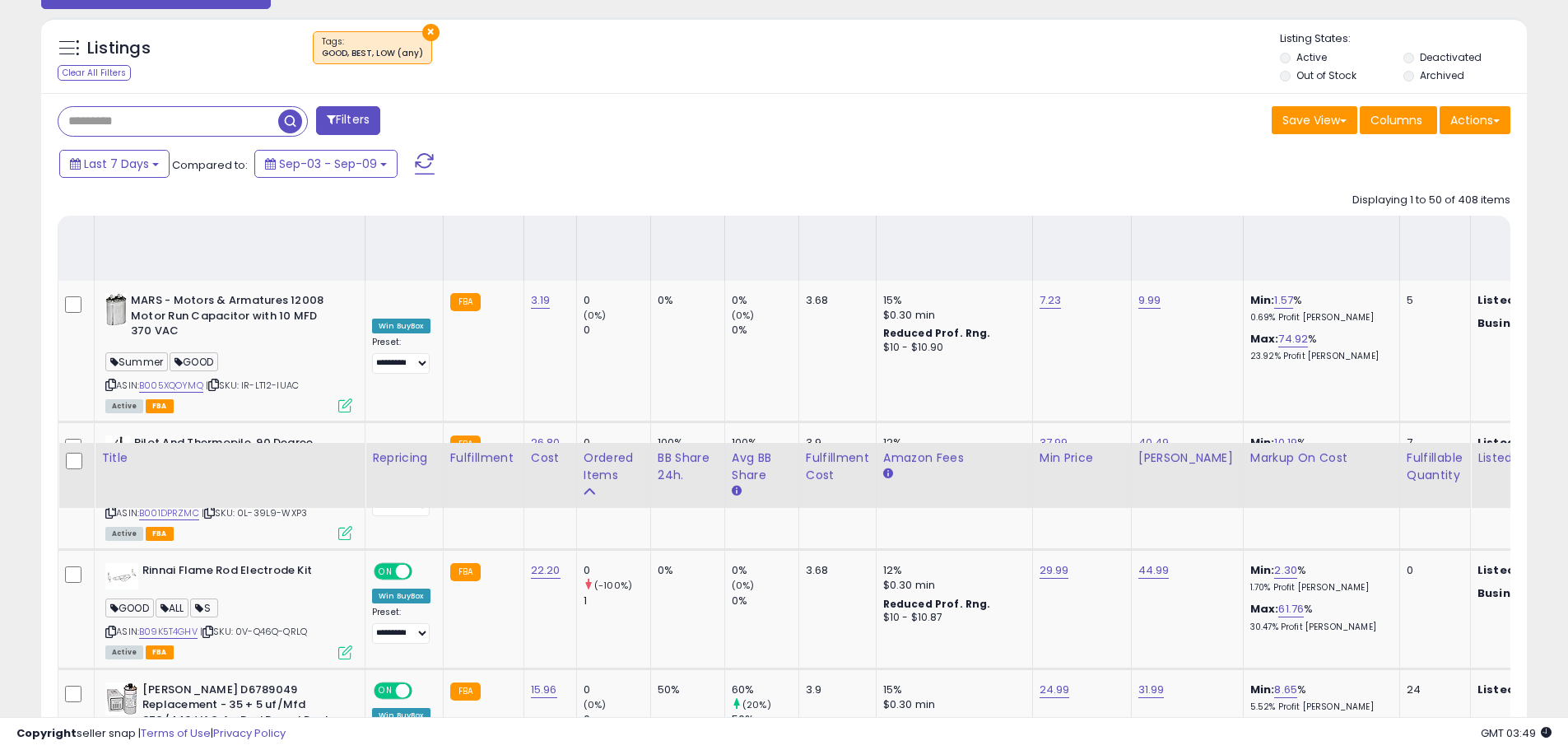
scroll to position [509, 0]
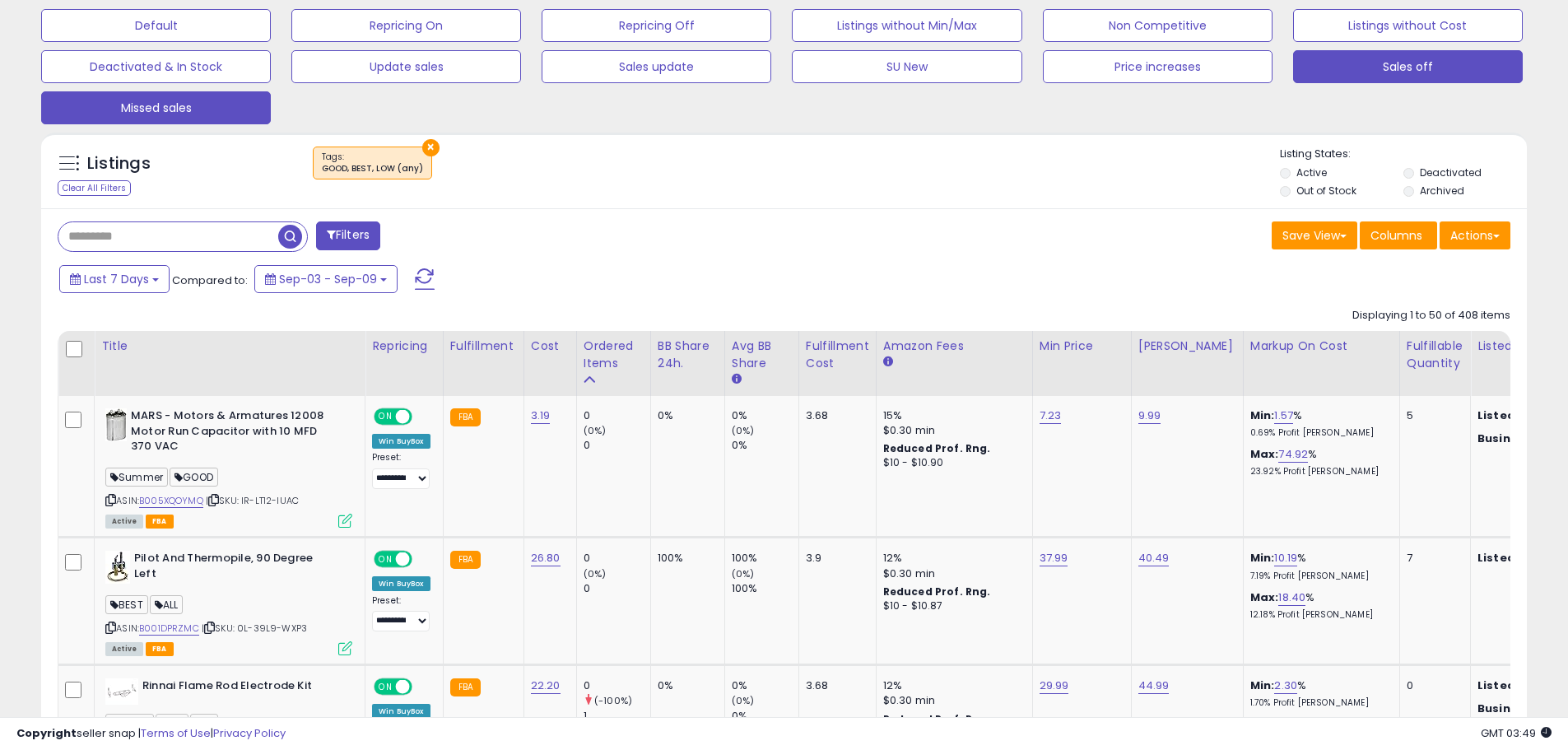
click at [1398, 51] on button "Sales off" at bounding box center [1408, 67] width 230 height 33
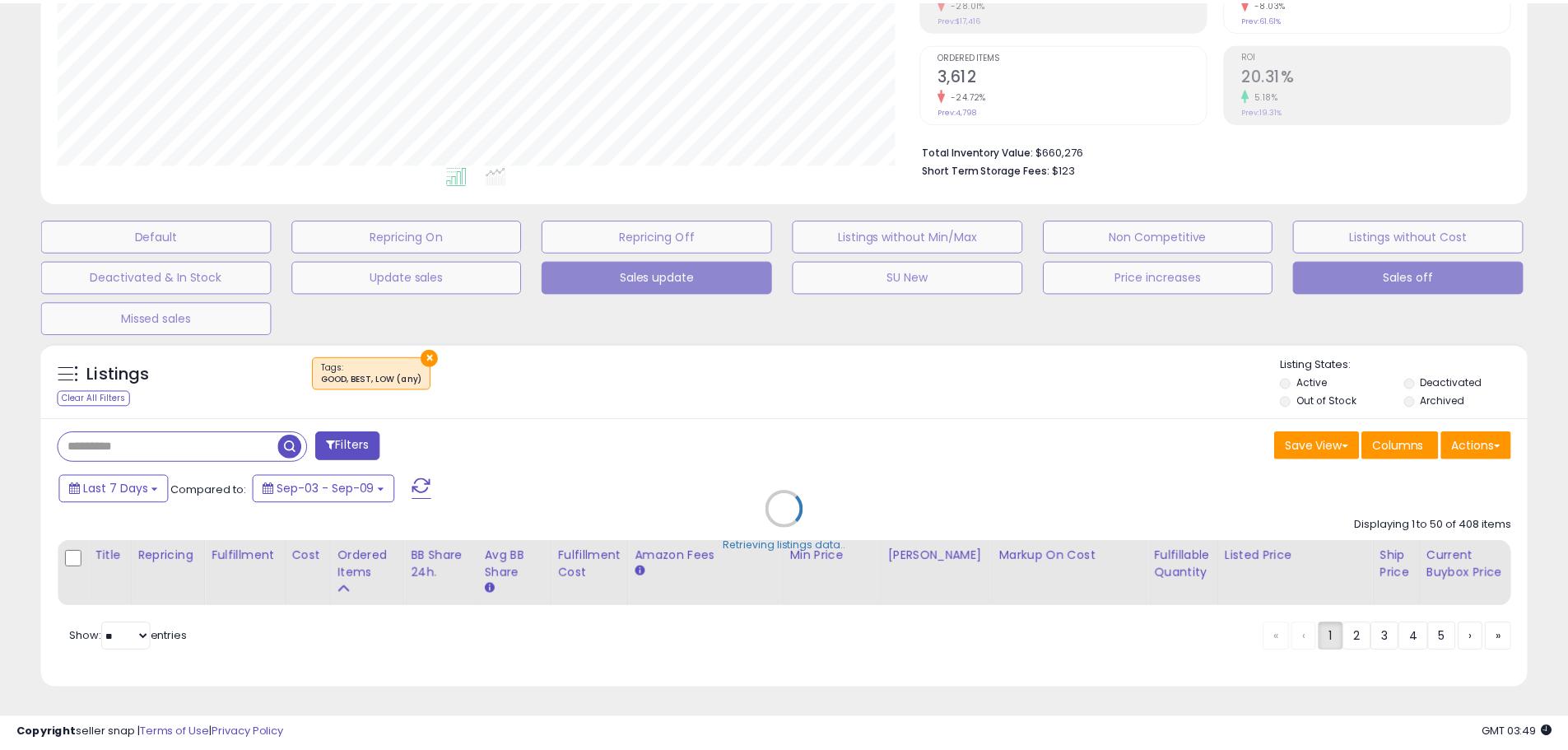
scroll to position [338, 870]
select select "**"
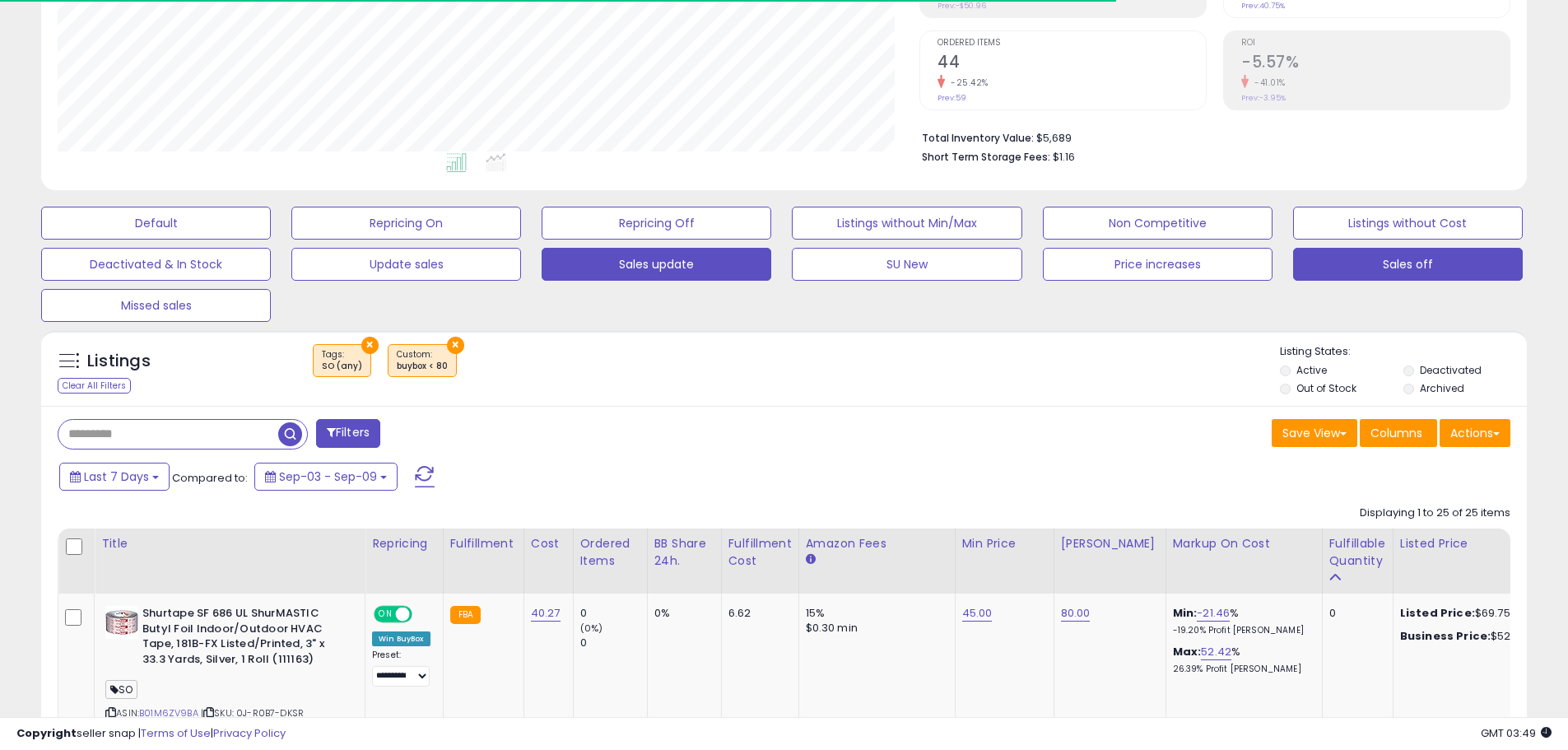
scroll to position [338, 862]
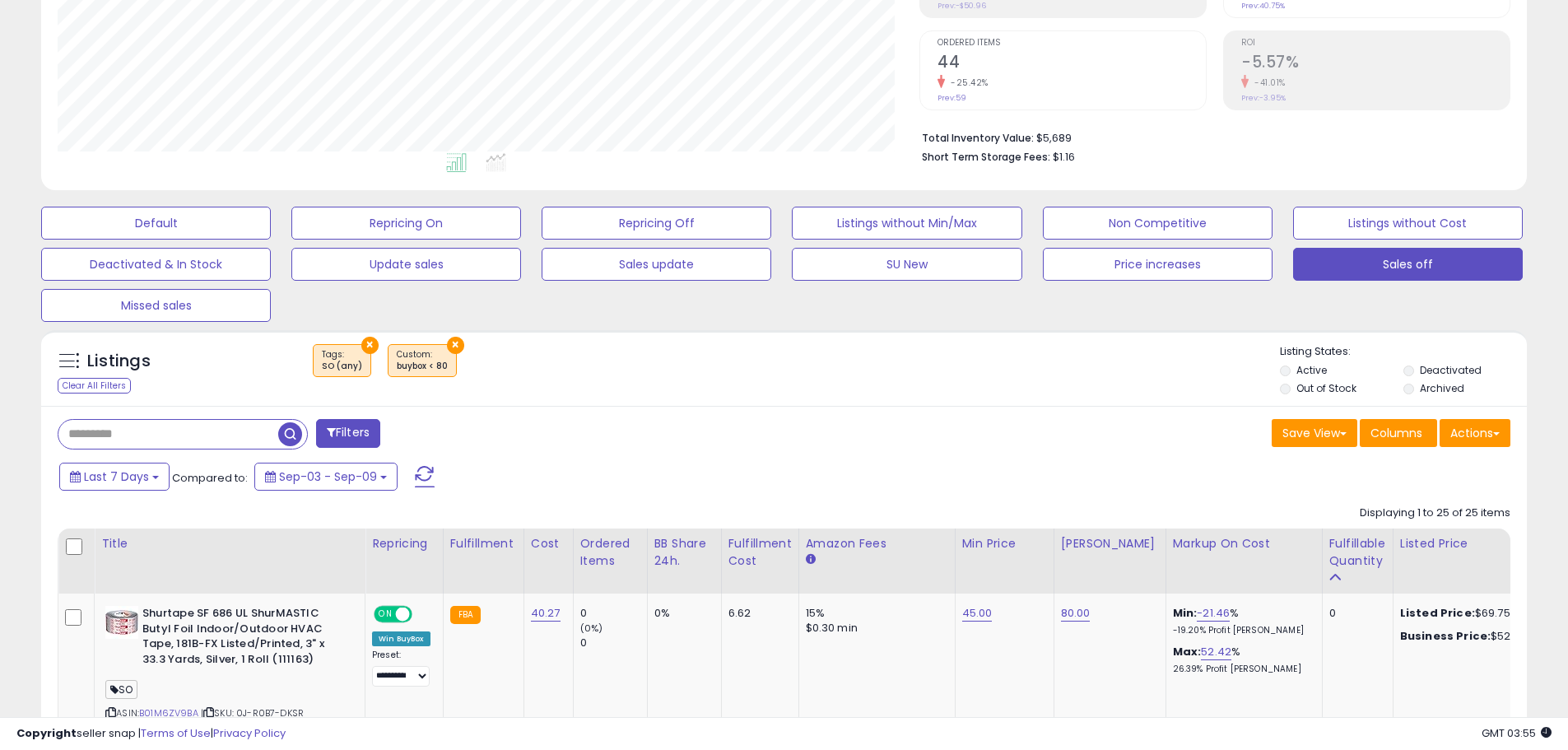
click at [195, 424] on input "text" at bounding box center [168, 434] width 220 height 29
paste input "**********"
click at [427, 437] on span "button" at bounding box center [433, 434] width 24 height 24
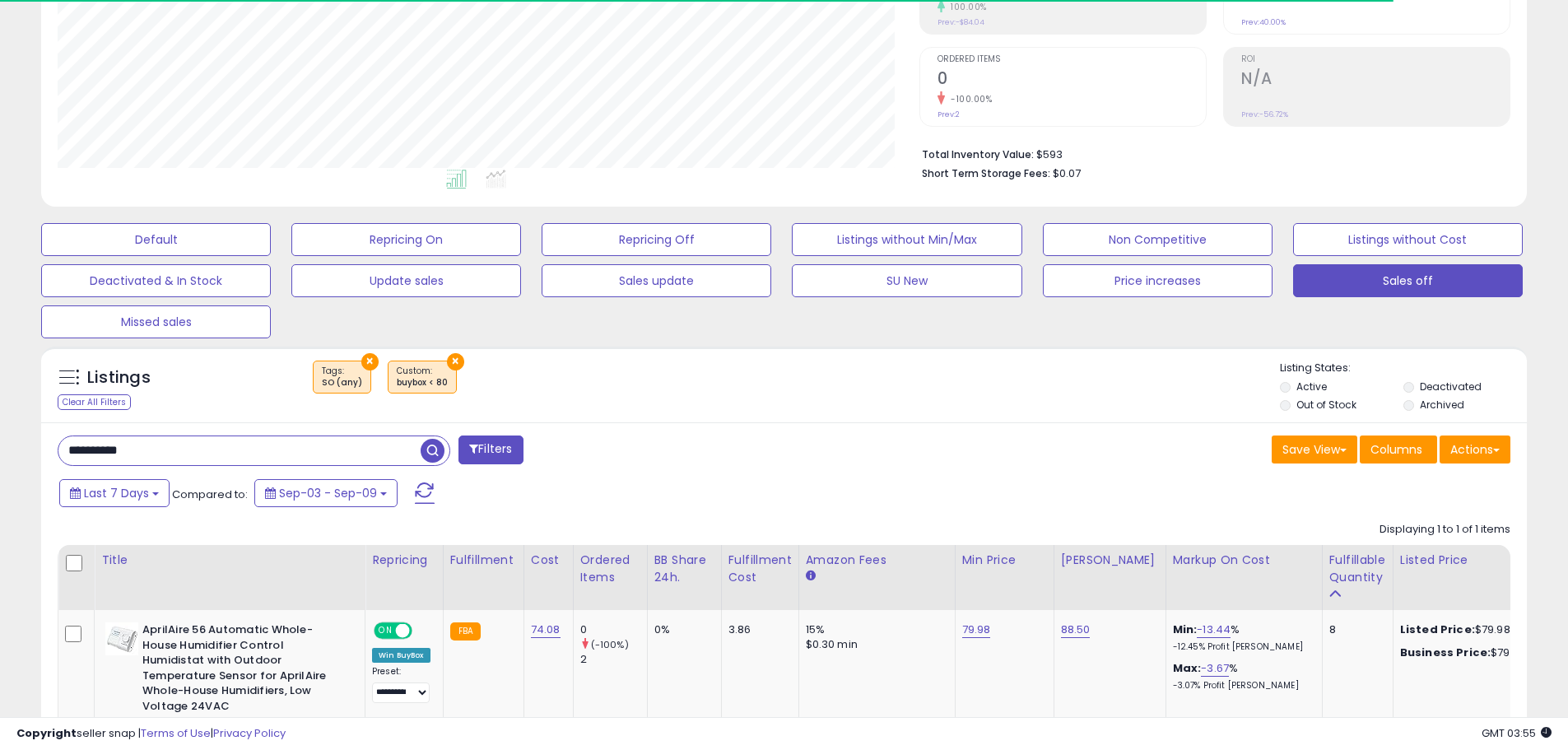
click at [455, 359] on button "×" at bounding box center [455, 361] width 17 height 17
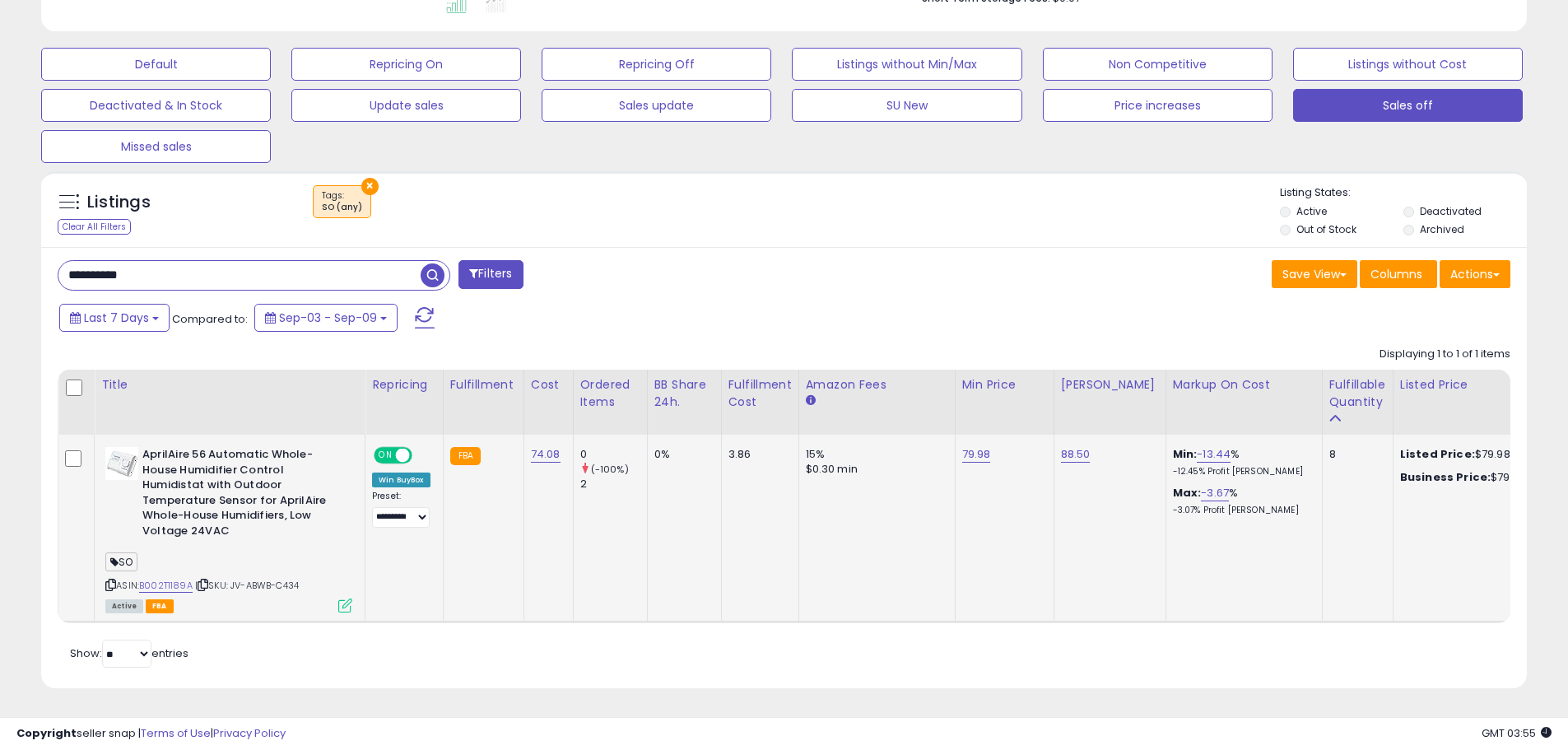
scroll to position [484, 0]
drag, startPoint x: 47, startPoint y: 248, endPoint x: 20, endPoint y: 231, distance: 31.9
click at [2, 231] on div "**********" at bounding box center [784, 166] width 1568 height 1167
paste input "text"
type input "**********"
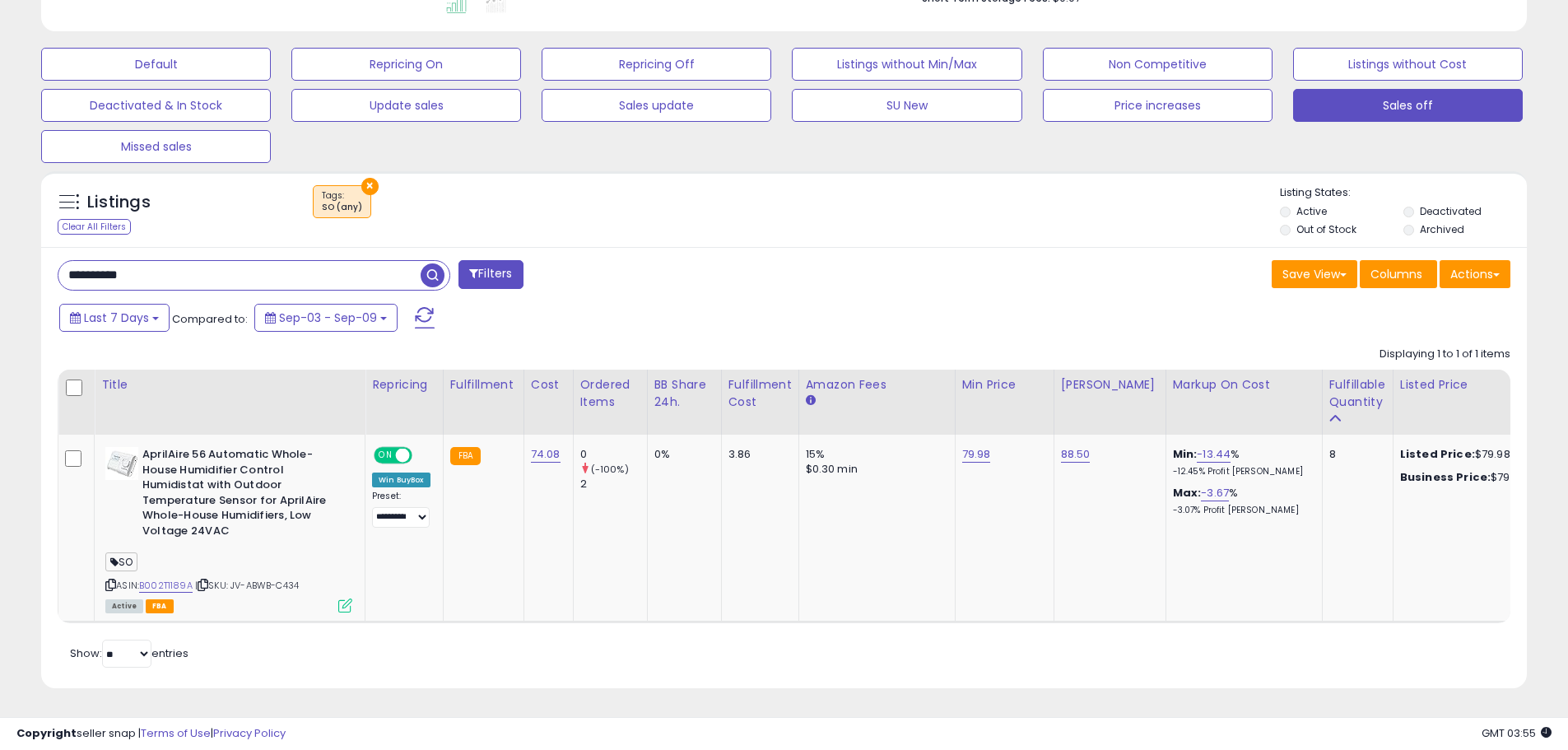
click at [433, 267] on span "button" at bounding box center [433, 276] width 24 height 24
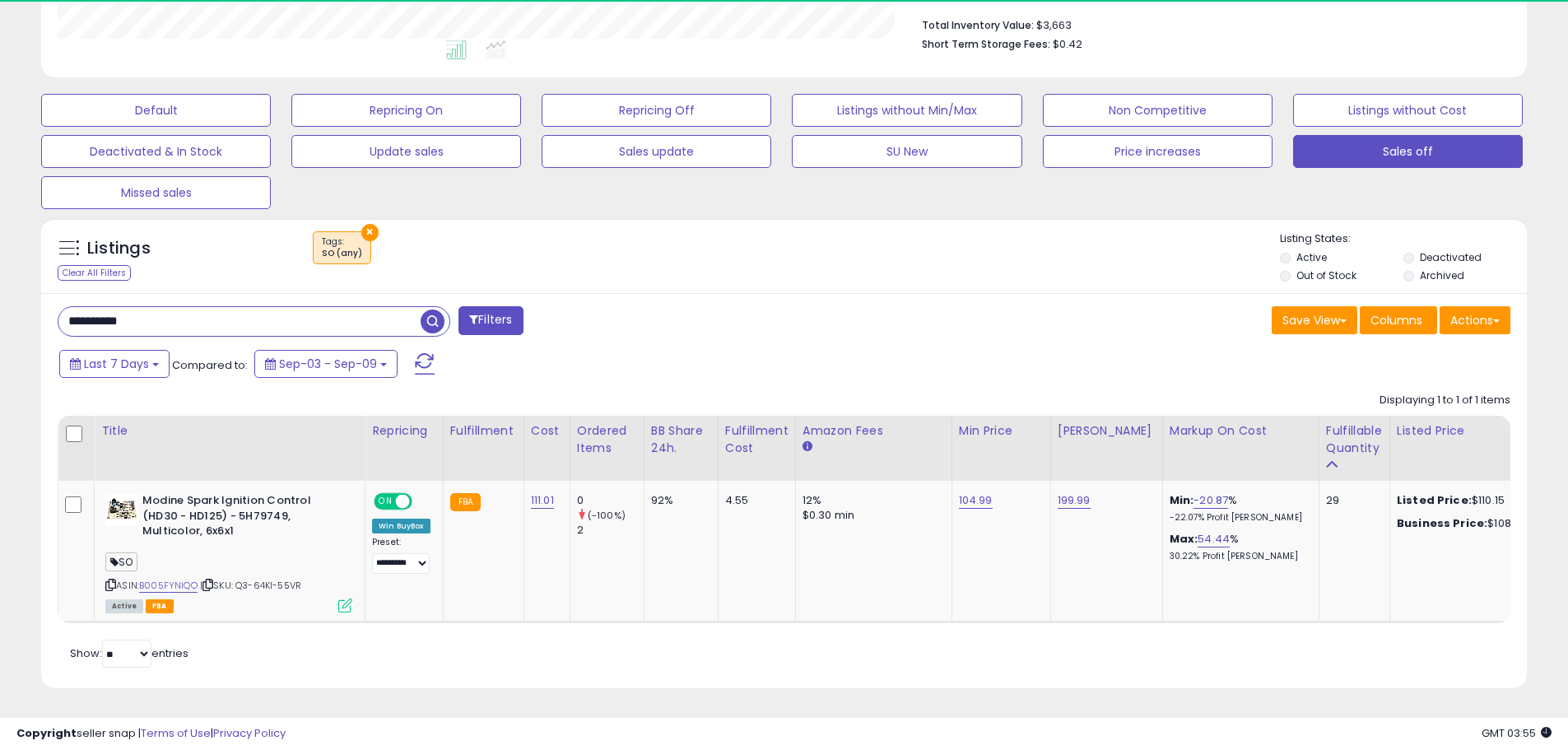
scroll to position [338, 862]
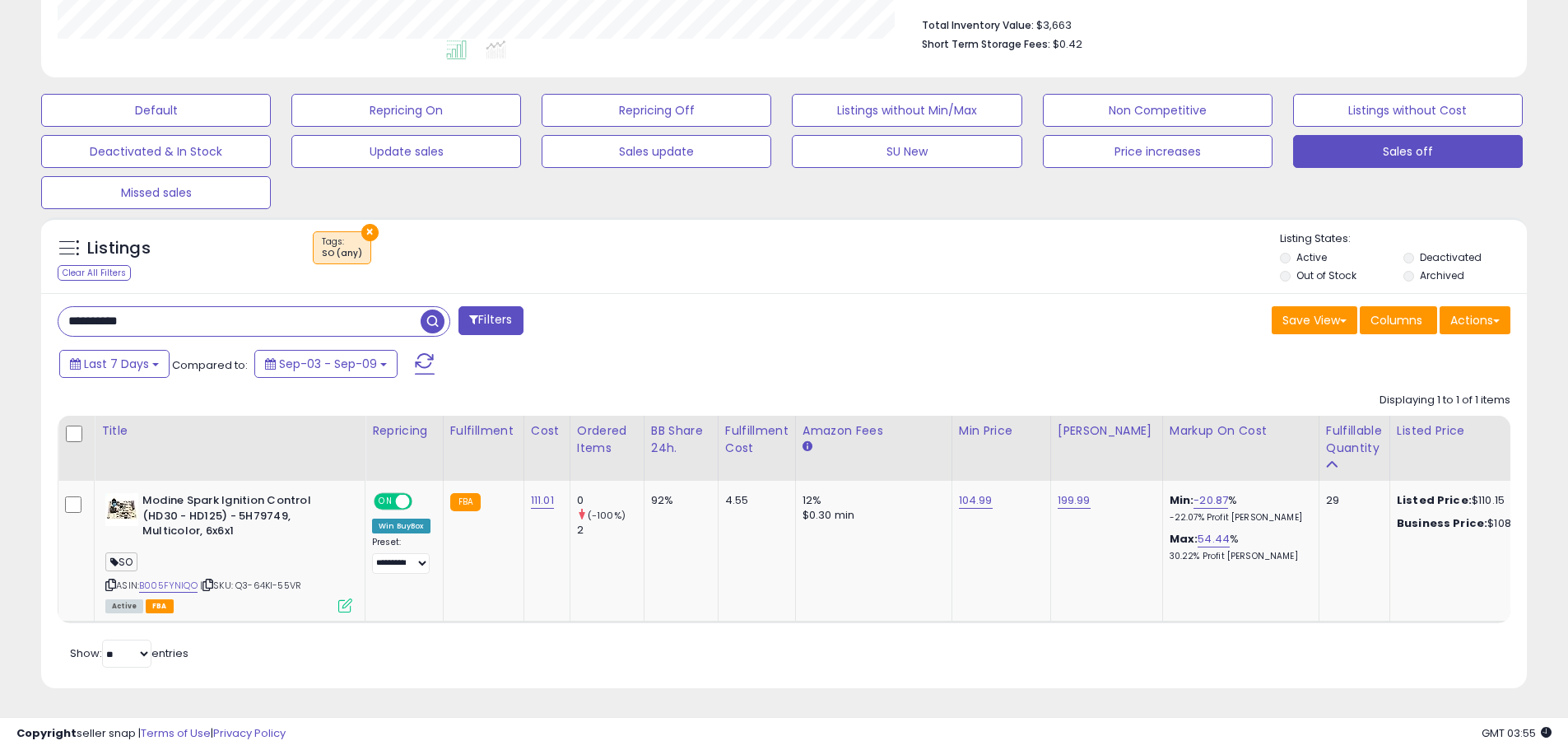
drag, startPoint x: 166, startPoint y: 307, endPoint x: 23, endPoint y: 288, distance: 144.3
click at [23, 288] on div "**********" at bounding box center [784, 176] width 1552 height 1063
paste input "text"
click at [435, 309] on span "button" at bounding box center [433, 321] width 24 height 24
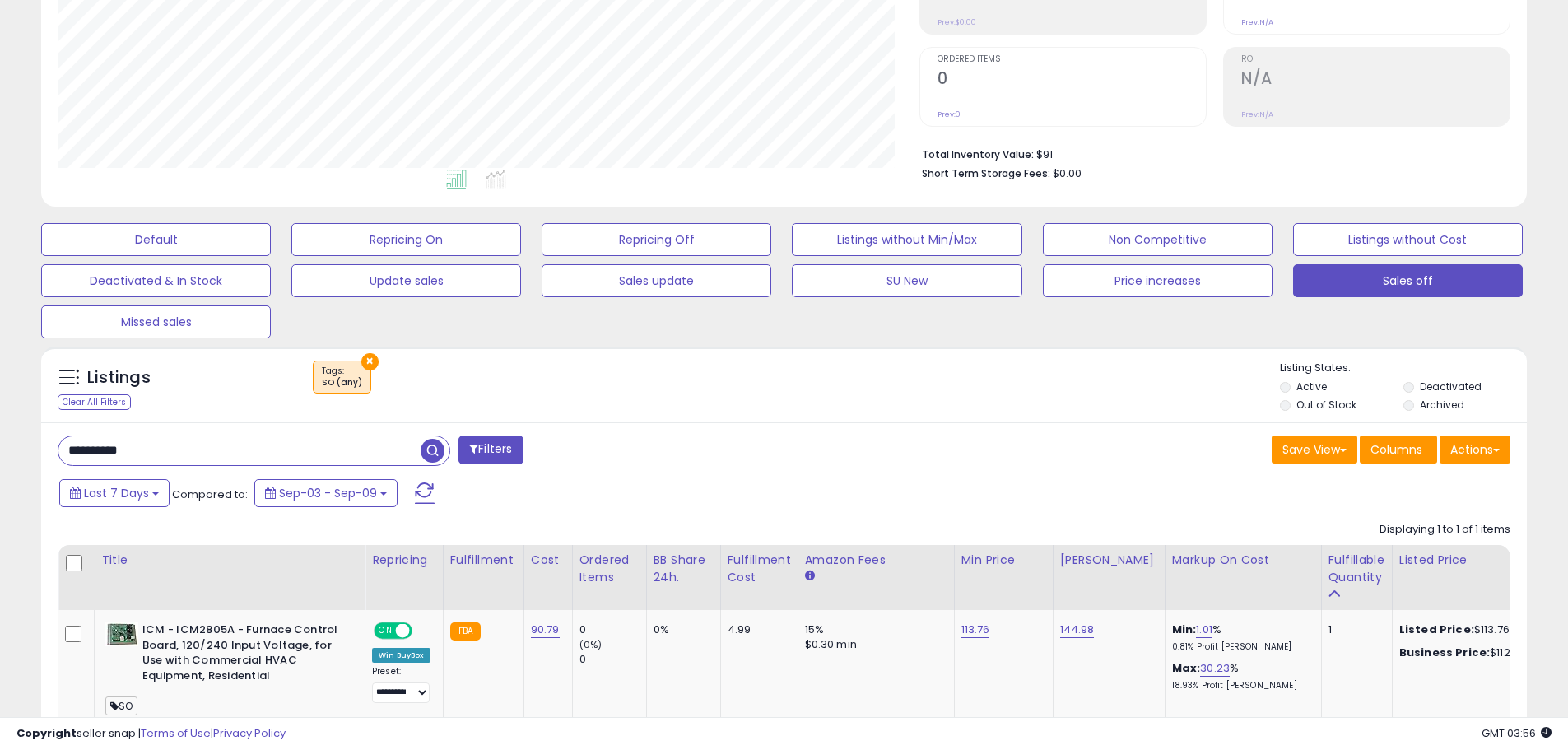
drag, startPoint x: 0, startPoint y: 397, endPoint x: 2, endPoint y: 375, distance: 22.1
click at [0, 375] on div "**********" at bounding box center [784, 327] width 1568 height 1137
paste input "text"
click at [438, 456] on span "button" at bounding box center [433, 451] width 24 height 24
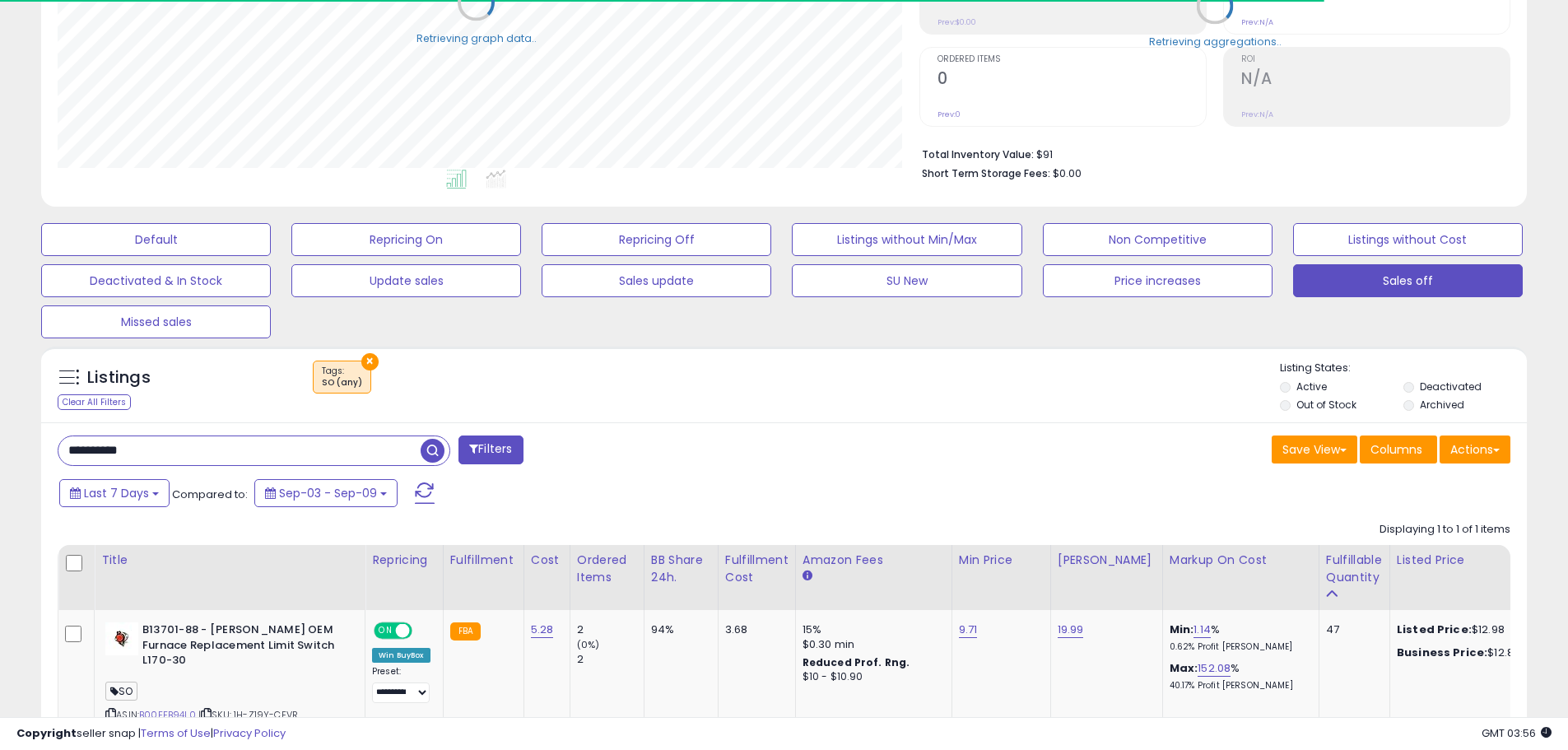
scroll to position [0, 0]
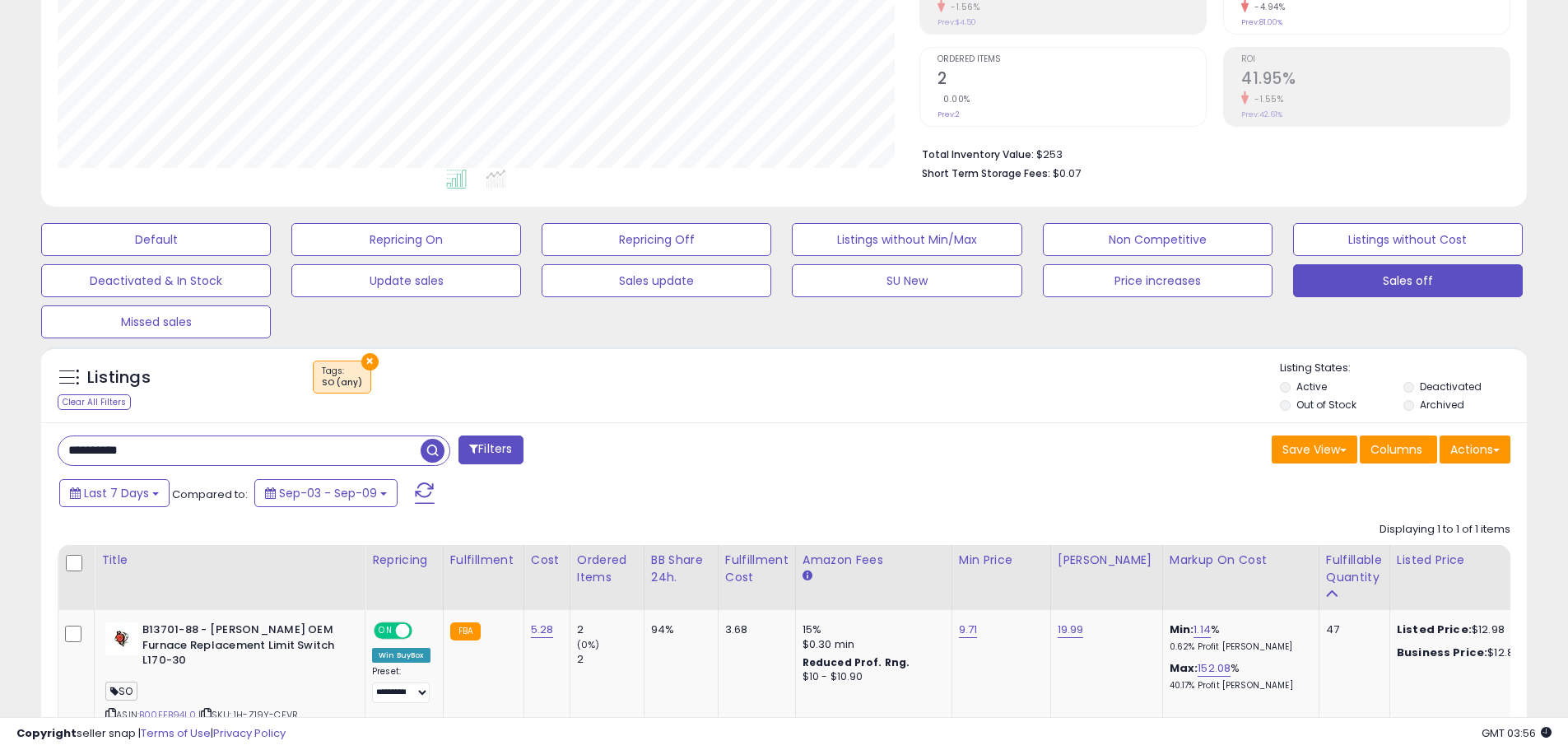
drag, startPoint x: 80, startPoint y: 424, endPoint x: 0, endPoint y: 391, distance: 86.5
click at [0, 391] on div "**********" at bounding box center [784, 318] width 1568 height 1121
paste input "text"
click at [431, 447] on span "button" at bounding box center [433, 451] width 24 height 24
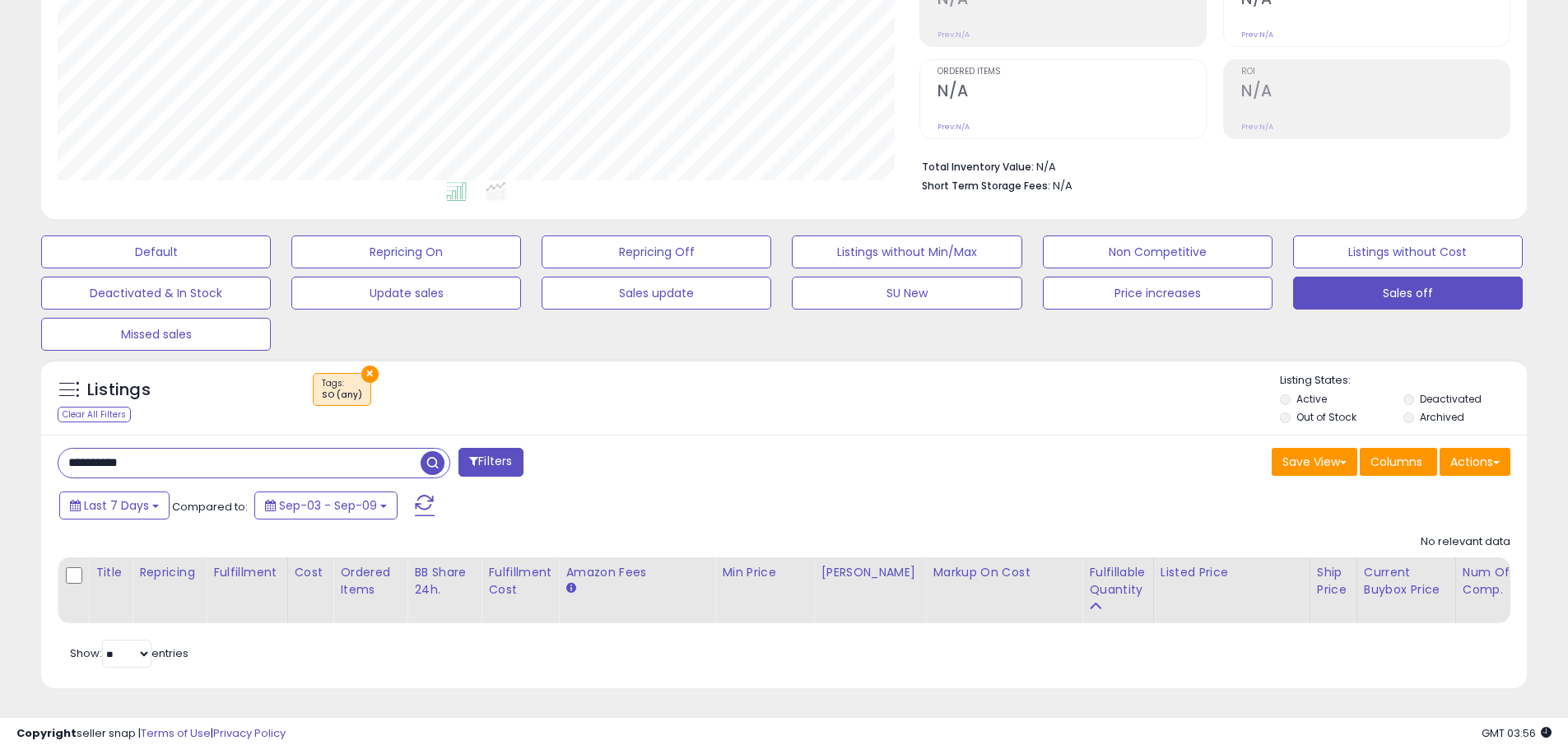
click at [366, 366] on button "×" at bounding box center [370, 374] width 17 height 17
drag, startPoint x: 173, startPoint y: 458, endPoint x: 23, endPoint y: 320, distance: 203.8
click at [2, 319] on div "**********" at bounding box center [784, 259] width 1568 height 979
paste input "text"
click at [437, 451] on span "button" at bounding box center [433, 463] width 24 height 24
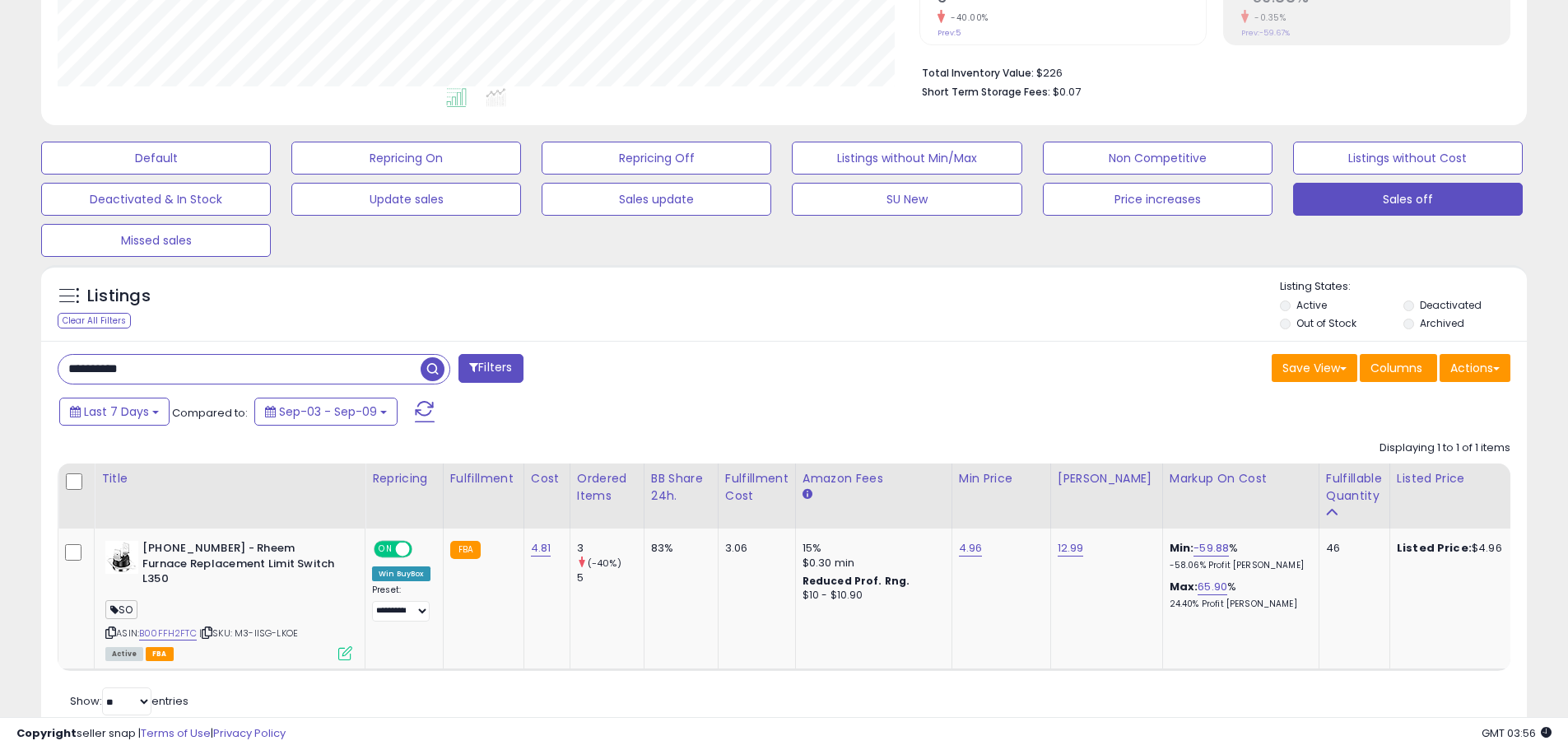
drag, startPoint x: 0, startPoint y: 315, endPoint x: 0, endPoint y: 291, distance: 24.0
click at [0, 291] on div "**********" at bounding box center [784, 236] width 1568 height 1121
paste input "text"
click at [439, 374] on span "button" at bounding box center [433, 369] width 24 height 24
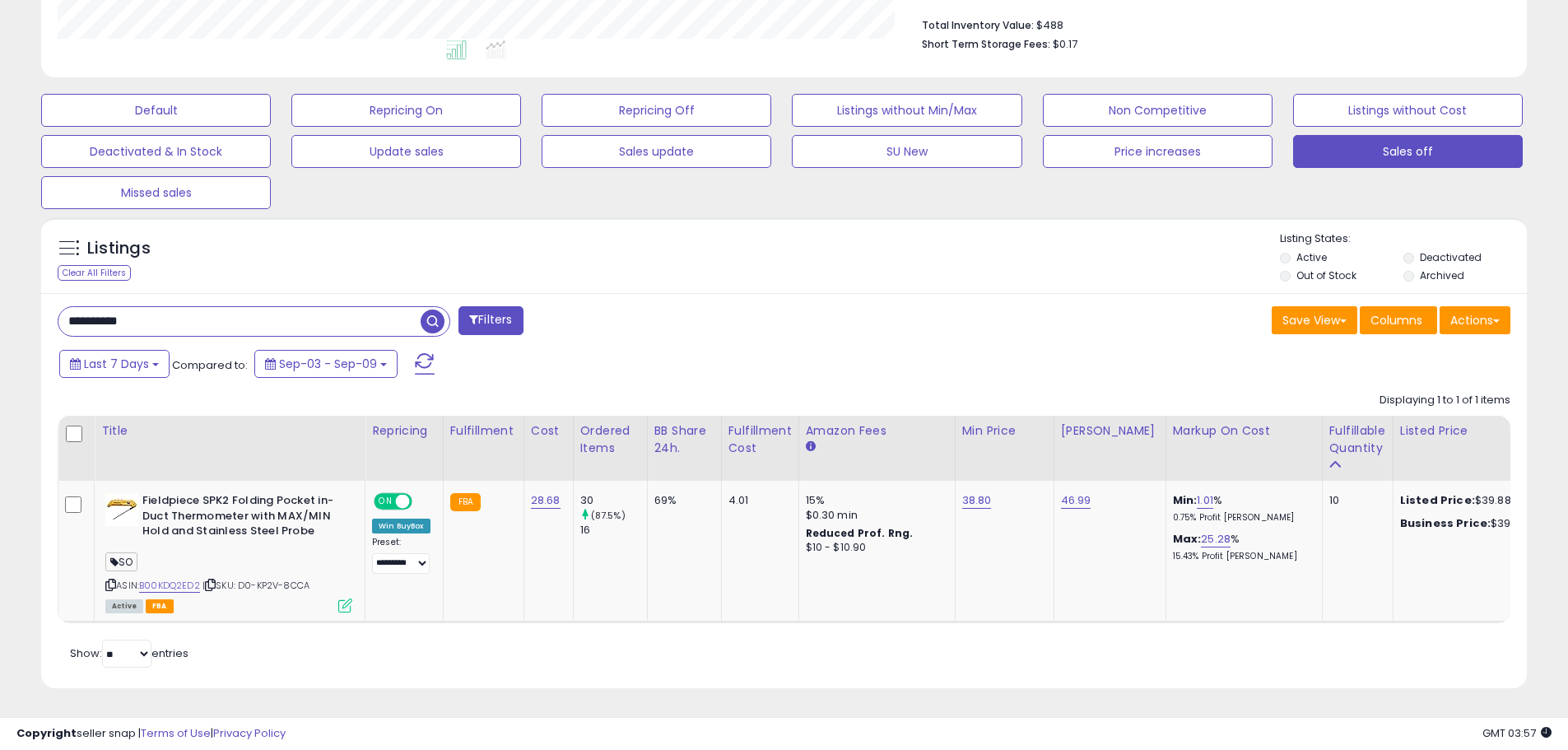
drag, startPoint x: 0, startPoint y: 257, endPoint x: 0, endPoint y: 231, distance: 26.0
click at [0, 231] on div "**********" at bounding box center [784, 189] width 1568 height 1121
paste input "text"
type input "**********"
click at [440, 314] on span "button" at bounding box center [433, 321] width 24 height 24
